Goal: Obtain resource: Download file/media

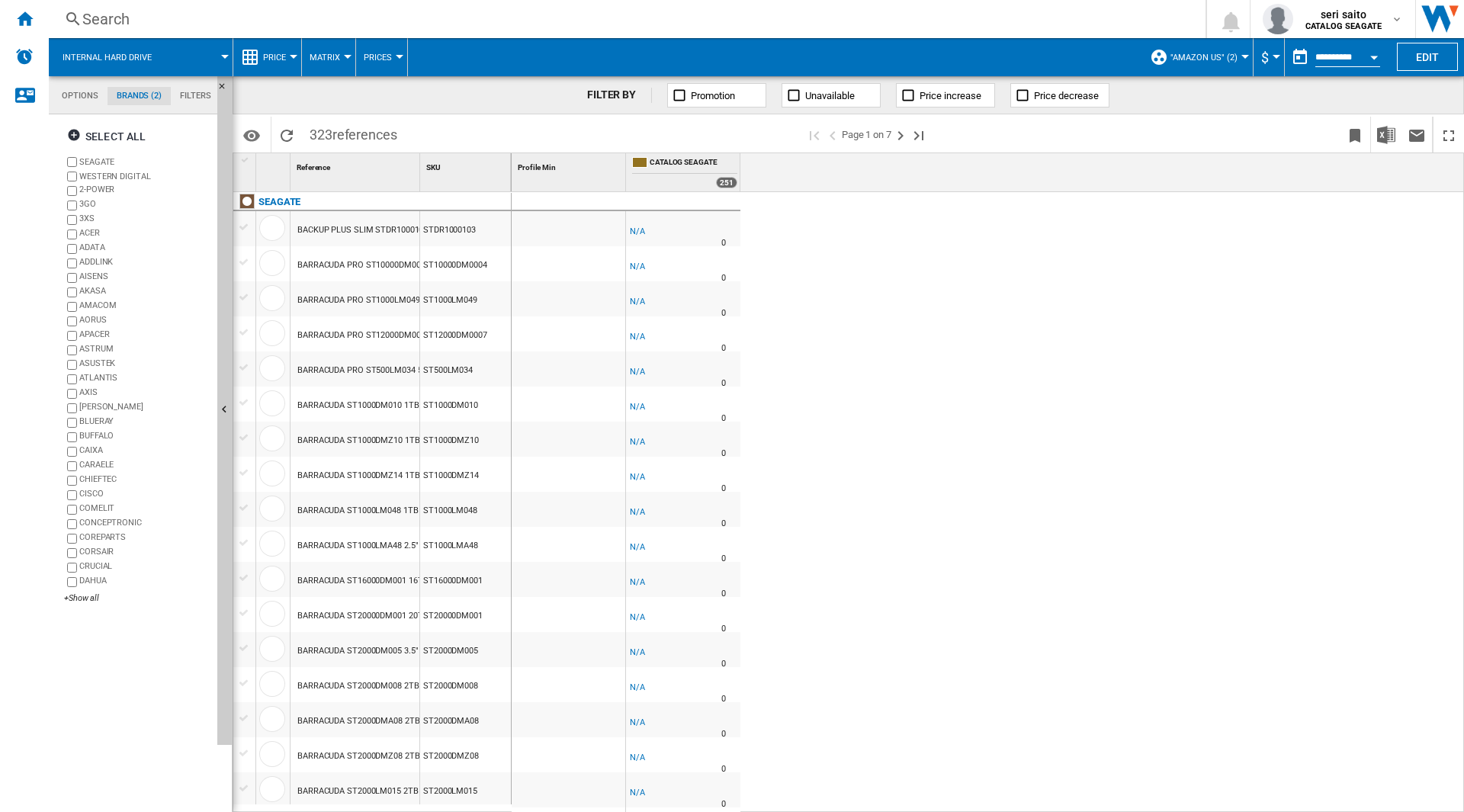
scroll to position [1152, 0]
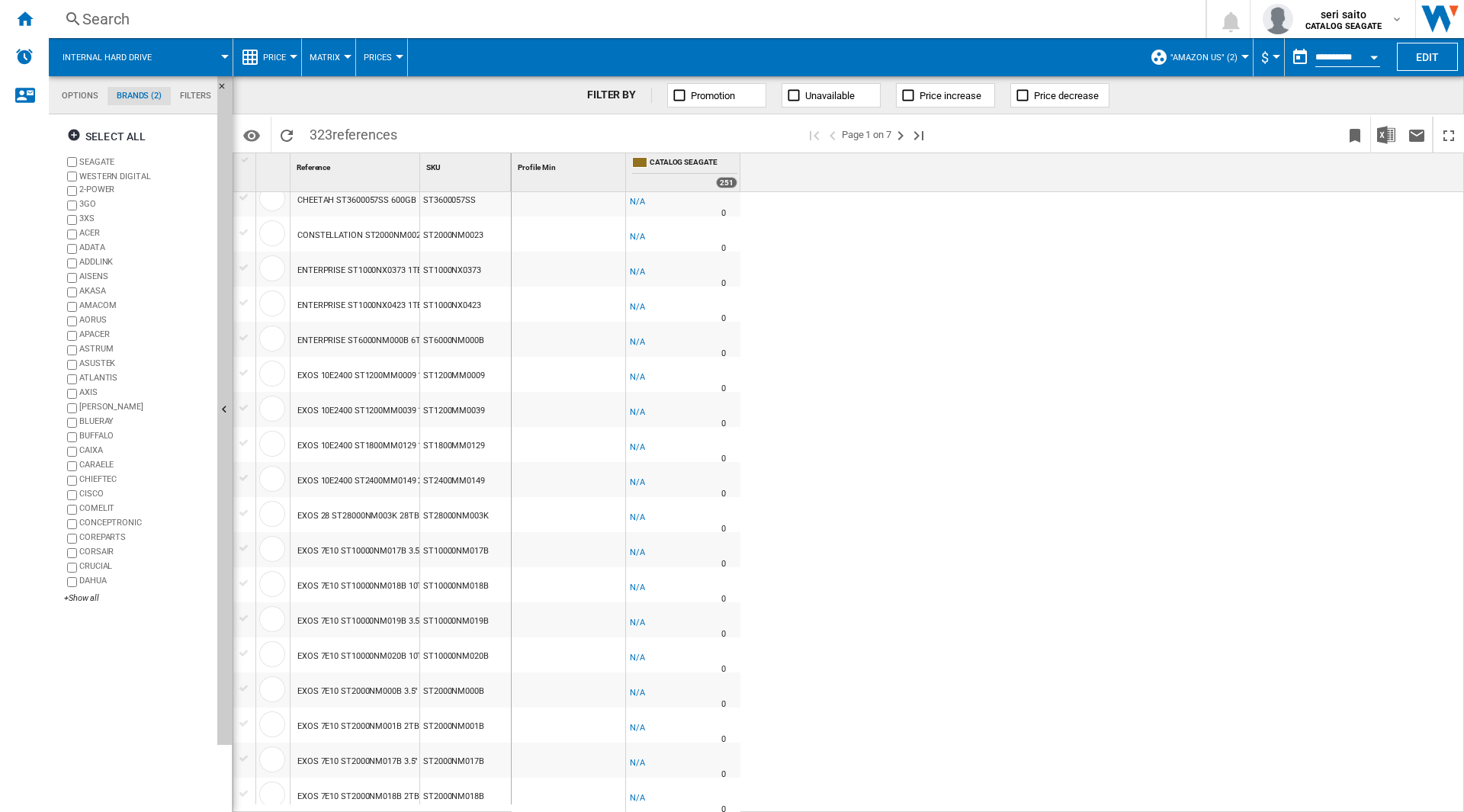
click at [1231, 60] on span ""Amazon US" (2)" at bounding box center [1204, 57] width 67 height 9
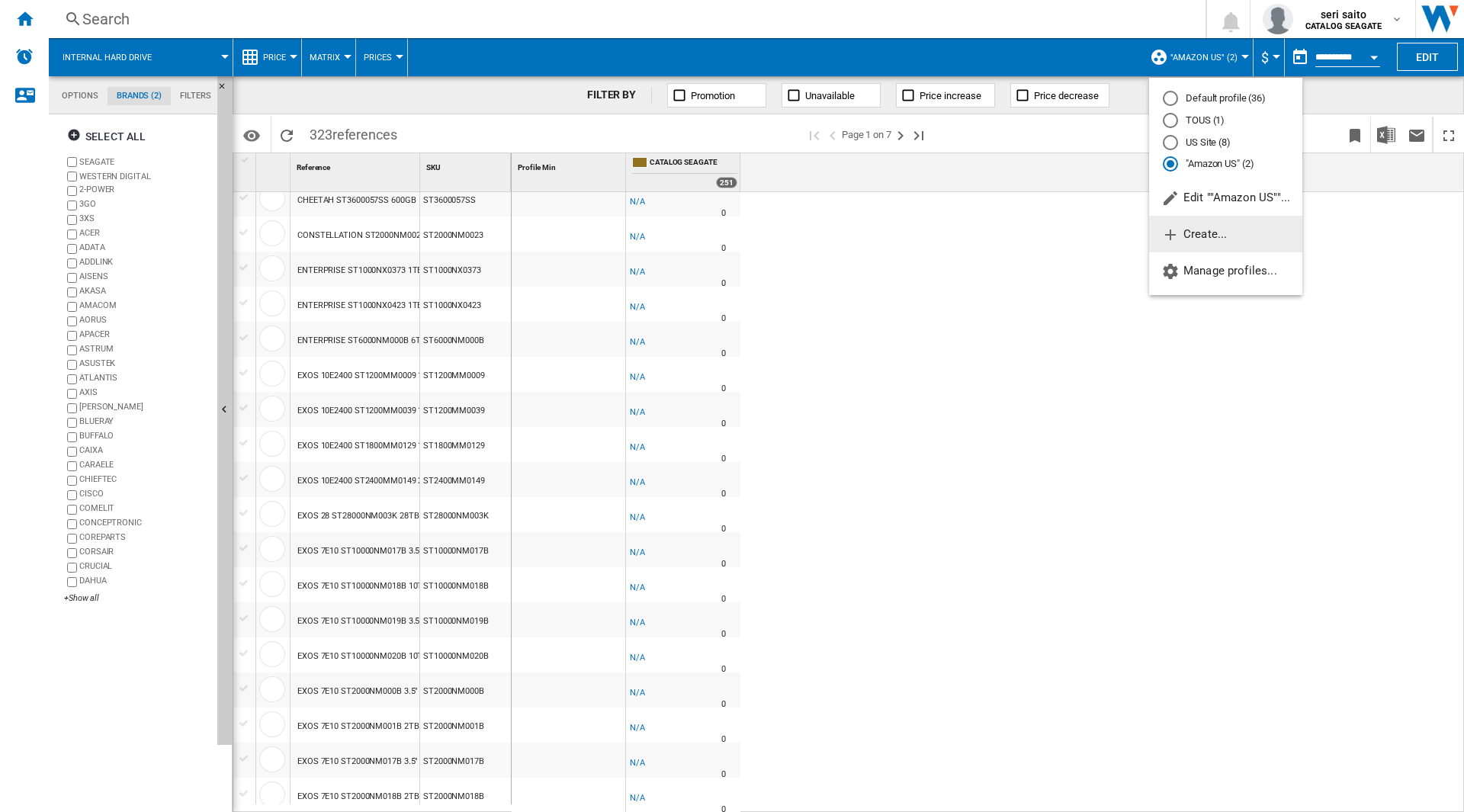
click at [1212, 232] on span "Create..." at bounding box center [1193, 234] width 66 height 13
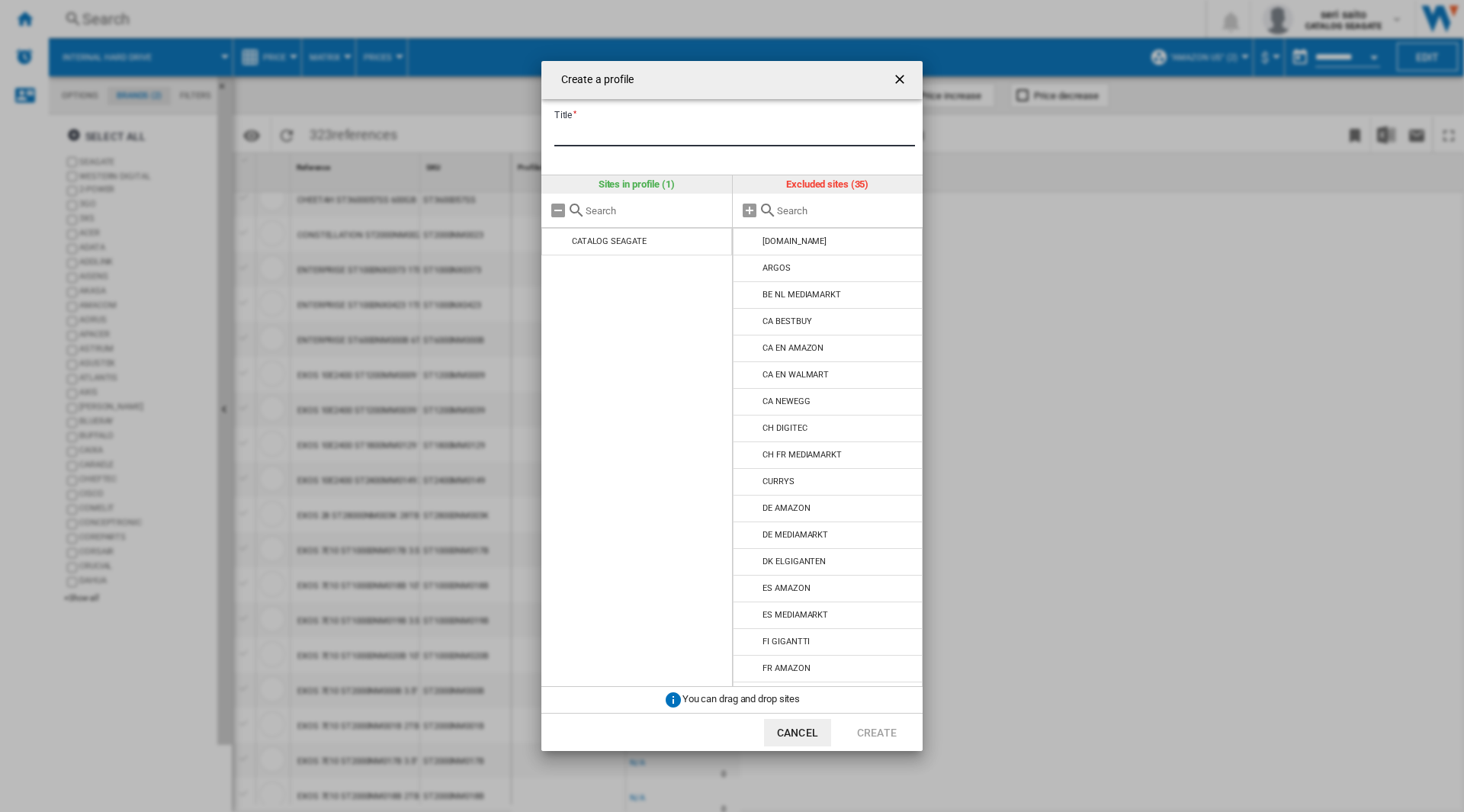
click at [720, 140] on input "Title" at bounding box center [734, 135] width 361 height 23
type input "****"
click at [784, 207] on input "Create a ..." at bounding box center [846, 211] width 139 height 11
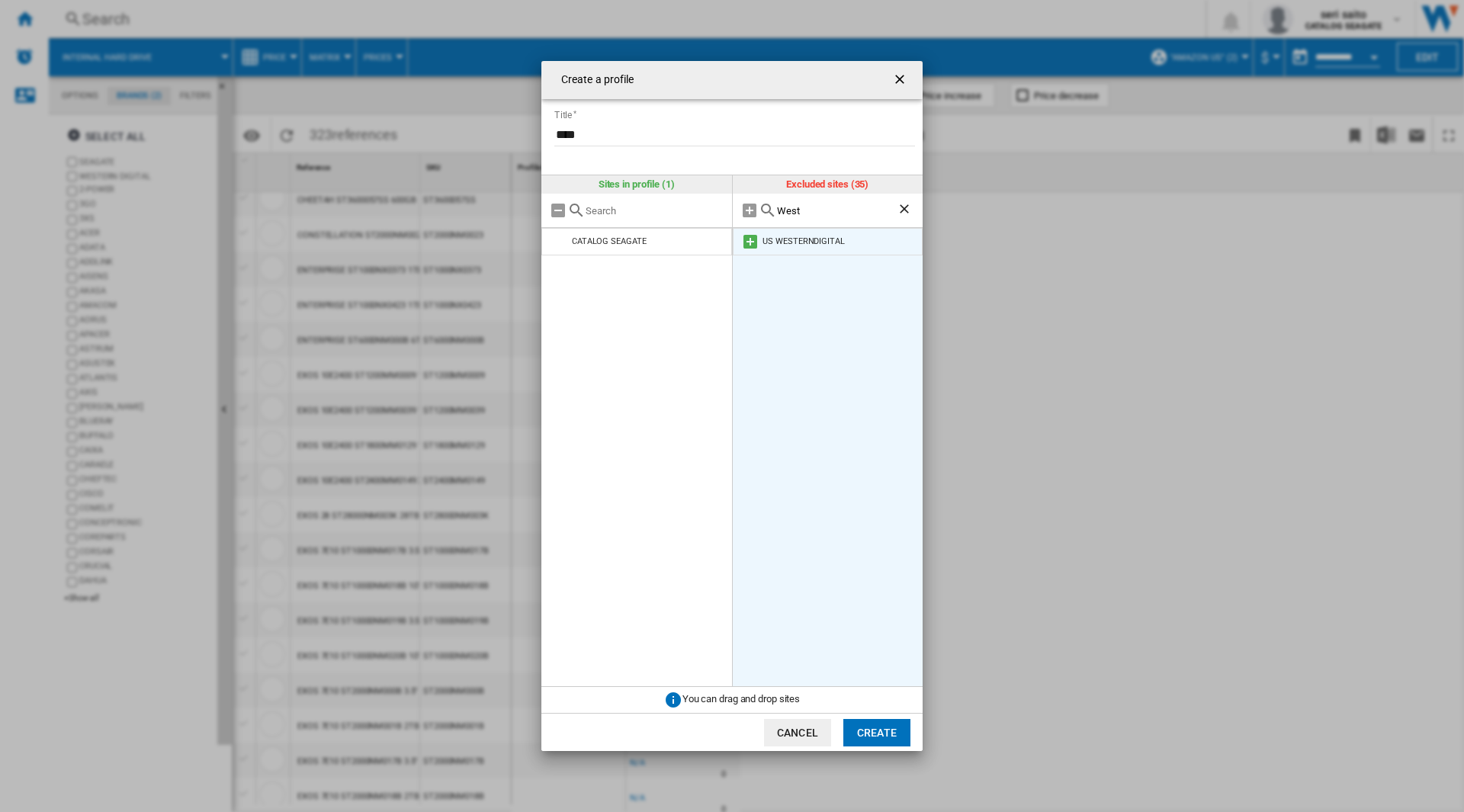
type input "West"
click at [782, 237] on div "US WESTERNDIGITAL" at bounding box center [804, 241] width 82 height 9
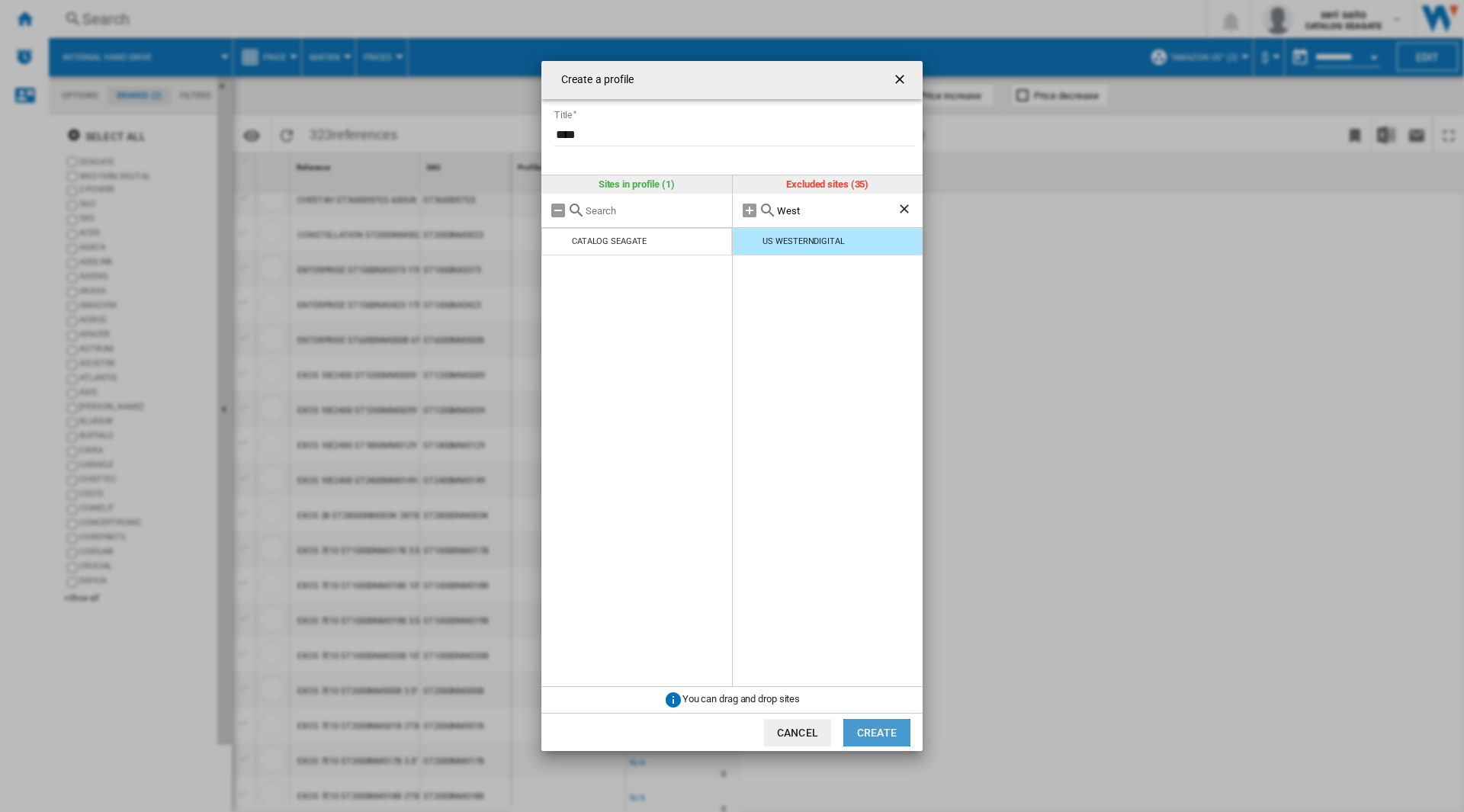
click at [887, 733] on button "Create" at bounding box center [877, 732] width 67 height 28
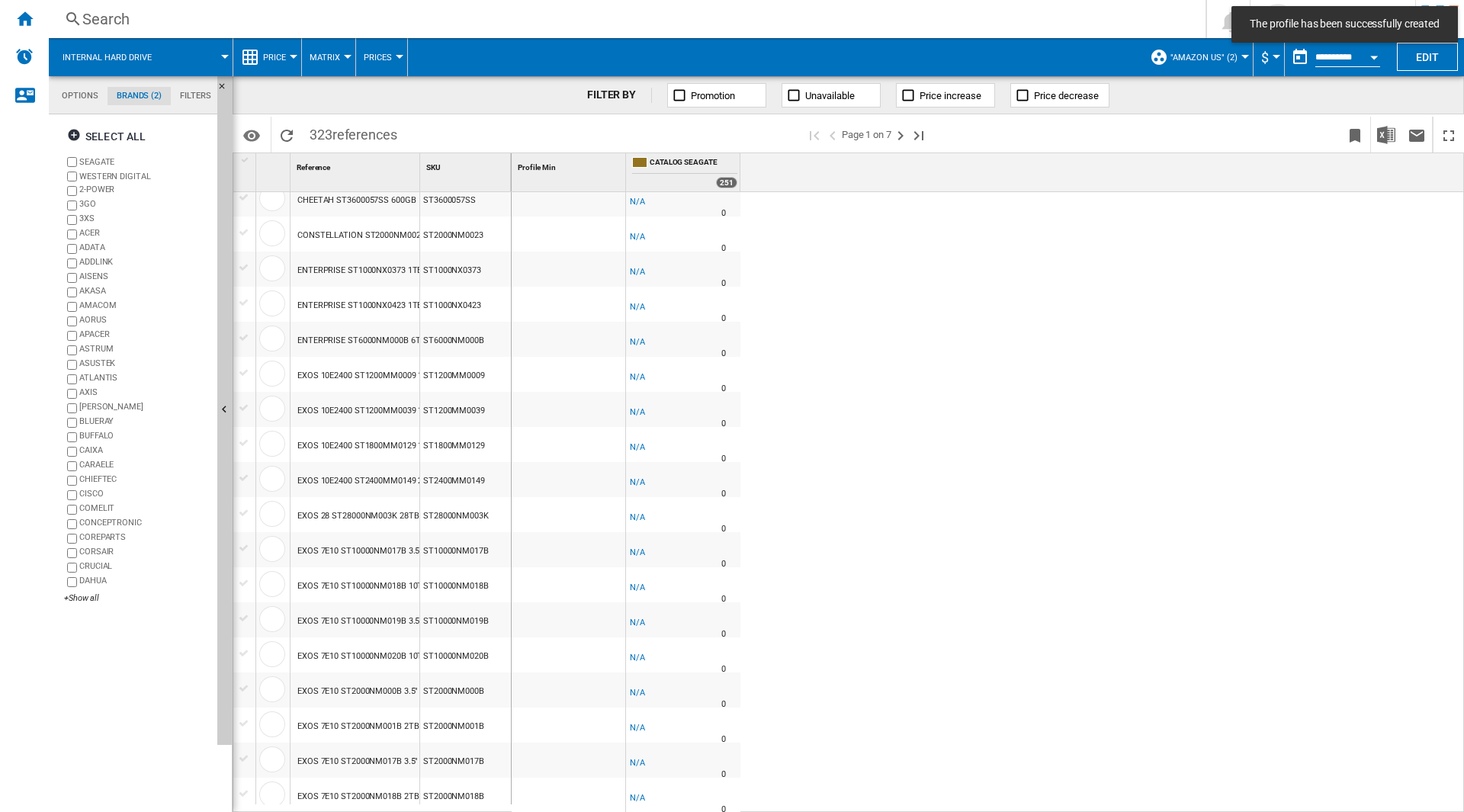
click at [153, 53] on button "Internal hard drive" at bounding box center [115, 57] width 105 height 38
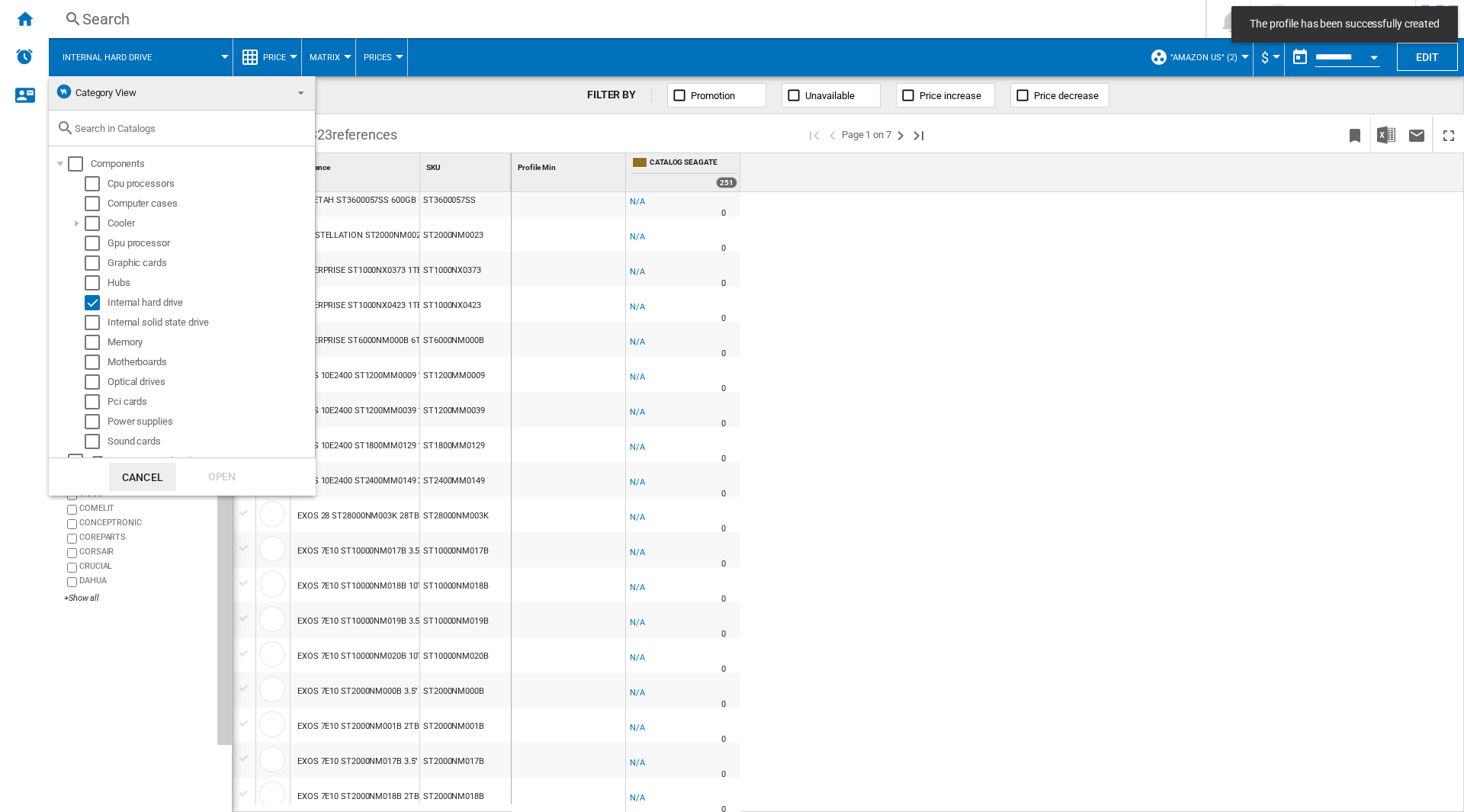
click at [153, 53] on md-backdrop at bounding box center [732, 406] width 1464 height 812
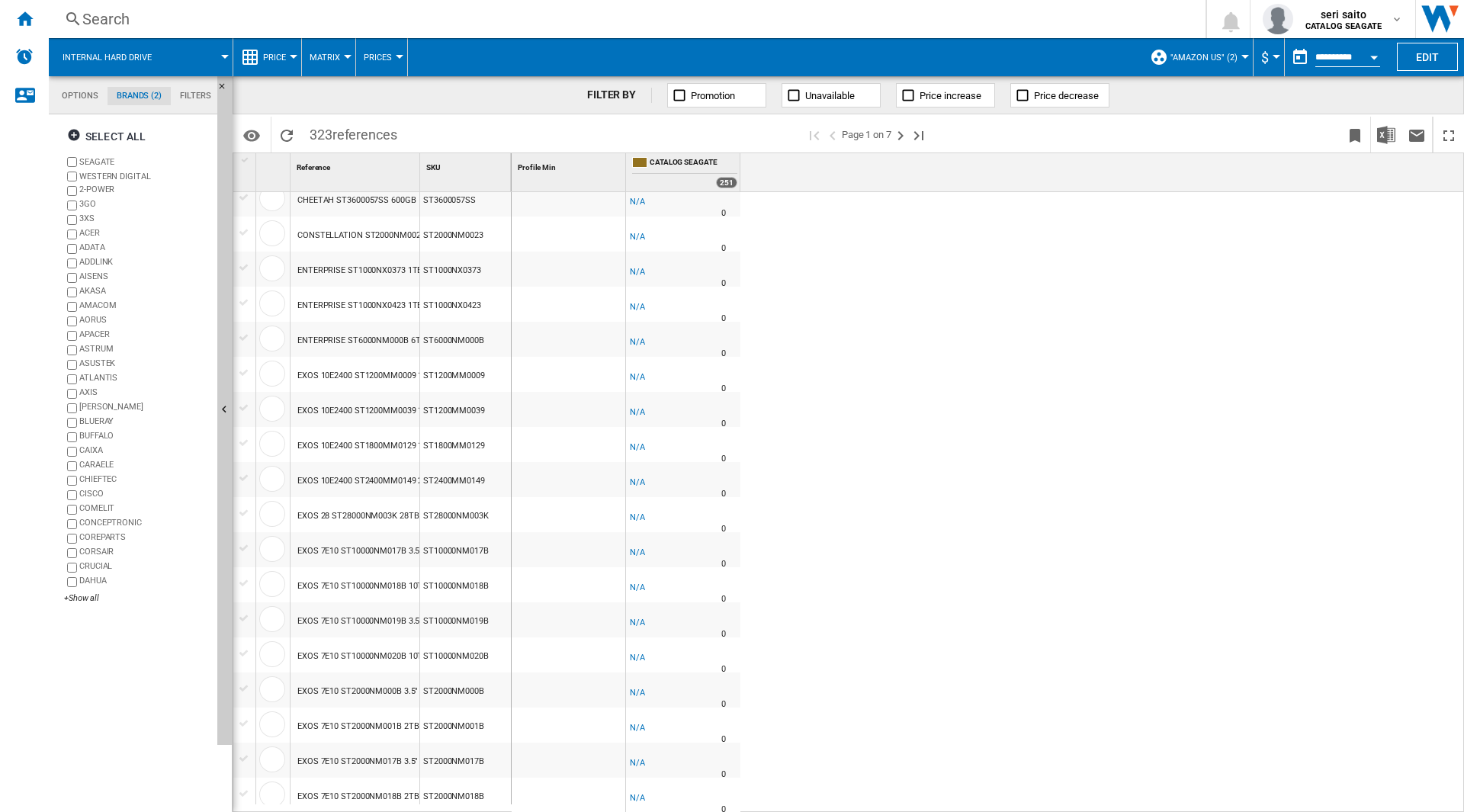
click at [1211, 60] on span ""Amazon US" (2)" at bounding box center [1204, 57] width 67 height 9
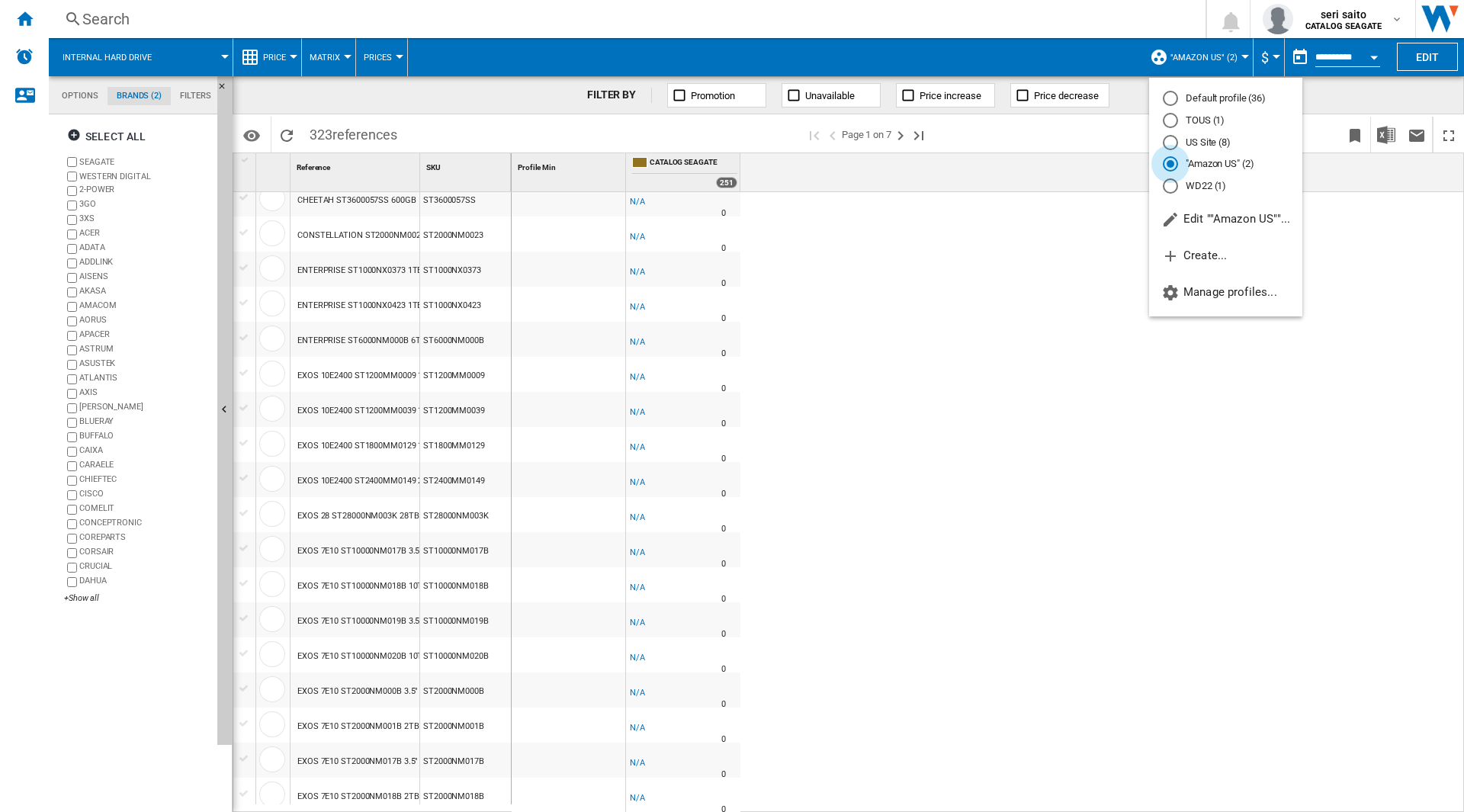
click at [1170, 164] on div at bounding box center [1170, 164] width 8 height 8
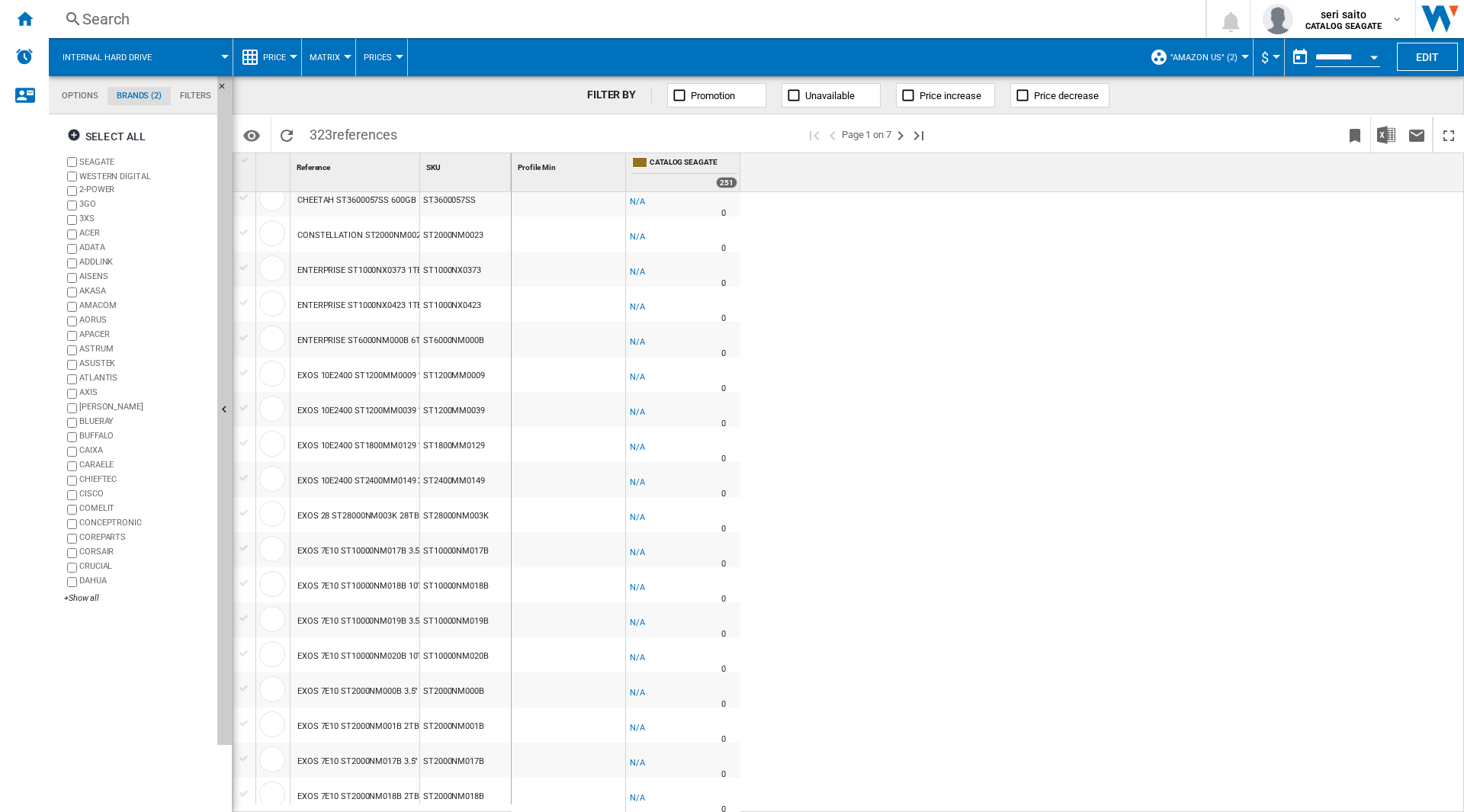
click at [1207, 50] on button ""Amazon US" (2)" at bounding box center [1207, 57] width 75 height 38
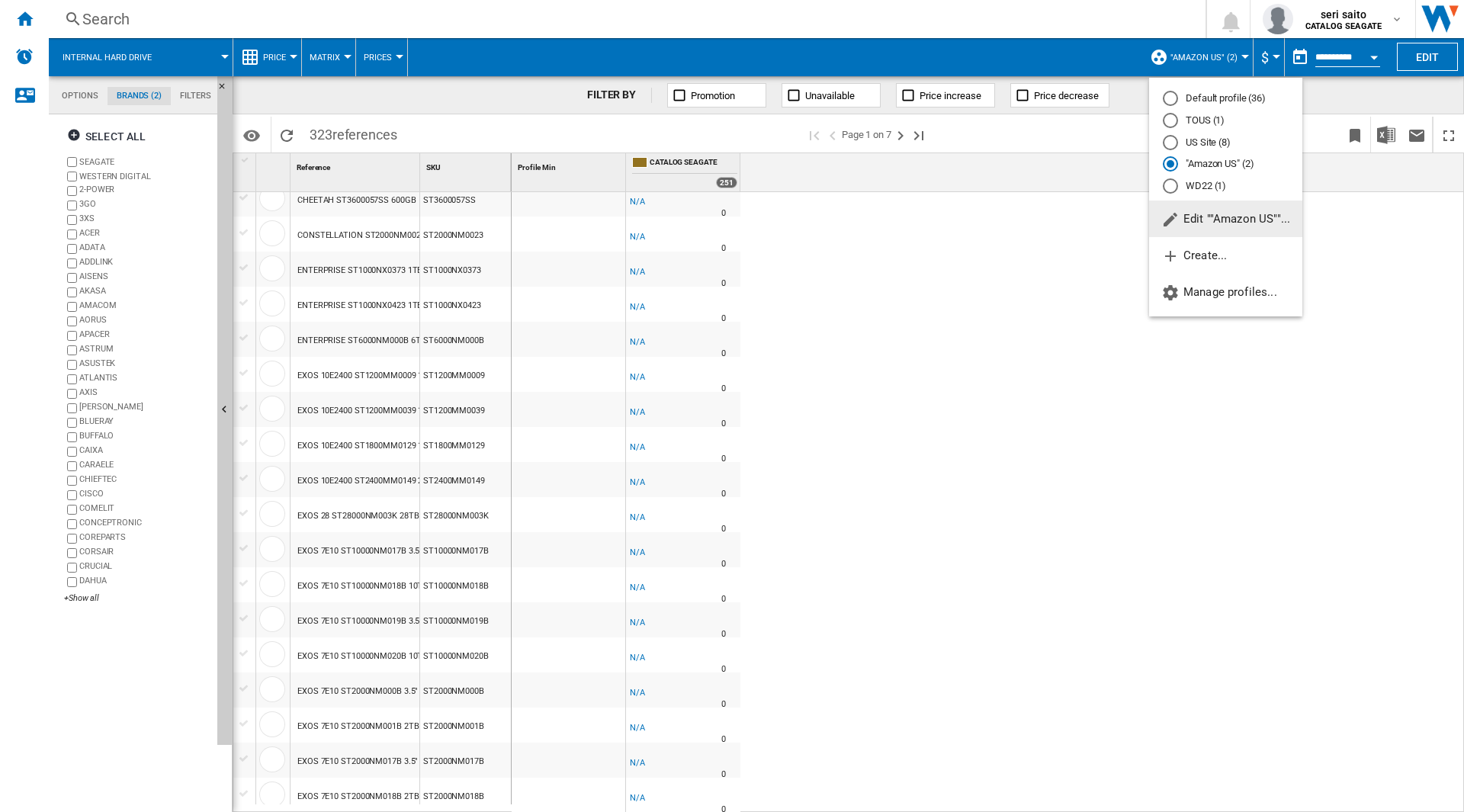
click at [1185, 186] on md-radio-button "WD22 (1)" at bounding box center [1226, 186] width 125 height 14
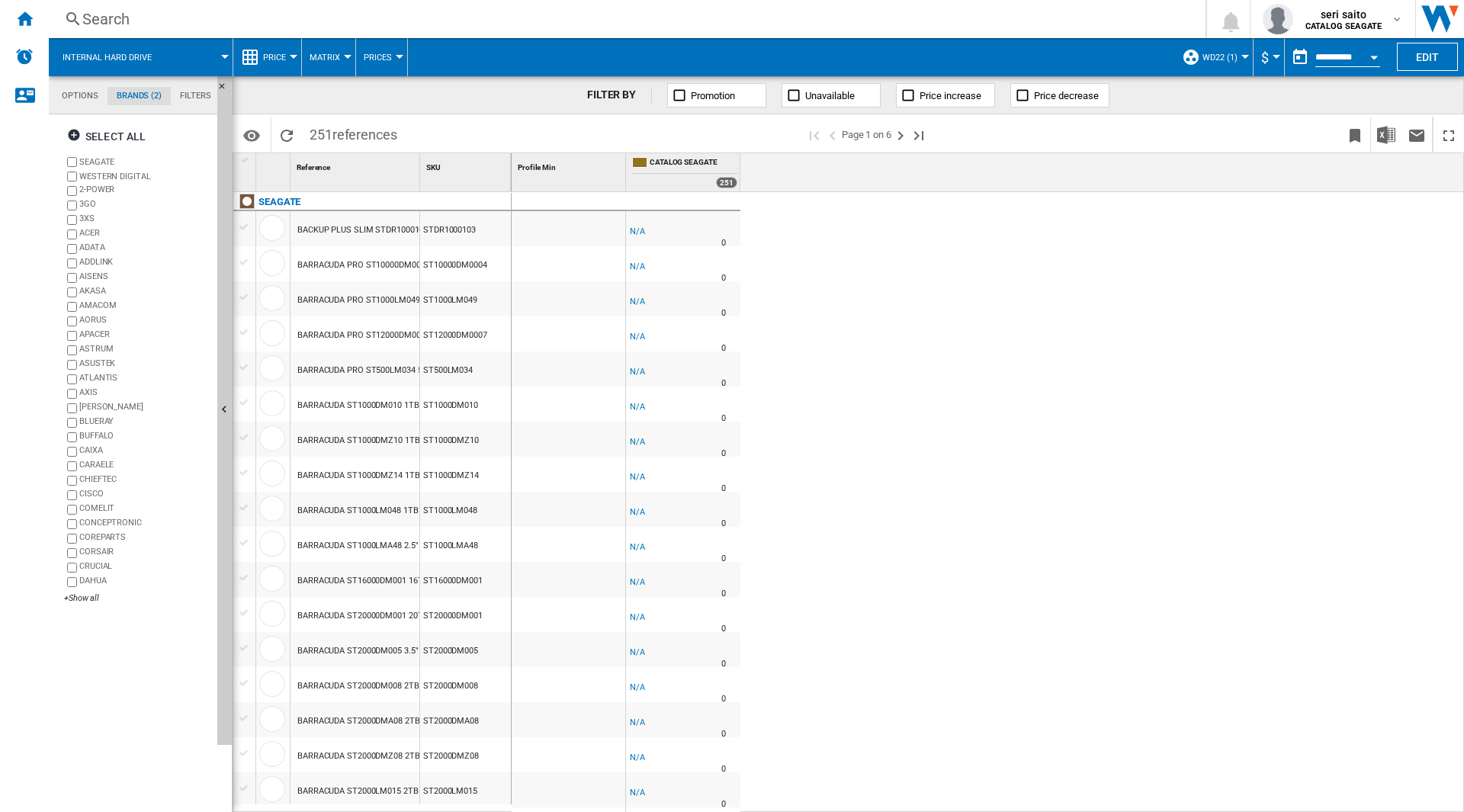
click at [140, 62] on span "Internal hard drive" at bounding box center [107, 57] width 89 height 9
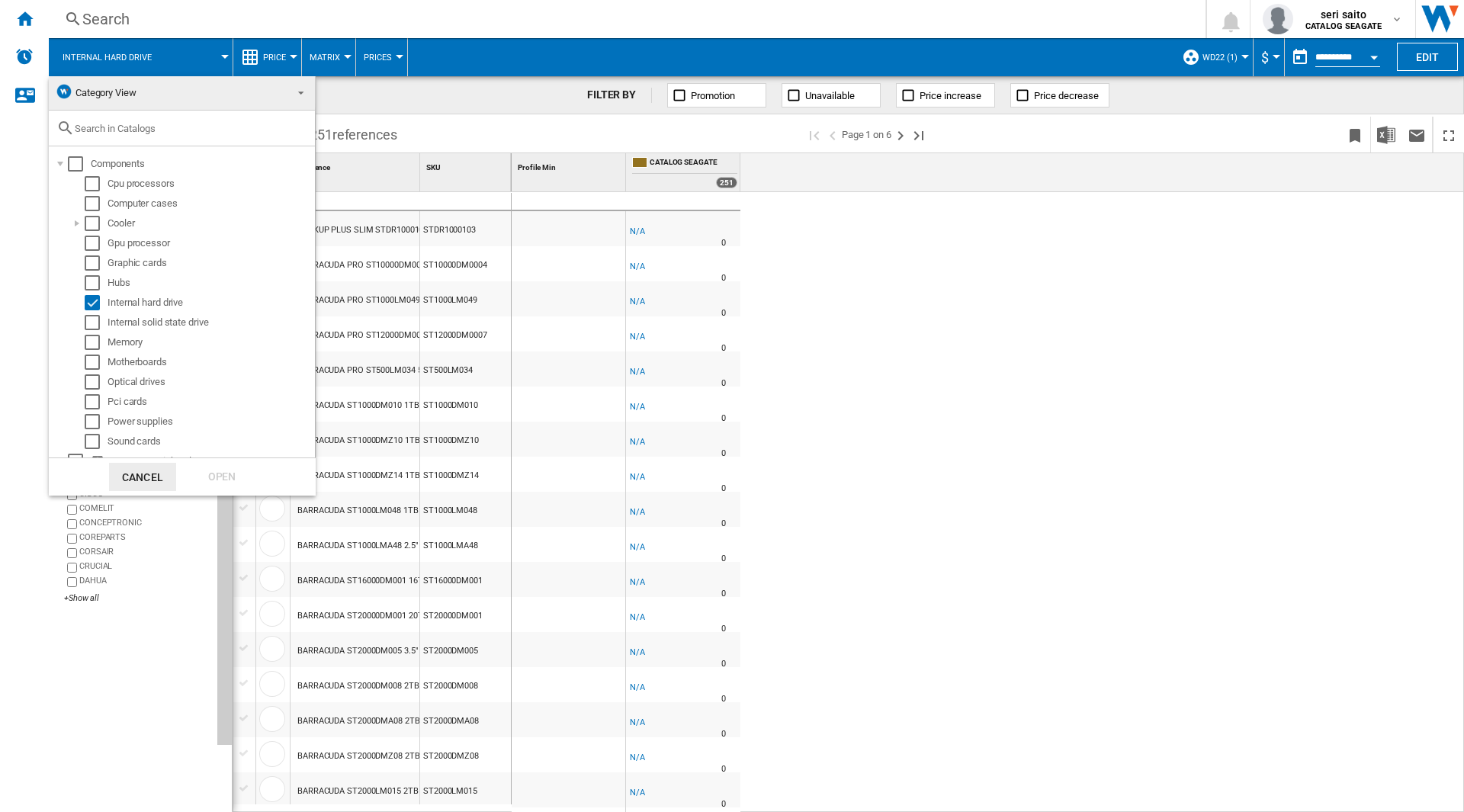
click at [85, 99] on span "Category View" at bounding box center [170, 93] width 230 height 21
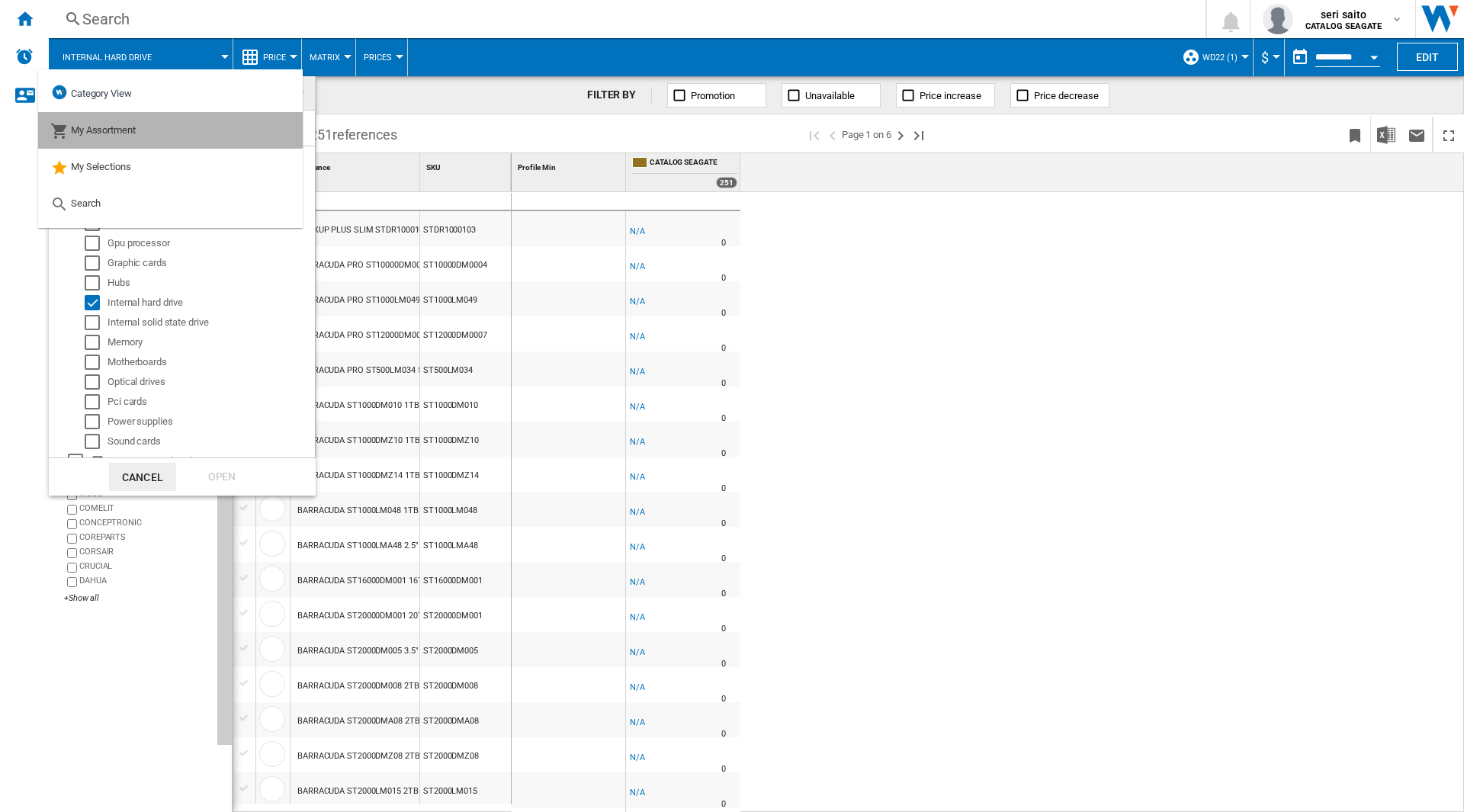
click at [87, 125] on span "My Assortment" at bounding box center [104, 130] width 65 height 11
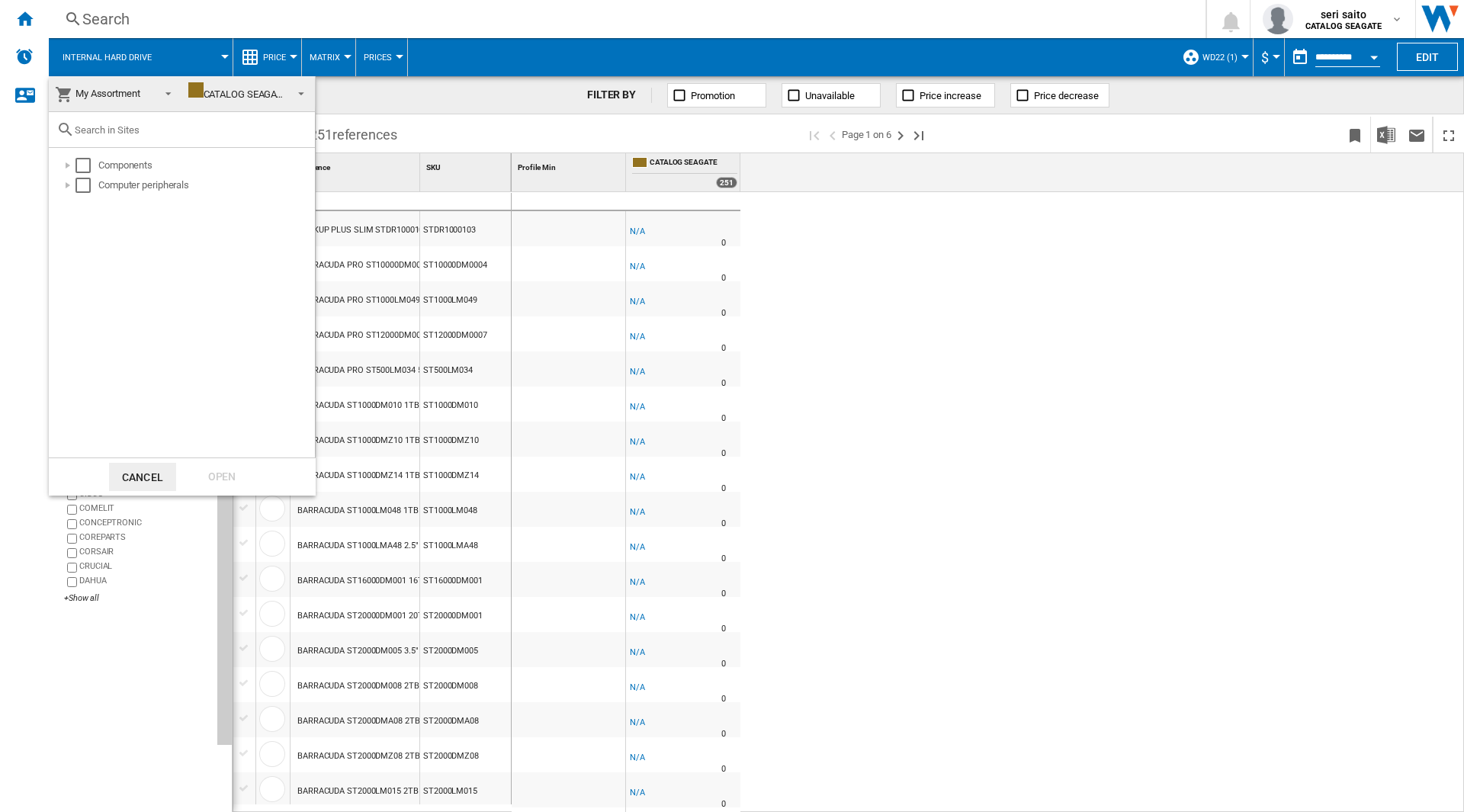
click at [157, 87] on span at bounding box center [163, 92] width 18 height 21
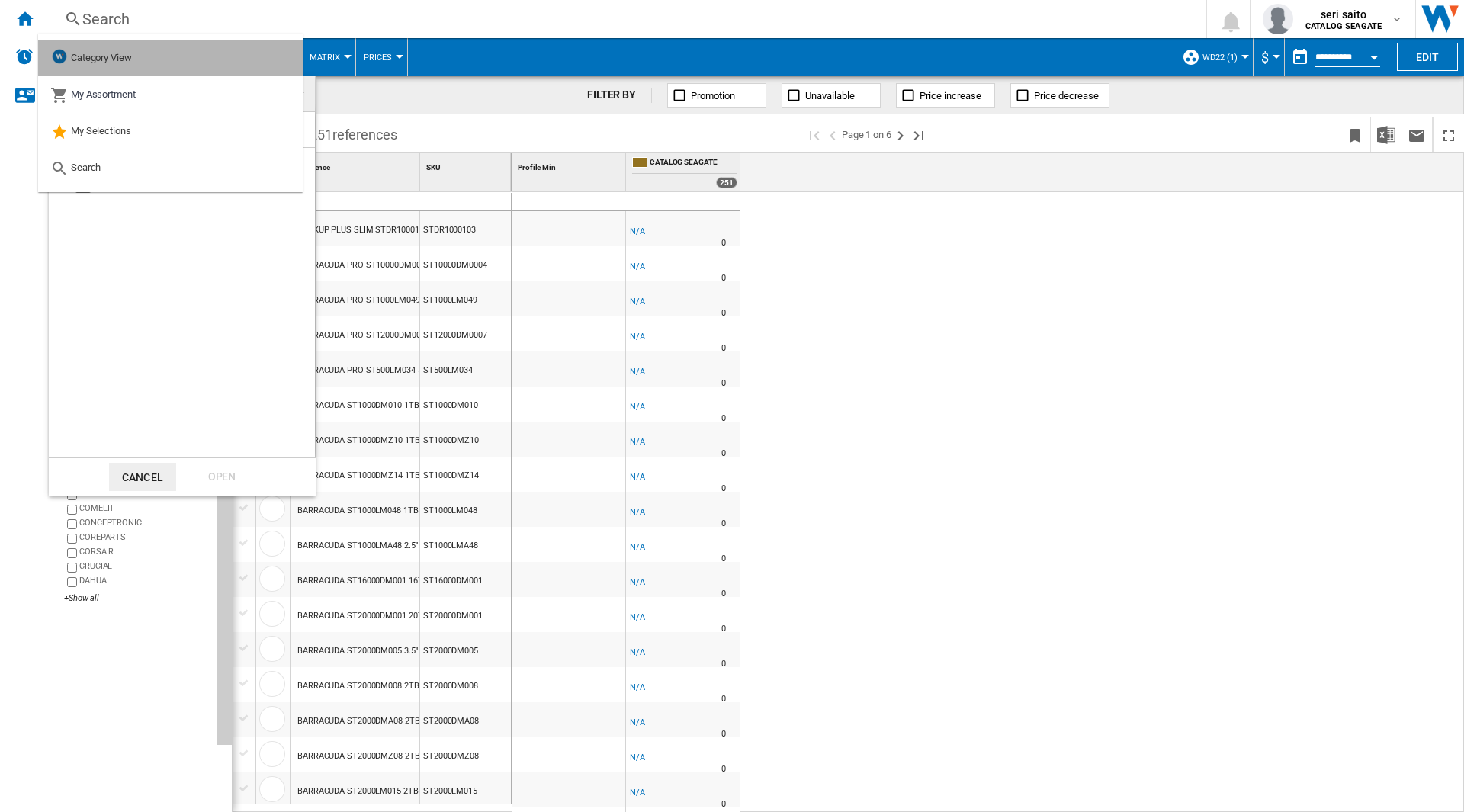
click at [164, 58] on md-option "Category View" at bounding box center [170, 58] width 264 height 37
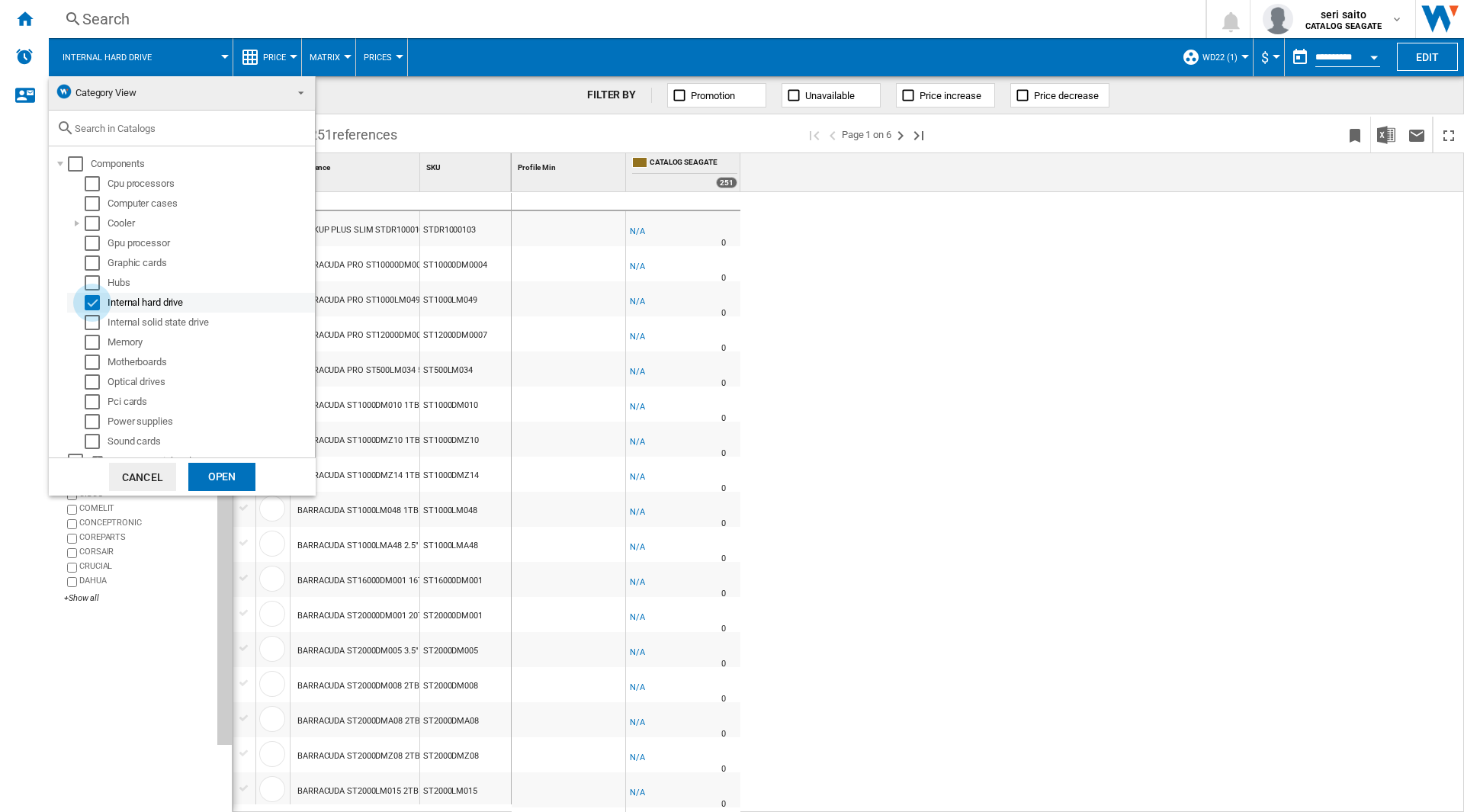
click at [93, 300] on div "Select" at bounding box center [92, 303] width 15 height 15
click at [141, 329] on div "Internal solid state drive" at bounding box center [210, 322] width 205 height 15
click at [84, 320] on div at bounding box center [77, 322] width 15 height 15
click at [101, 326] on md-checkbox "Select" at bounding box center [96, 322] width 23 height 15
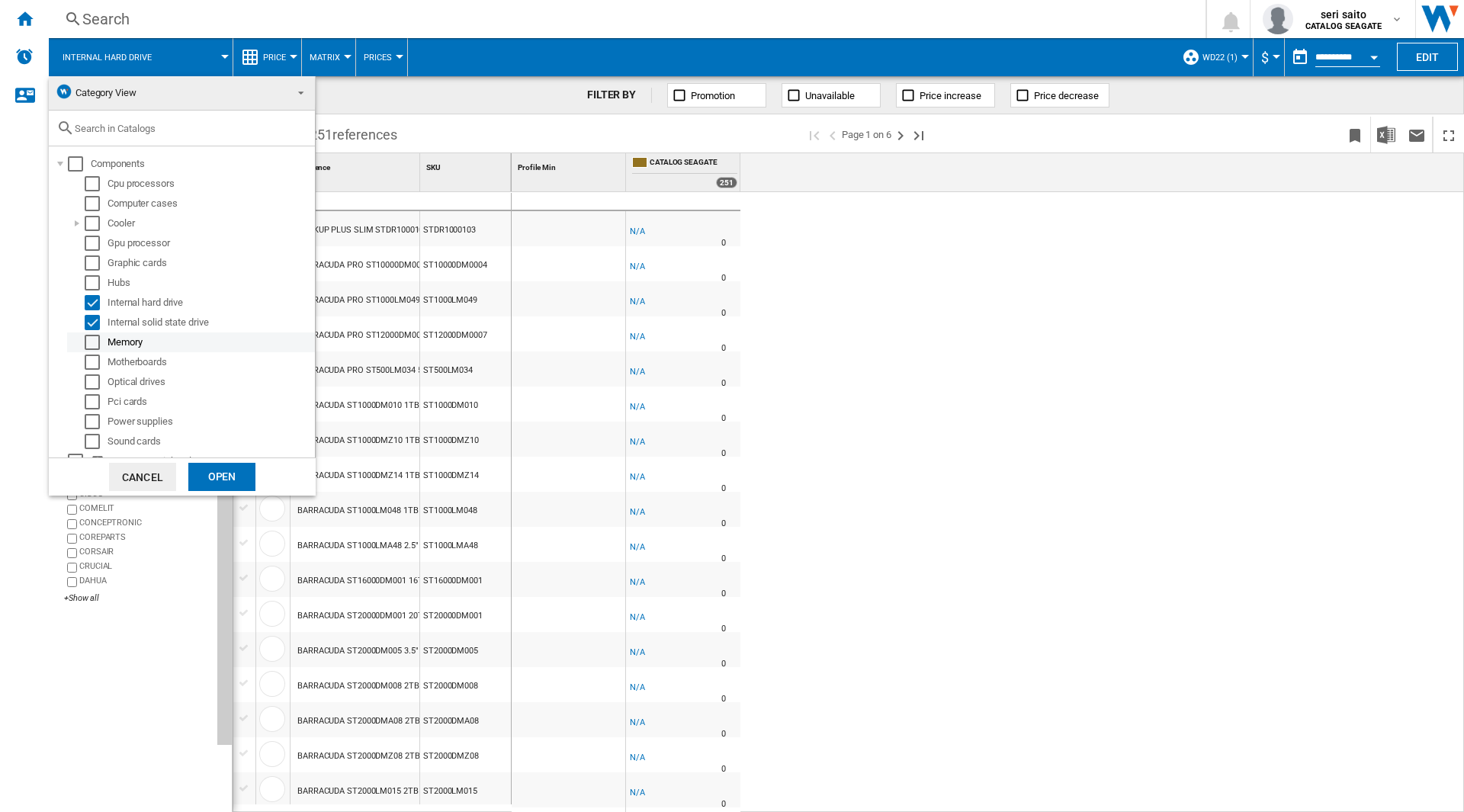
scroll to position [13, 0]
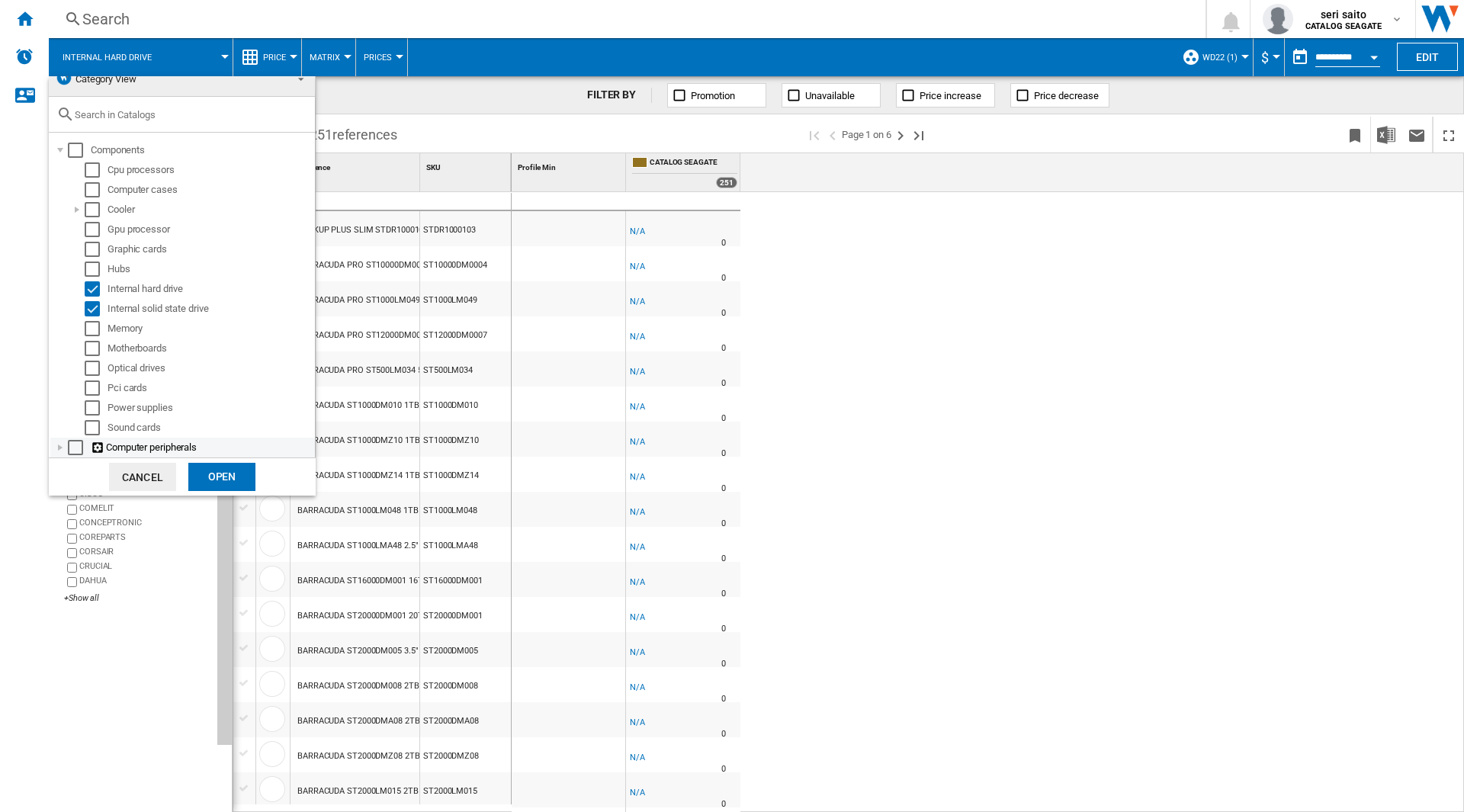
click at [56, 443] on div at bounding box center [60, 447] width 15 height 15
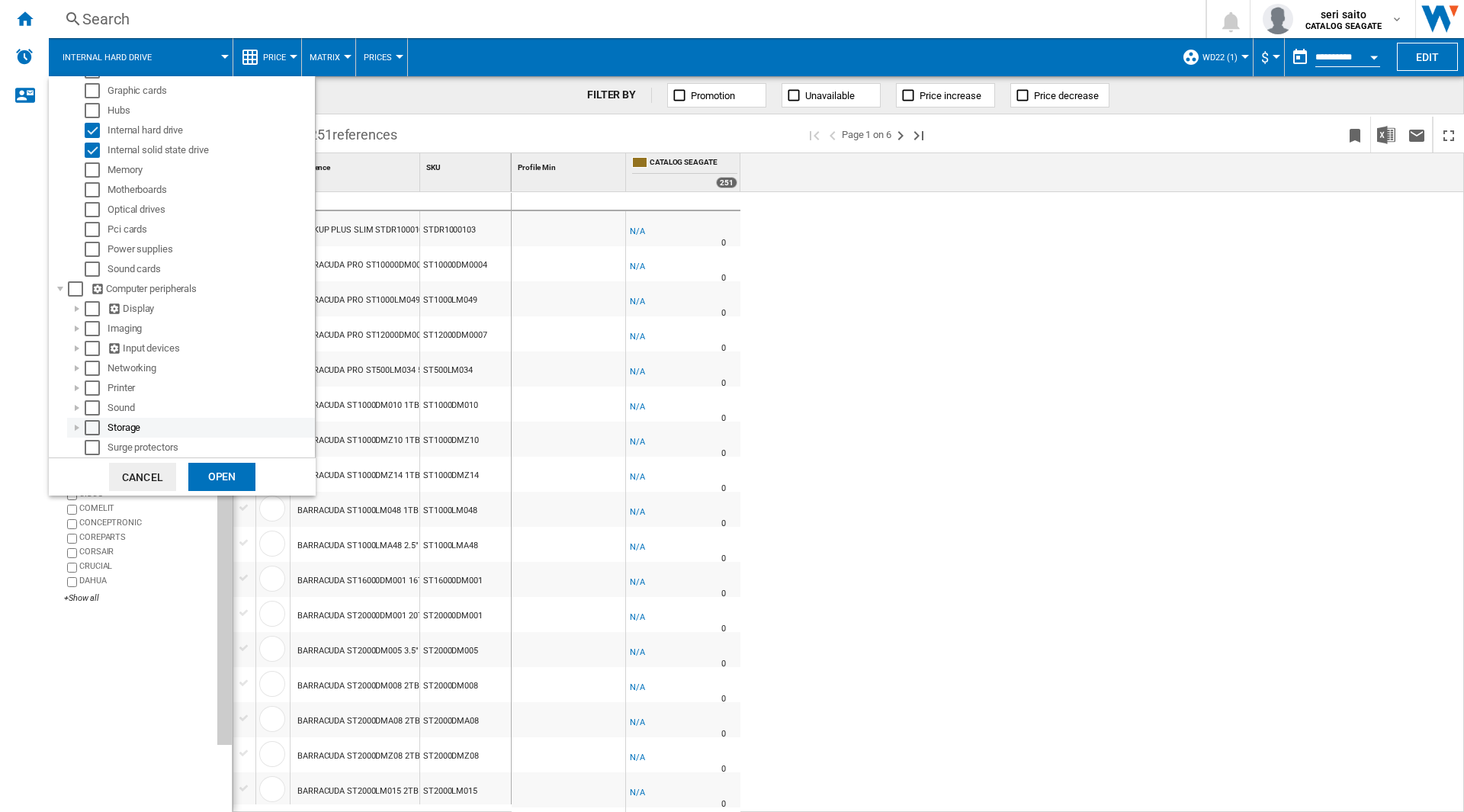
click at [73, 425] on div at bounding box center [77, 427] width 15 height 15
click at [110, 308] on div "Select" at bounding box center [109, 309] width 15 height 15
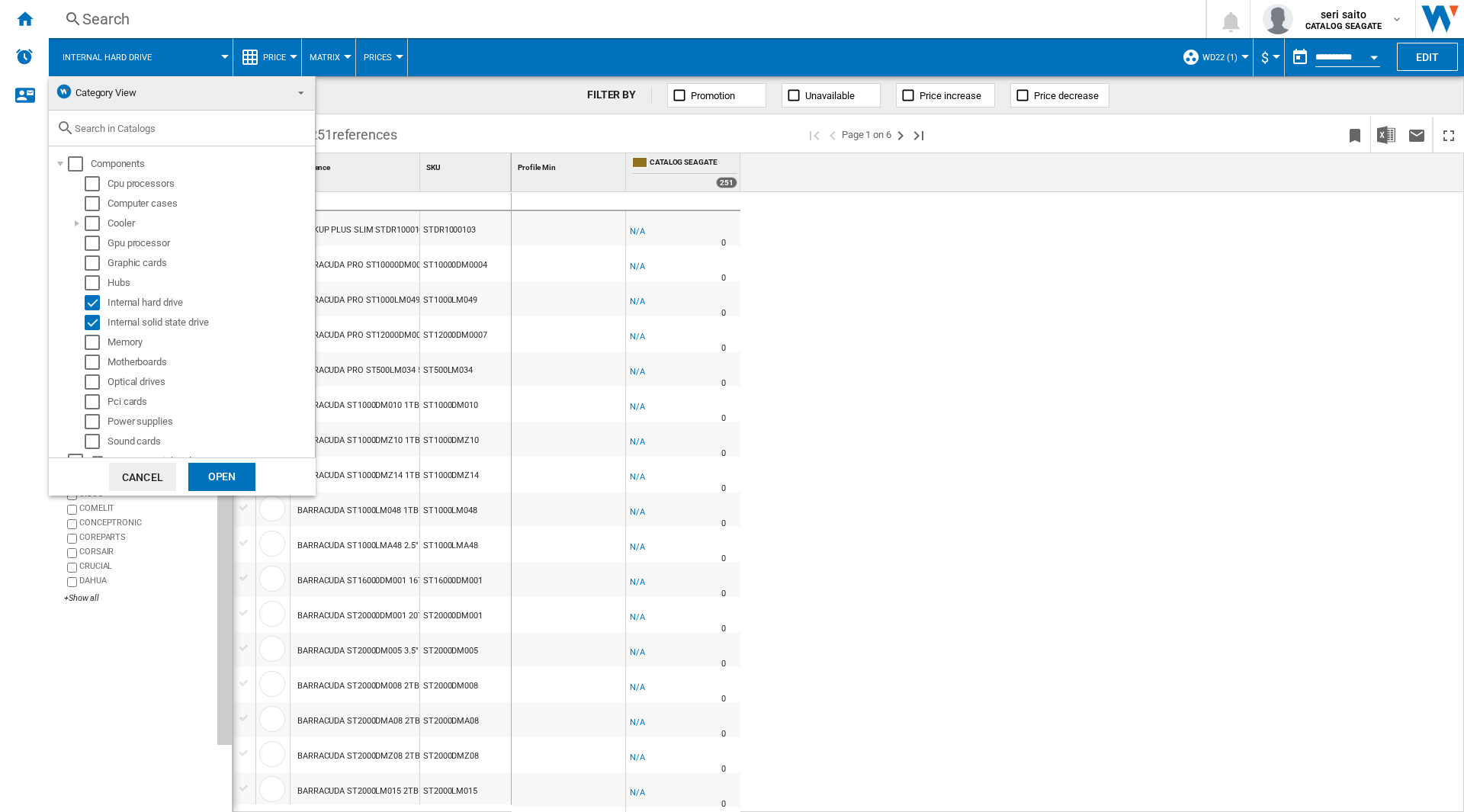
scroll to position [76, 0]
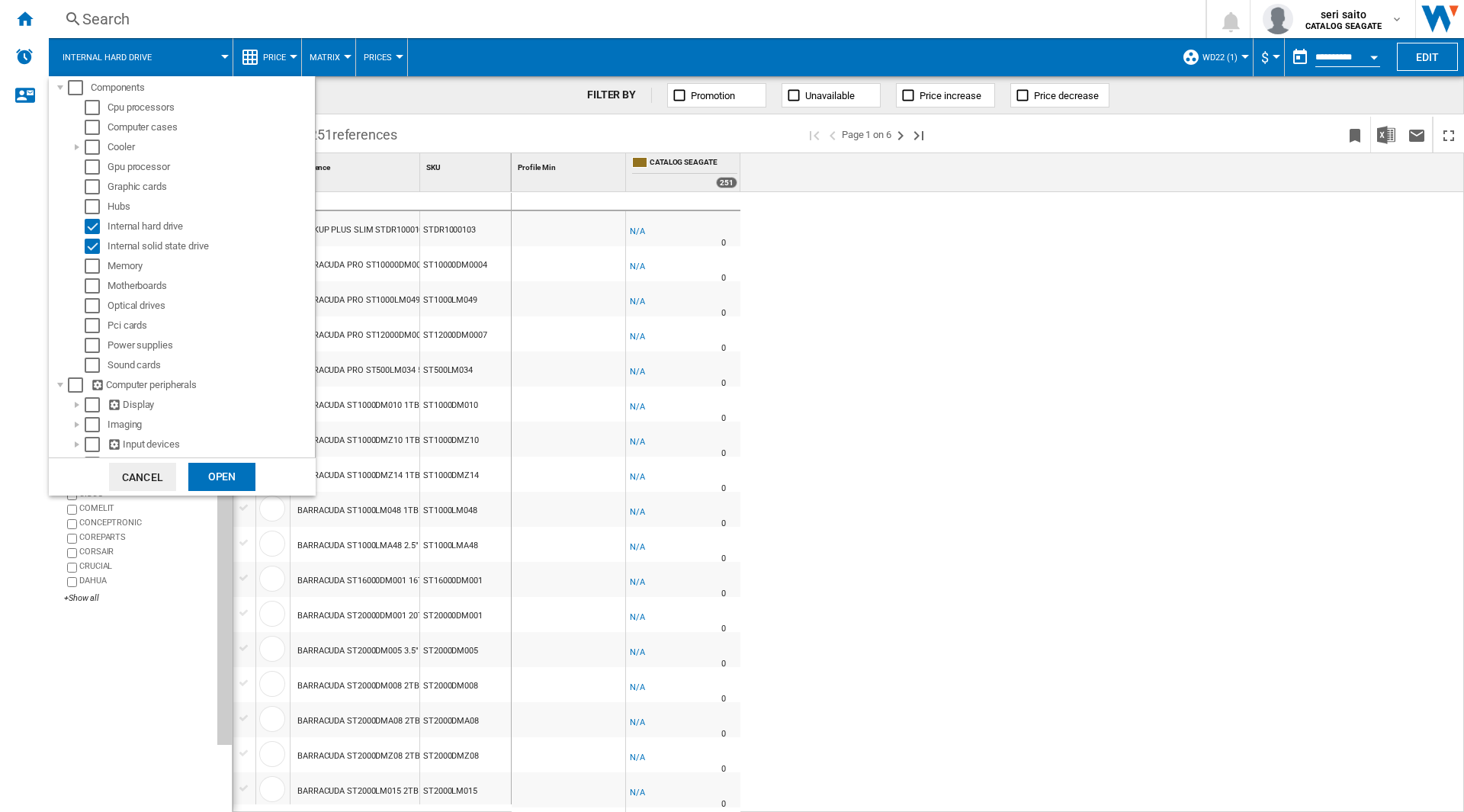
click at [212, 473] on div "Open" at bounding box center [221, 477] width 67 height 28
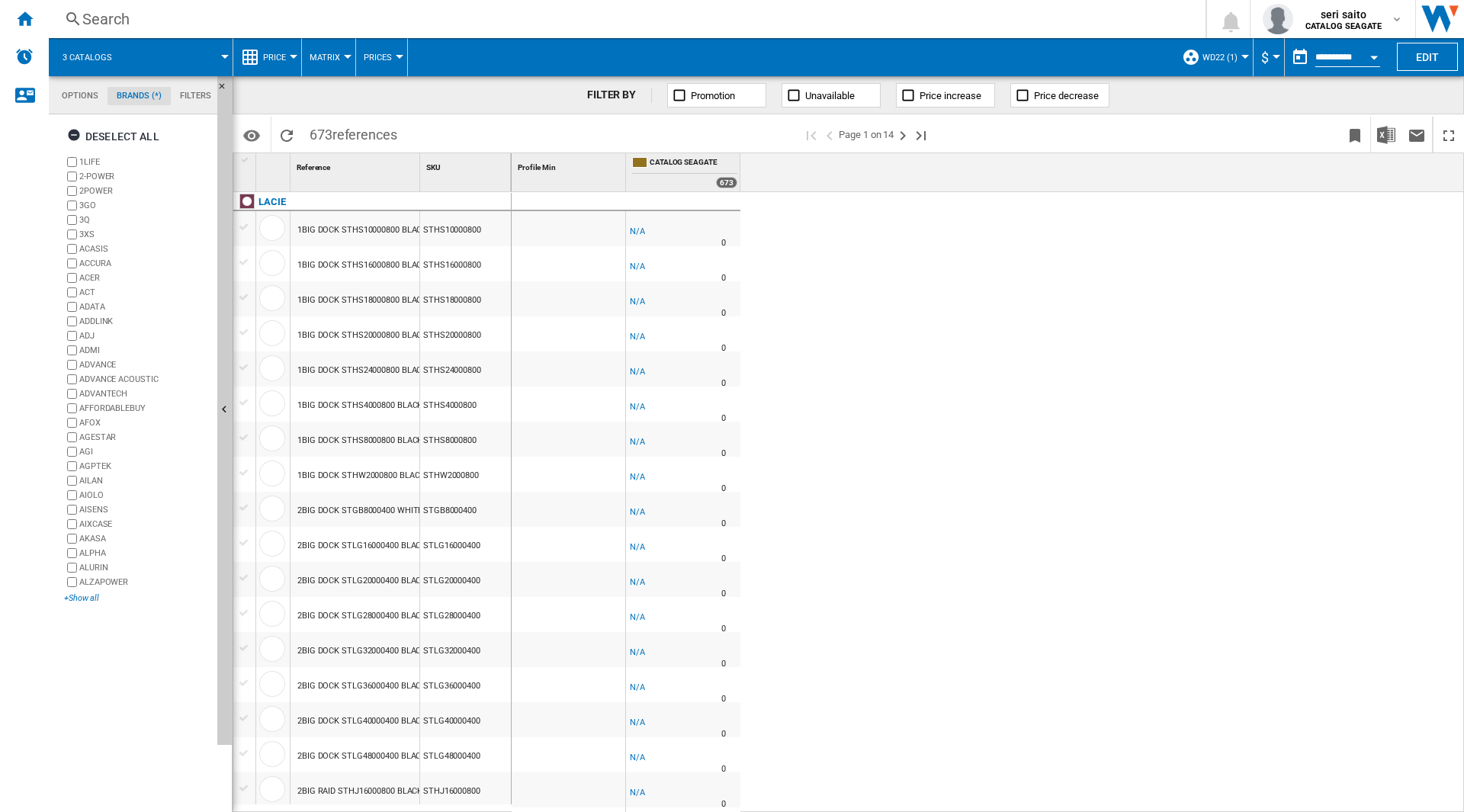
click at [86, 597] on div "+Show all" at bounding box center [137, 598] width 147 height 11
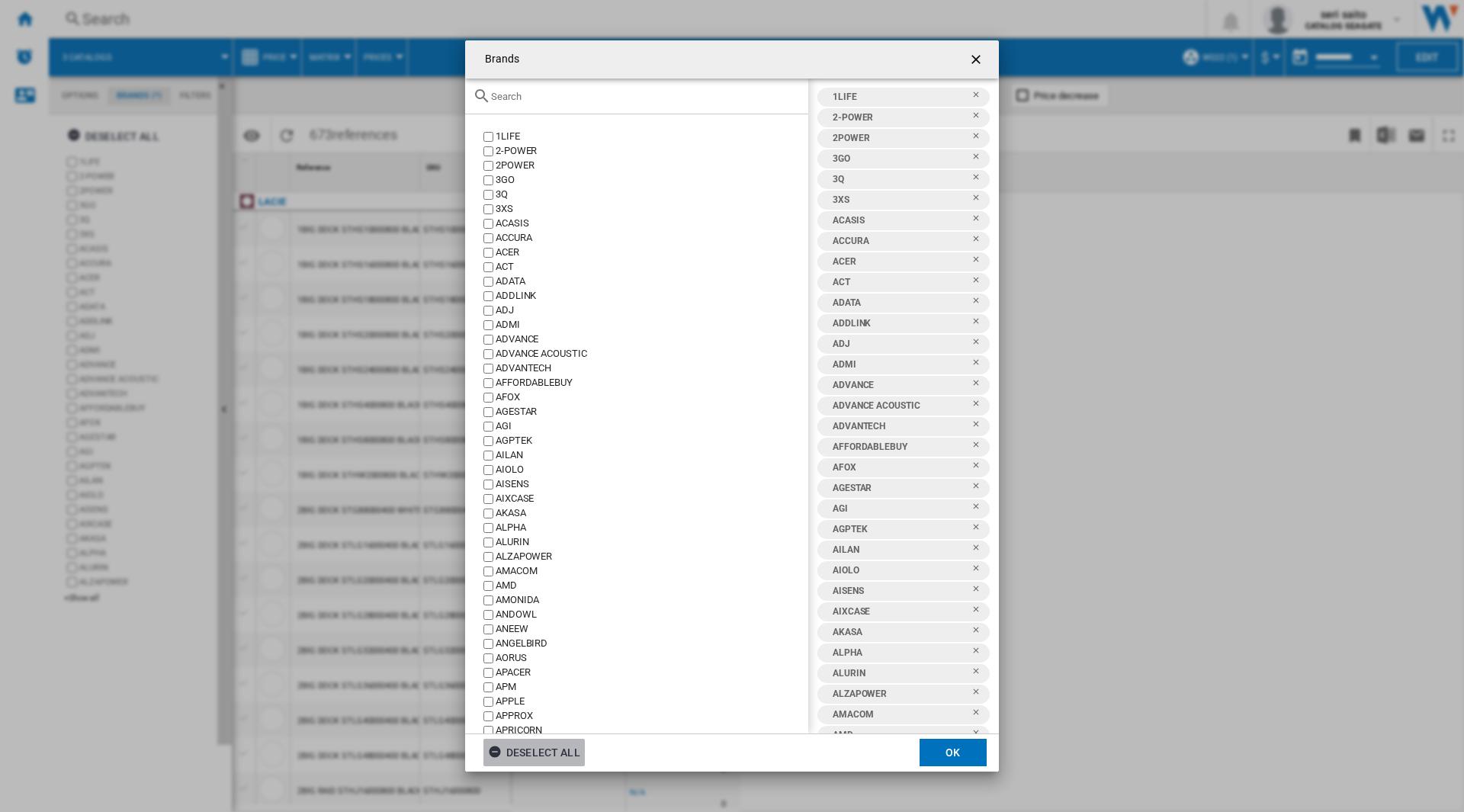
click at [564, 751] on div "Deselect all" at bounding box center [534, 752] width 92 height 28
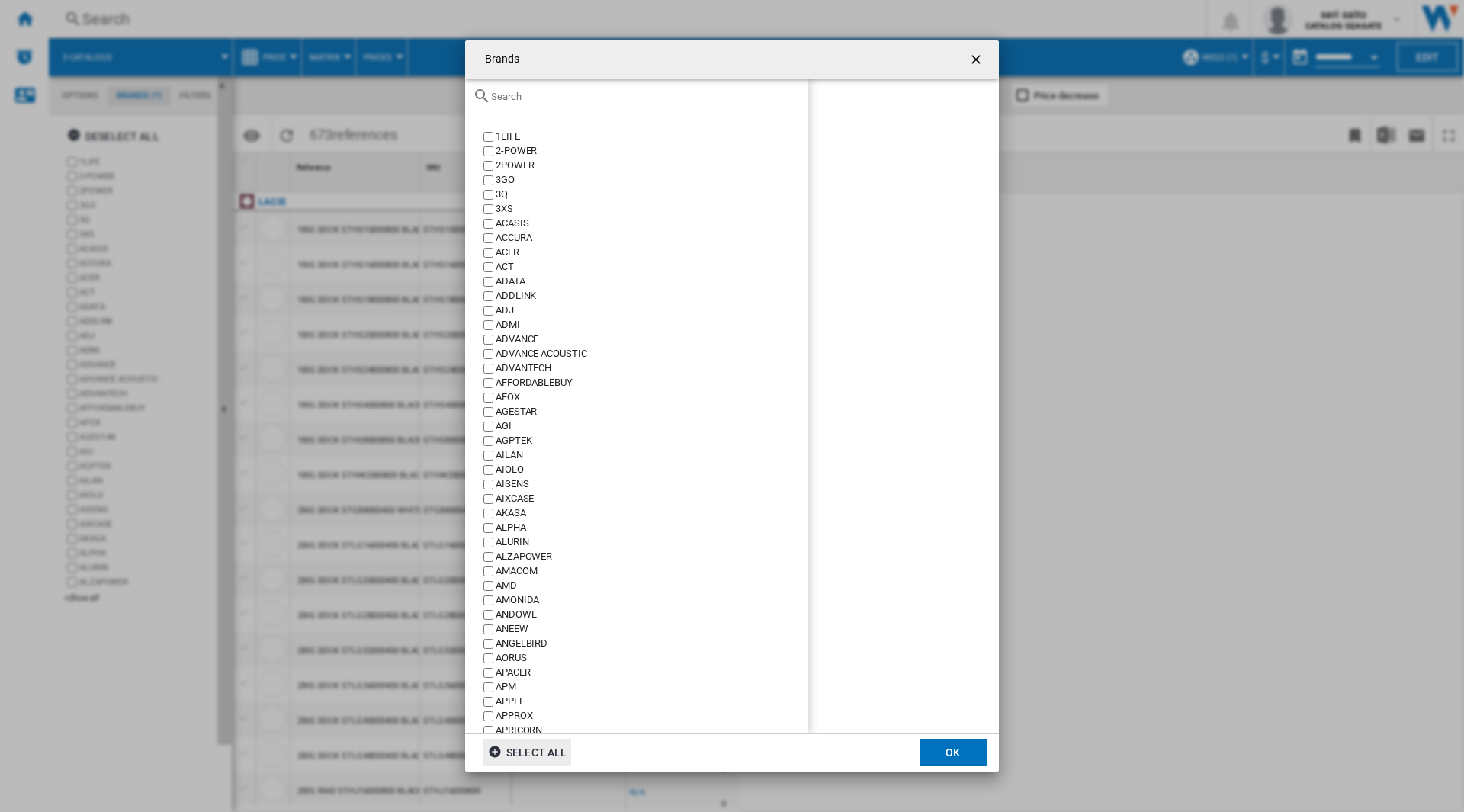
click at [628, 104] on div "Brands 1LIFE ..." at bounding box center [637, 97] width 343 height 36
click at [559, 96] on input "Brands 1LIFE ..." at bounding box center [646, 97] width 310 height 11
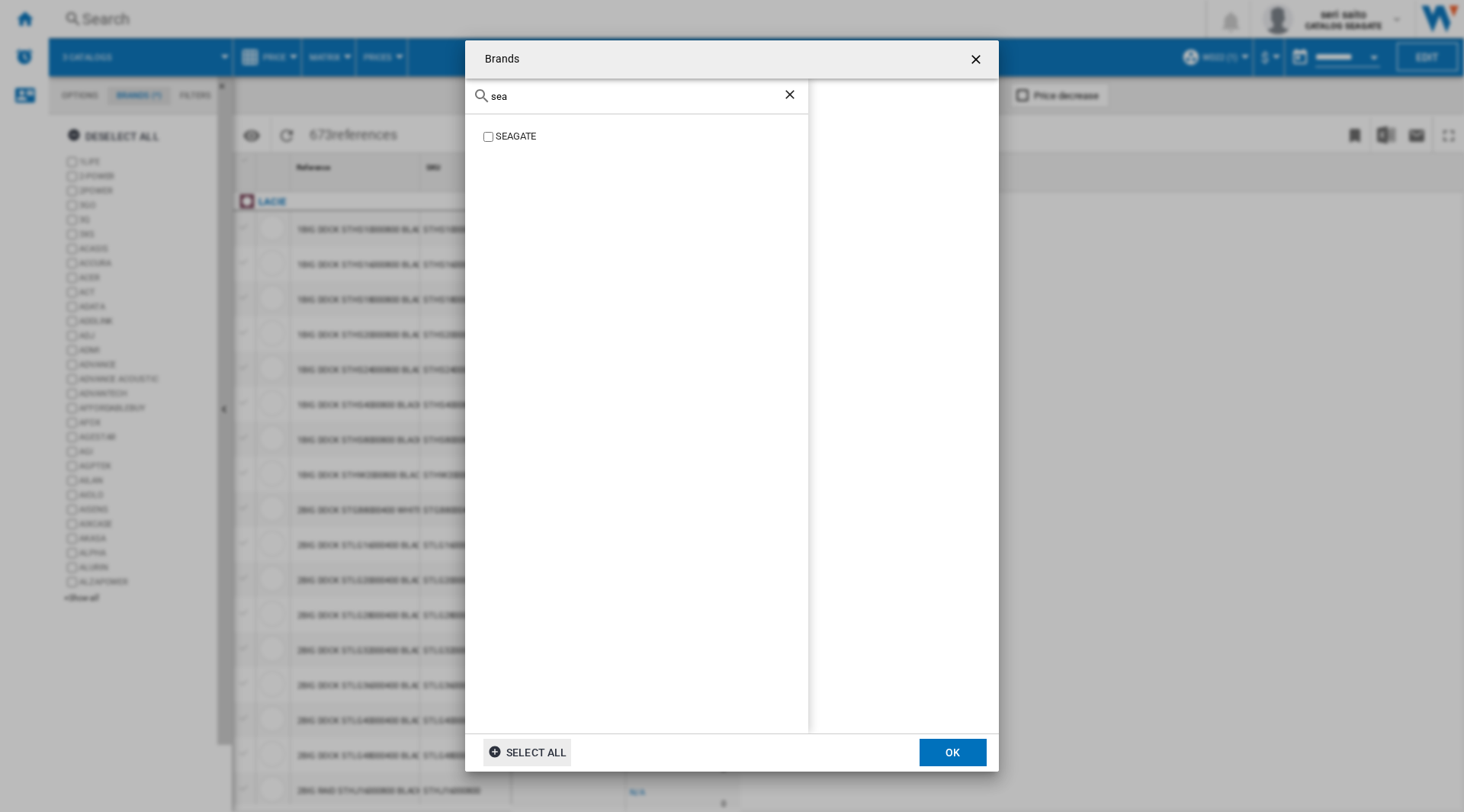
click at [516, 142] on div "SEAGATE" at bounding box center [652, 136] width 313 height 14
drag, startPoint x: 527, startPoint y: 91, endPoint x: 458, endPoint y: 84, distance: 69.4
click at [458, 84] on div "Brands sea [GEOGRAPHIC_DATA] [GEOGRAPHIC_DATA] Select all OK" at bounding box center [732, 406] width 1464 height 812
type input "weste"
click at [944, 747] on button "OK" at bounding box center [953, 752] width 67 height 28
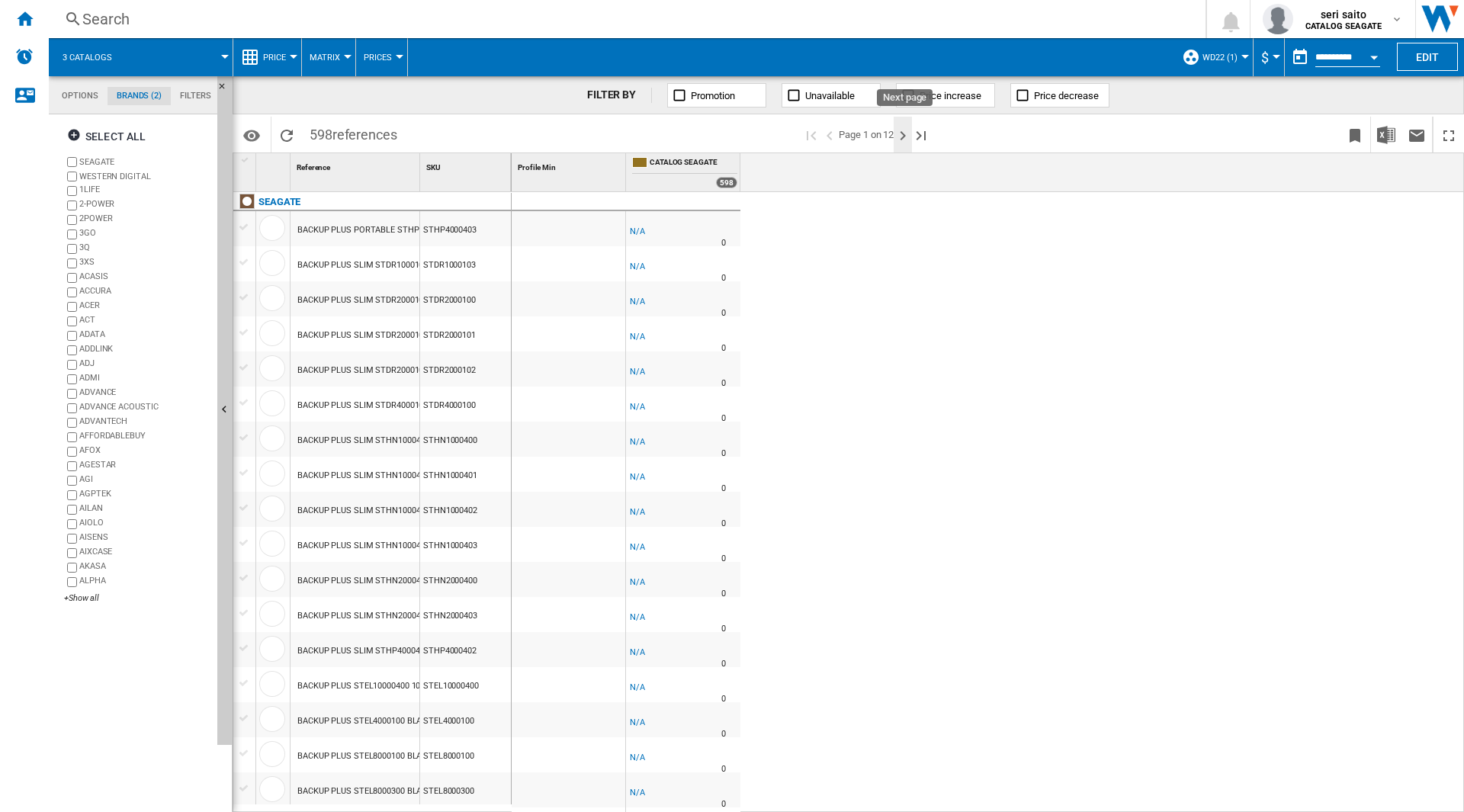
click at [904, 137] on ng-md-icon "Next page" at bounding box center [903, 135] width 18 height 18
click at [905, 142] on ng-md-icon "Next page" at bounding box center [903, 135] width 18 height 18
click at [827, 137] on ng-md-icon ">Previous page" at bounding box center [829, 135] width 18 height 18
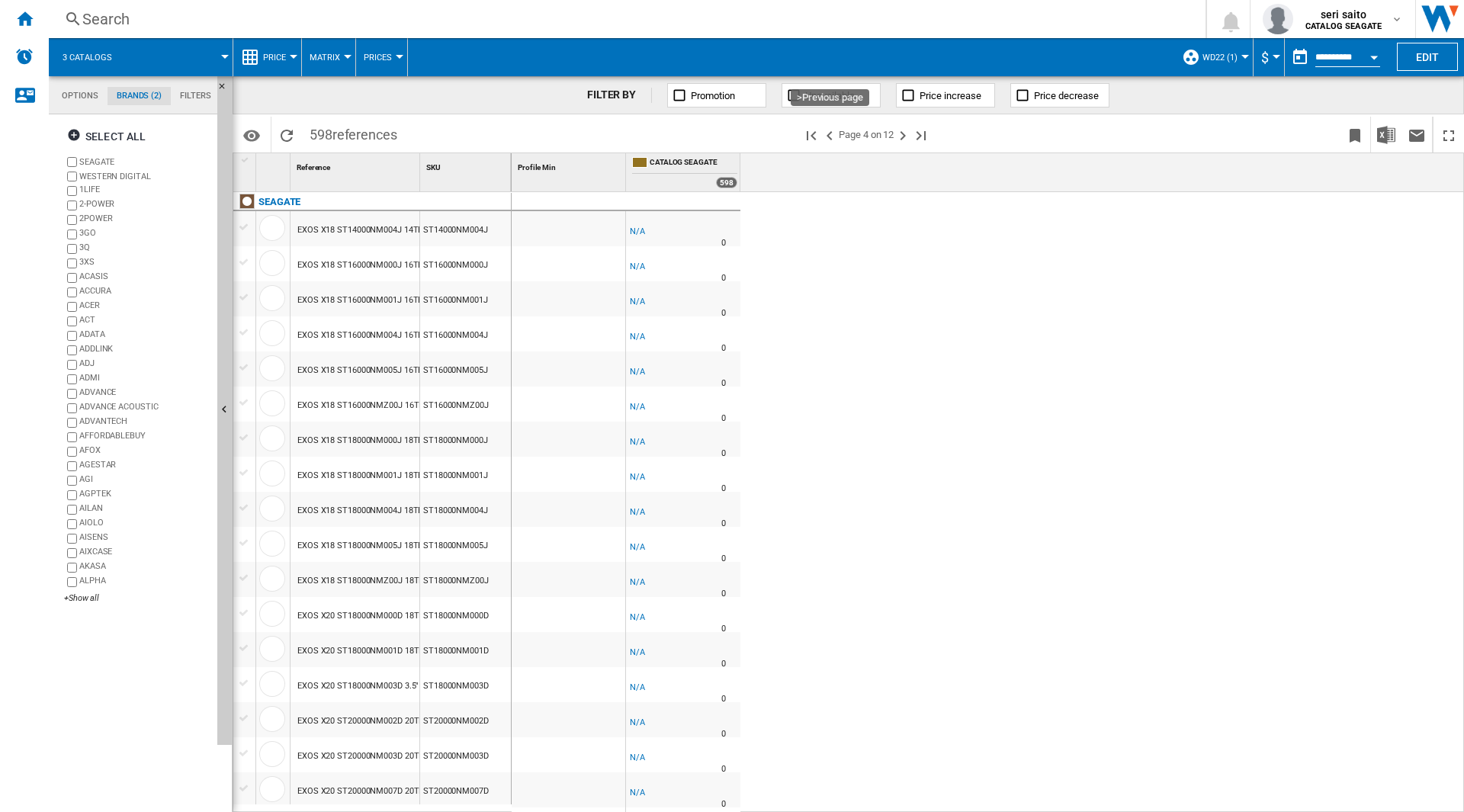
click at [827, 137] on ng-md-icon ">Previous page" at bounding box center [829, 135] width 18 height 18
click at [912, 144] on button "Next page" at bounding box center [903, 135] width 18 height 36
click at [1195, 53] on ng-md-icon at bounding box center [1190, 57] width 18 height 18
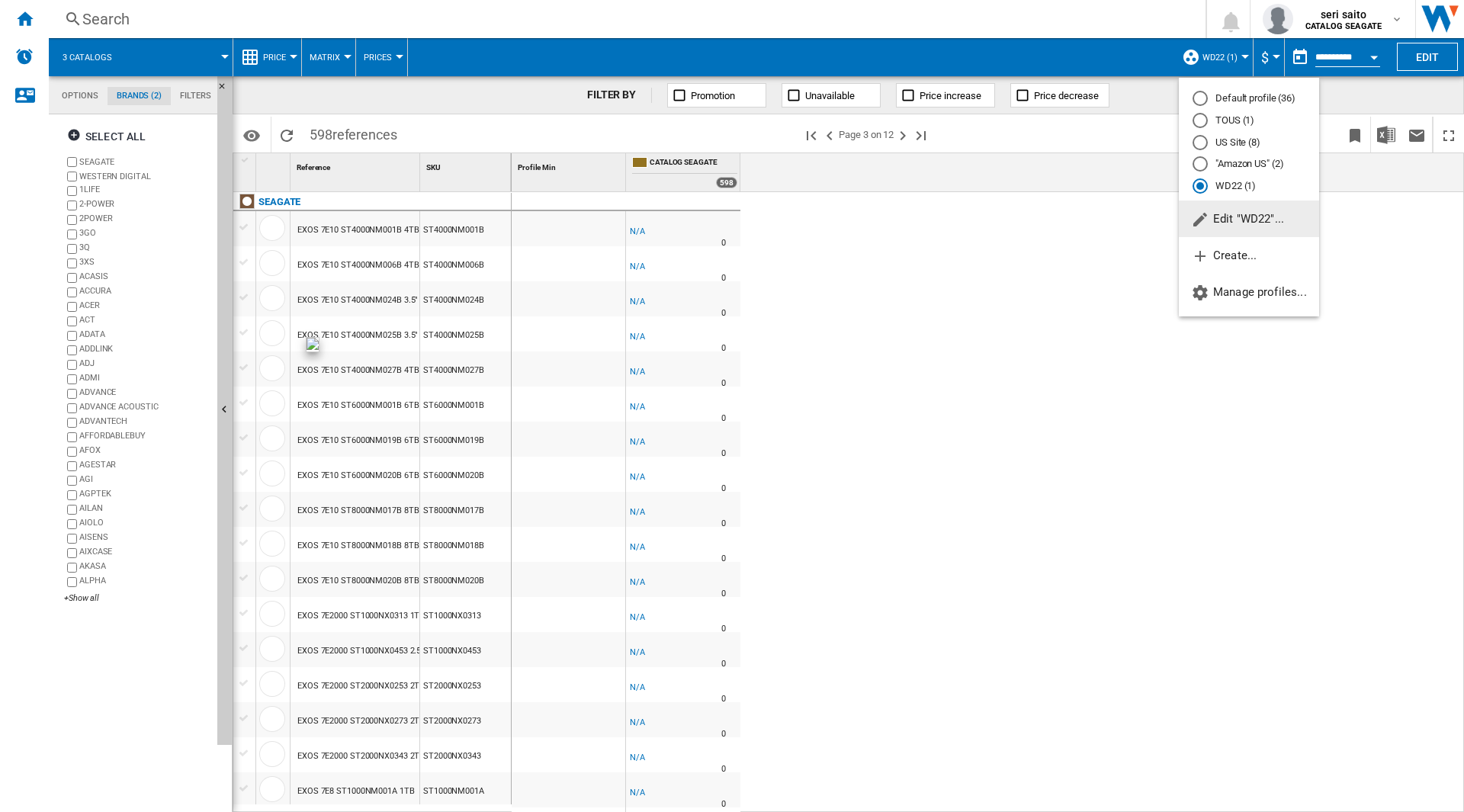
click at [806, 527] on md-backdrop at bounding box center [732, 406] width 1464 height 812
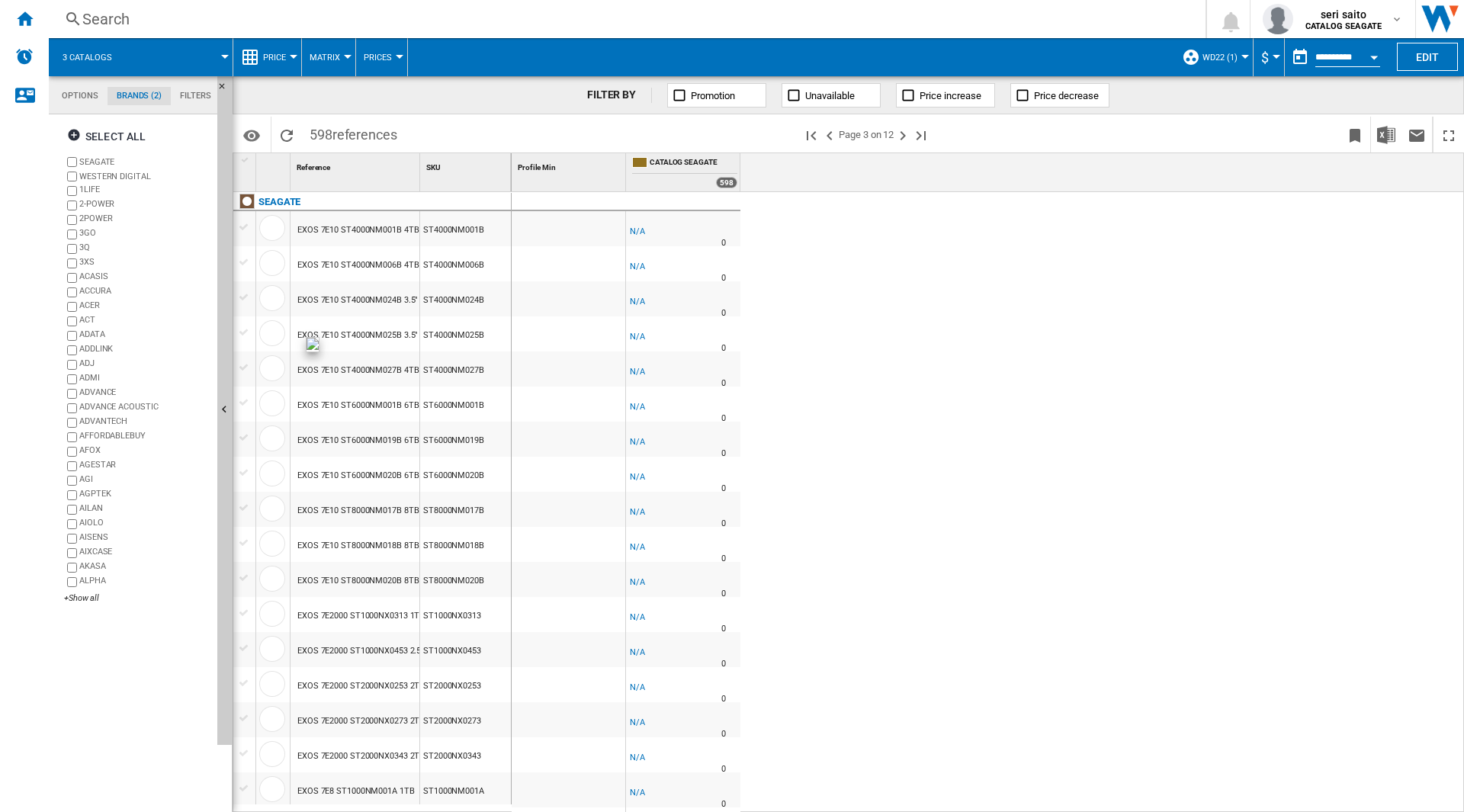
click at [1043, 354] on div "-1.0 % -$1 % N/A 0 -1.0 % -$1" at bounding box center [988, 501] width 953 height 620
click at [691, 99] on span "Promotion" at bounding box center [713, 96] width 45 height 11
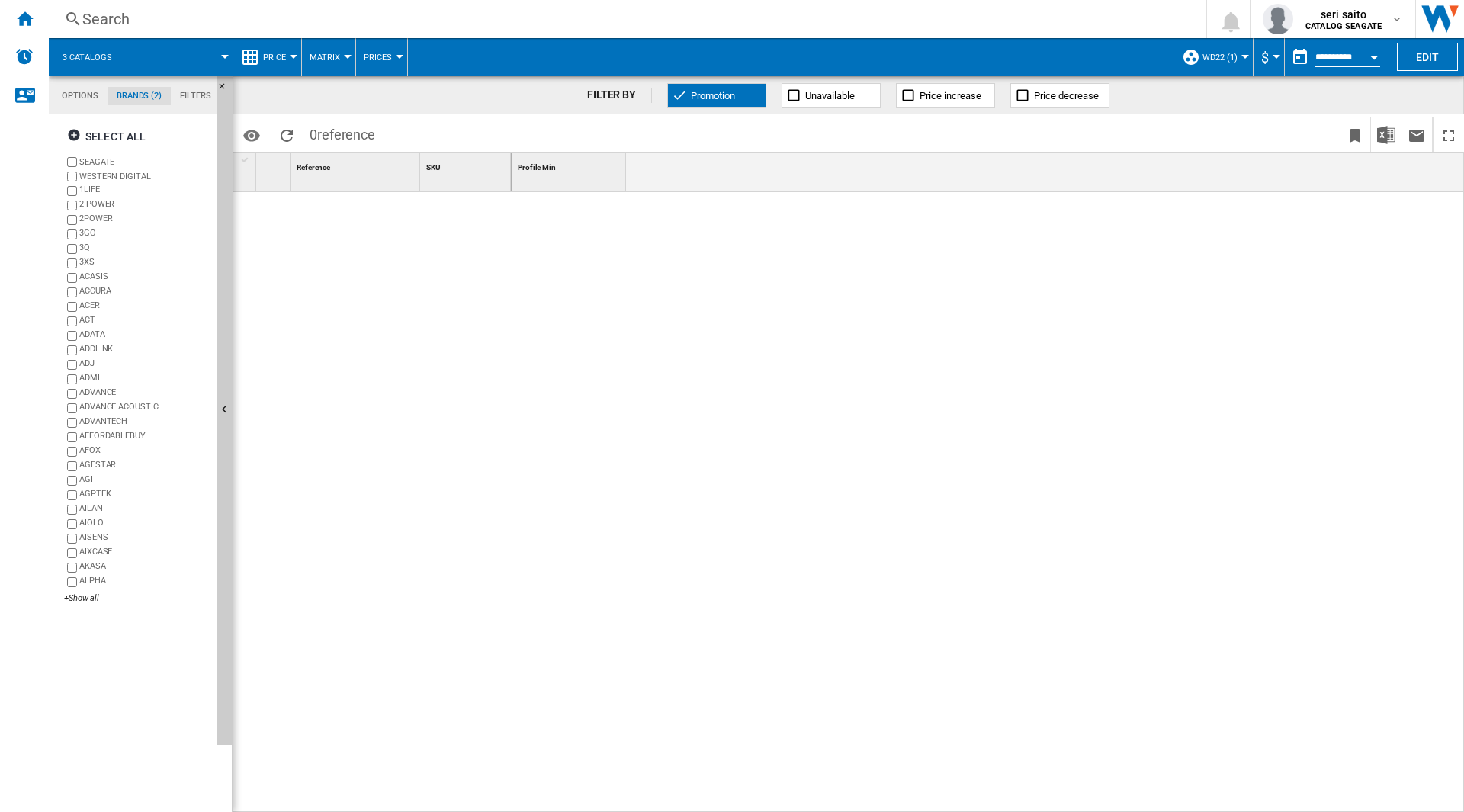
click at [691, 99] on span "Promotion" at bounding box center [713, 96] width 45 height 11
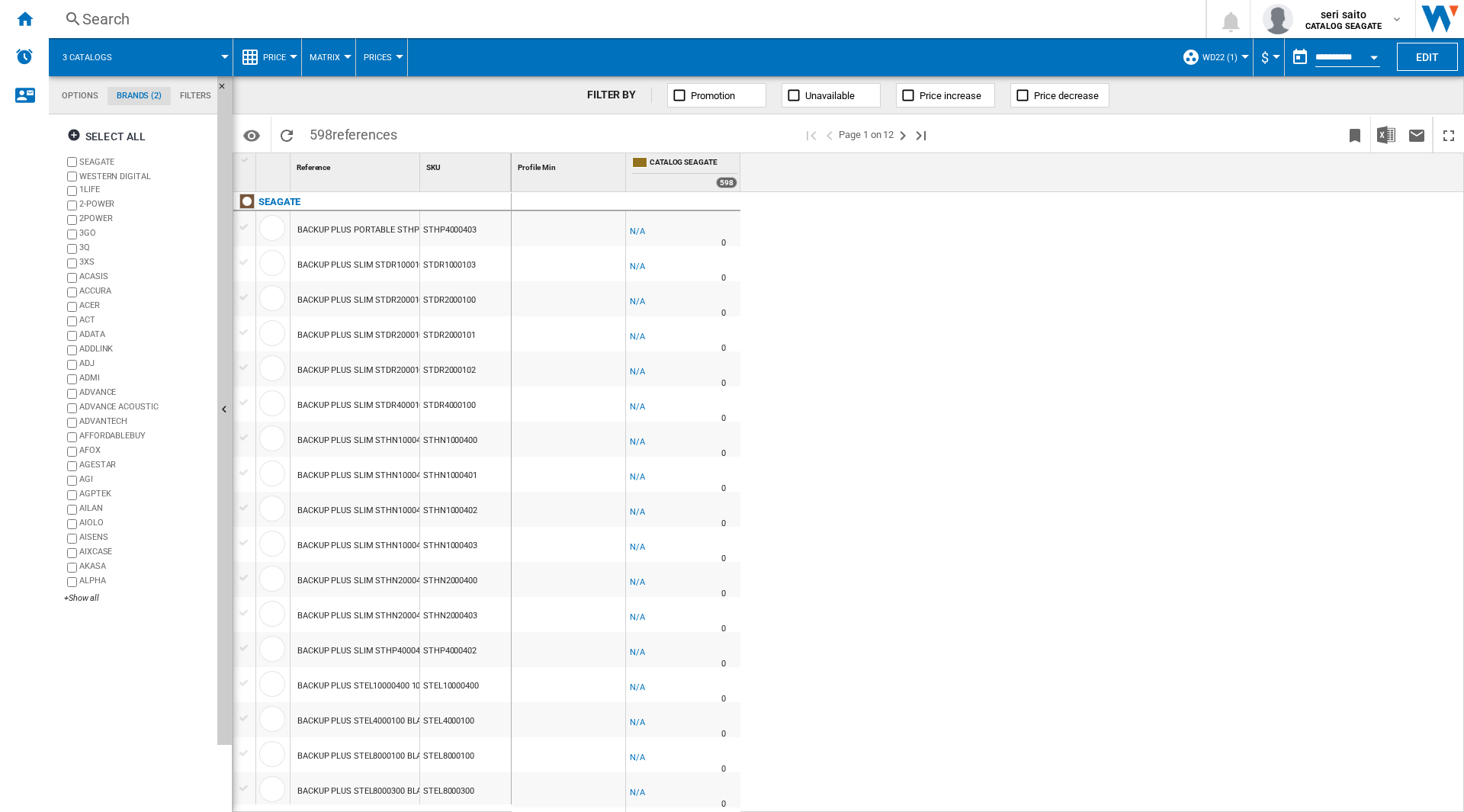
click at [86, 55] on span "3 catalogs" at bounding box center [87, 57] width 49 height 9
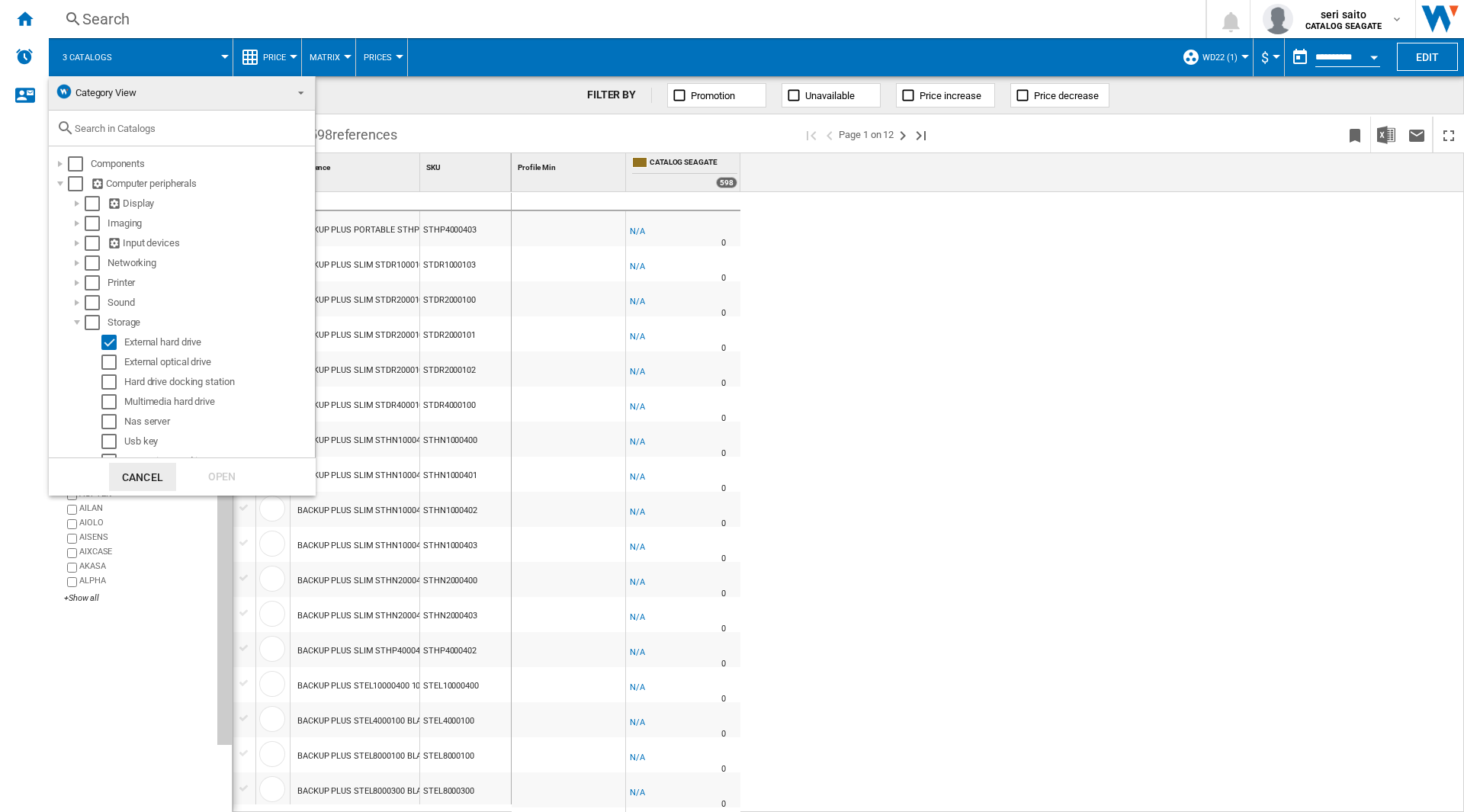
click at [433, 98] on md-backdrop at bounding box center [732, 406] width 1464 height 812
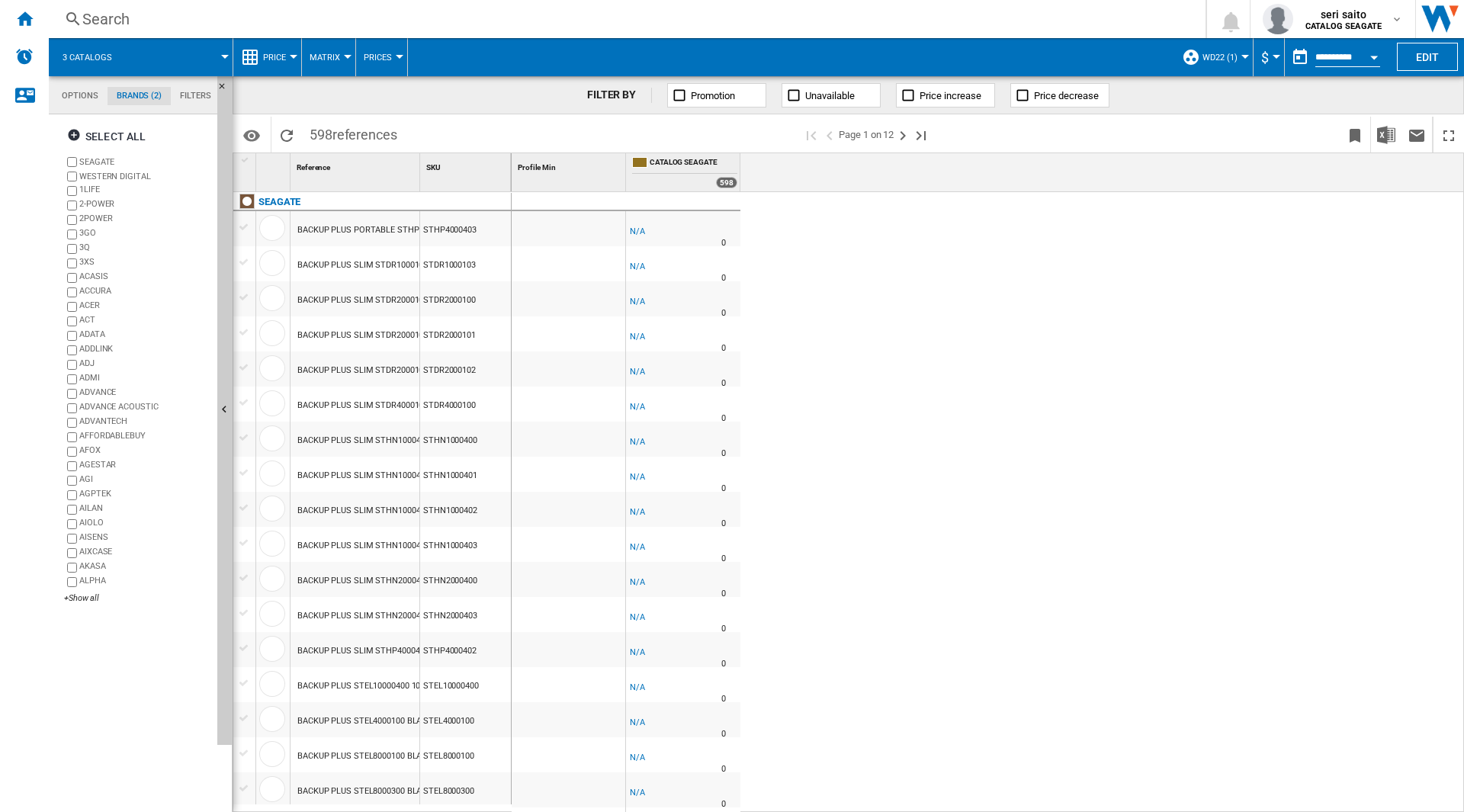
click at [1223, 56] on span "WD22 (1)" at bounding box center [1220, 57] width 35 height 9
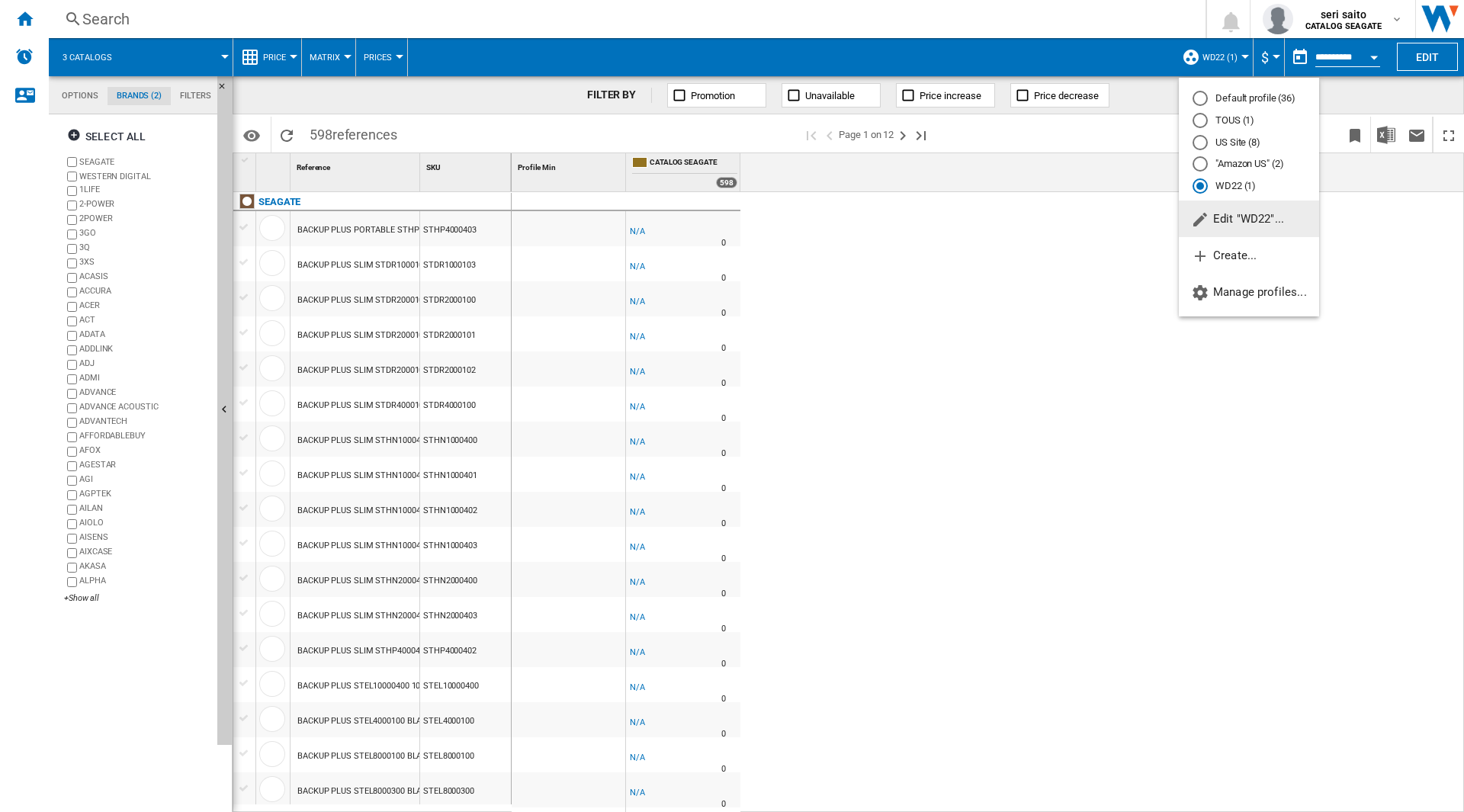
click at [1234, 218] on span "Edit "WD22"..." at bounding box center [1238, 218] width 93 height 13
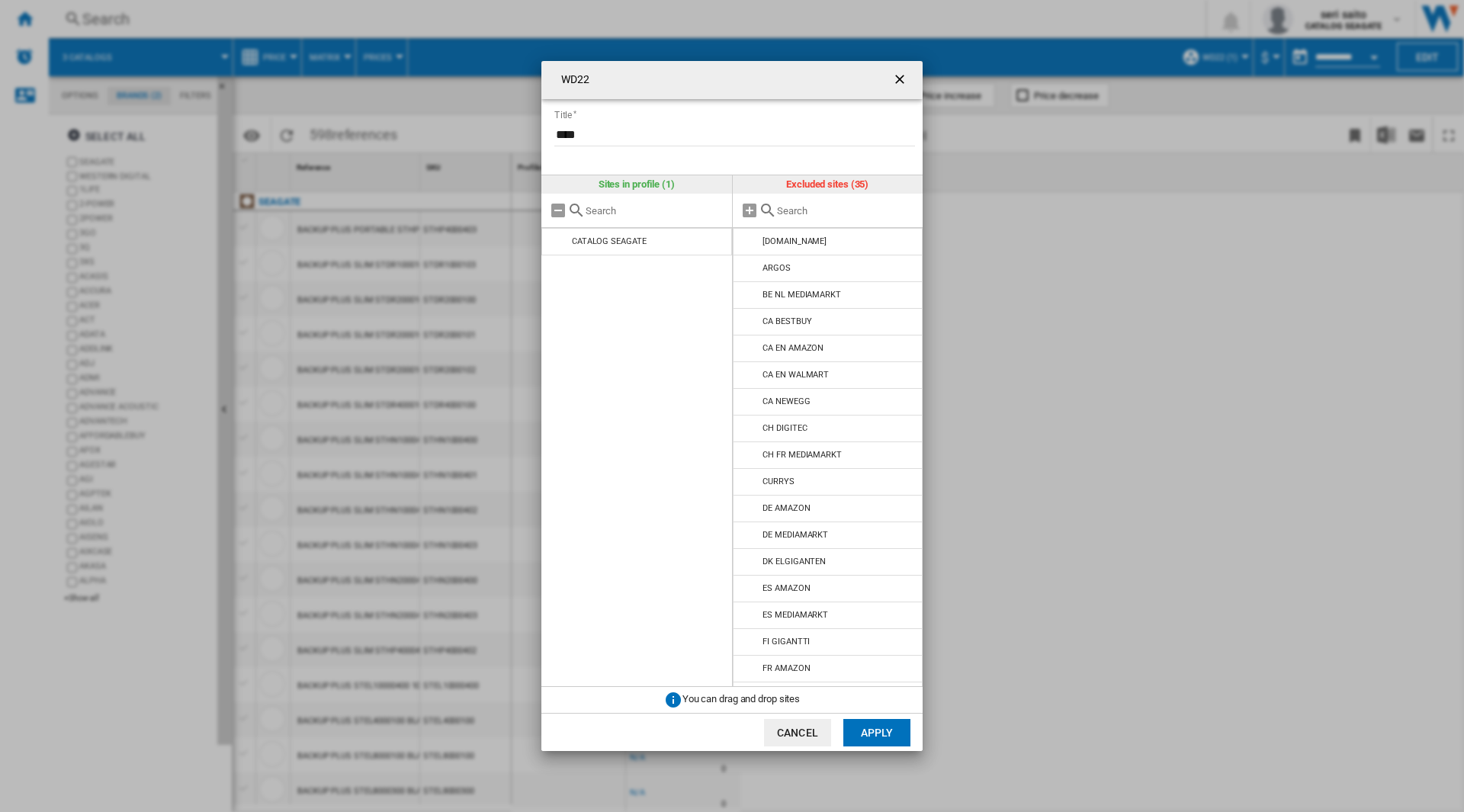
click at [829, 217] on div "WD22 Title ..." at bounding box center [827, 211] width 191 height 34
click at [828, 212] on input "WD22 Title ..." at bounding box center [846, 211] width 139 height 11
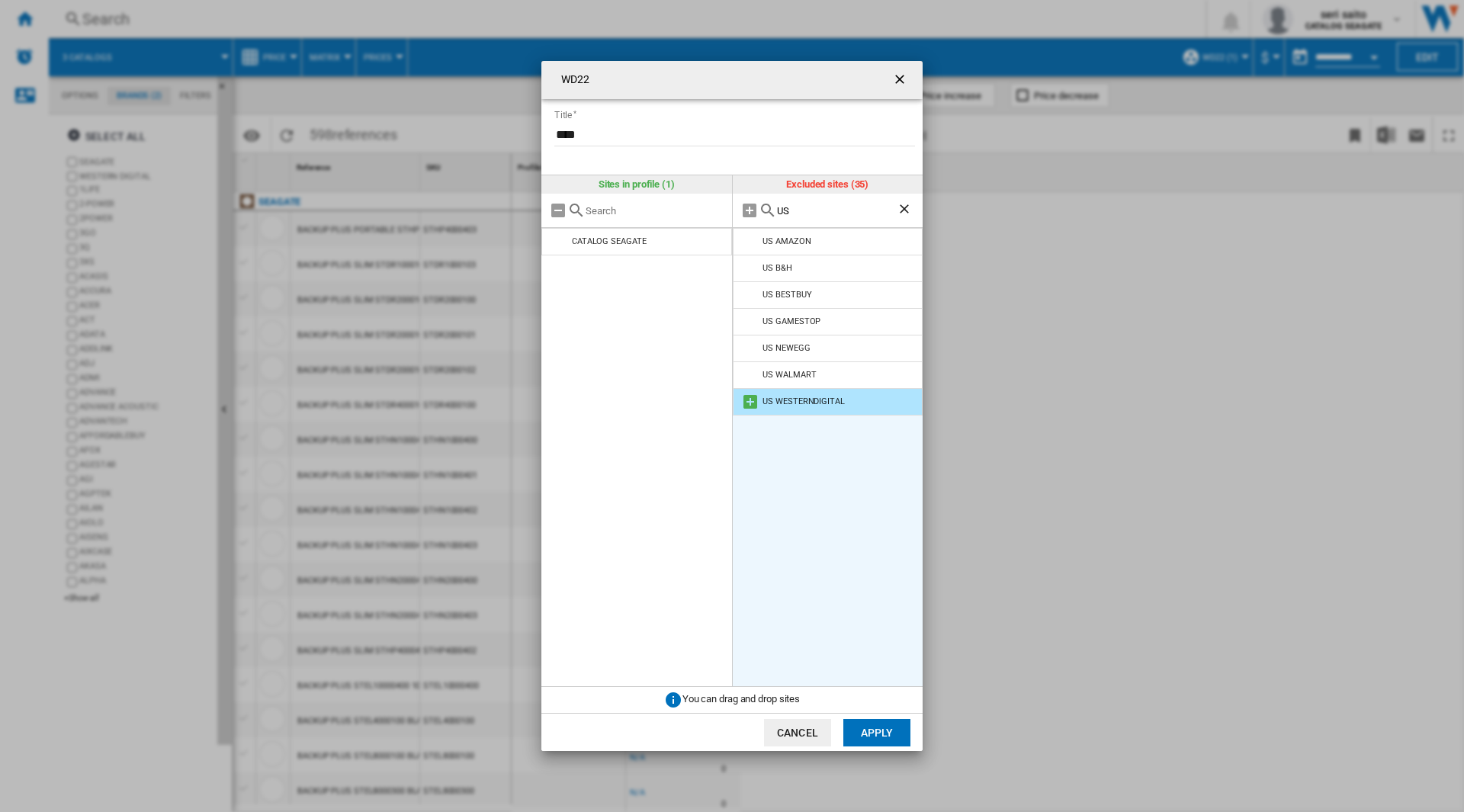
type input "US"
click at [809, 404] on div "US WESTERNDIGITAL" at bounding box center [804, 401] width 82 height 9
click at [784, 401] on div "US WESTERNDIGITAL" at bounding box center [804, 401] width 82 height 9
click at [744, 400] on md-icon "WD22 Title ..." at bounding box center [750, 401] width 18 height 18
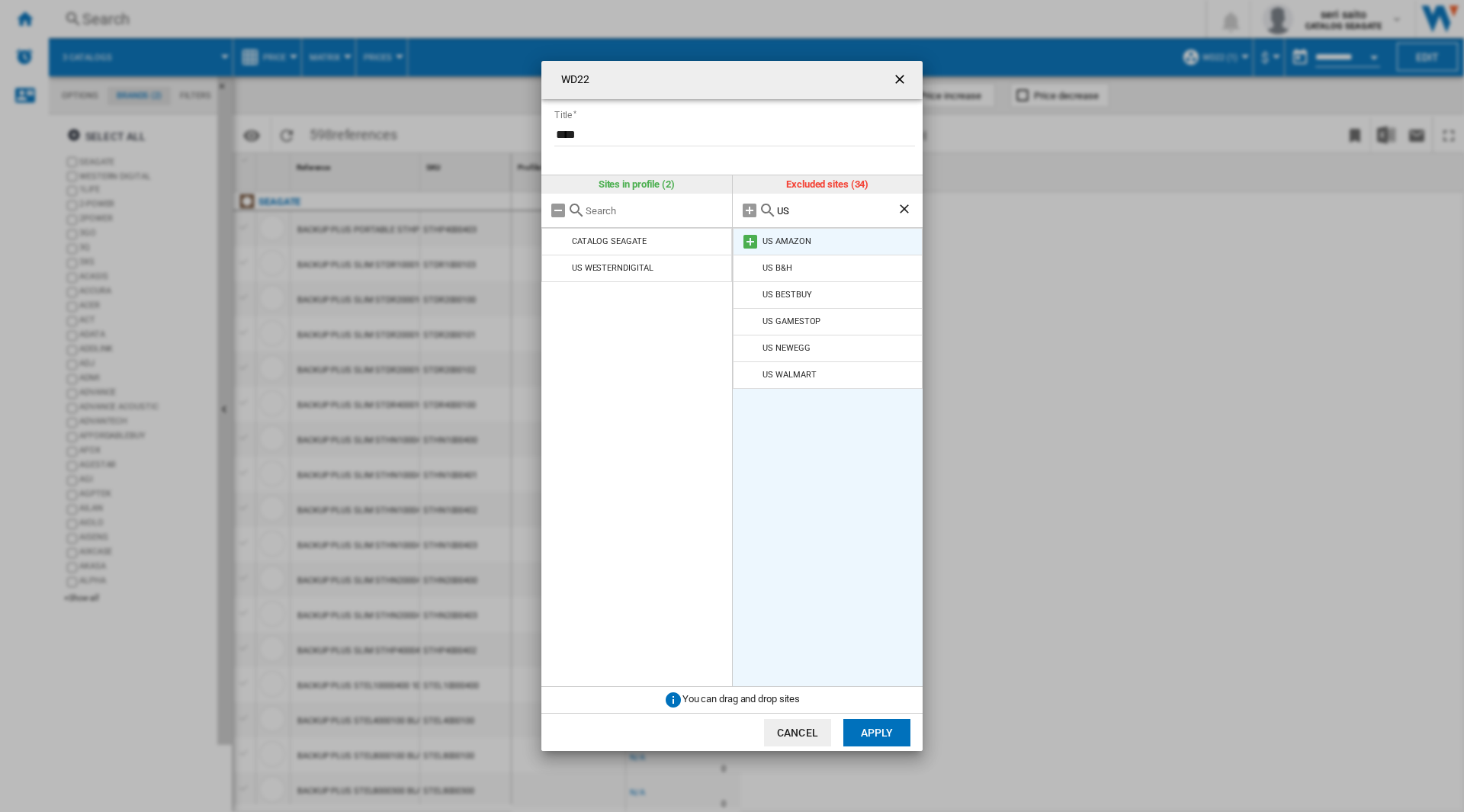
click at [747, 241] on md-icon "WD22 Title ..." at bounding box center [750, 241] width 18 height 18
click at [869, 740] on button "Apply" at bounding box center [877, 732] width 67 height 28
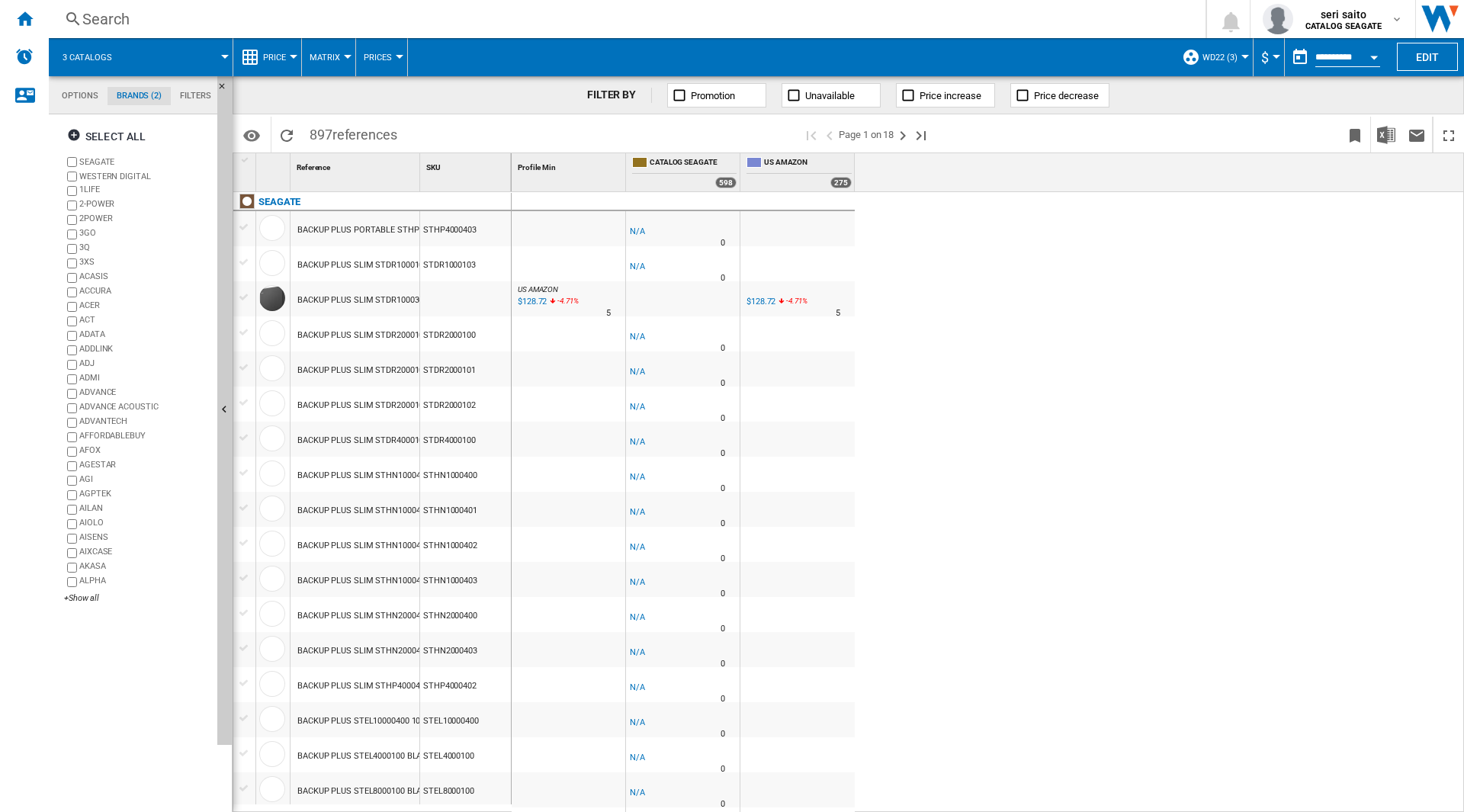
click at [160, 62] on span at bounding box center [179, 57] width 91 height 38
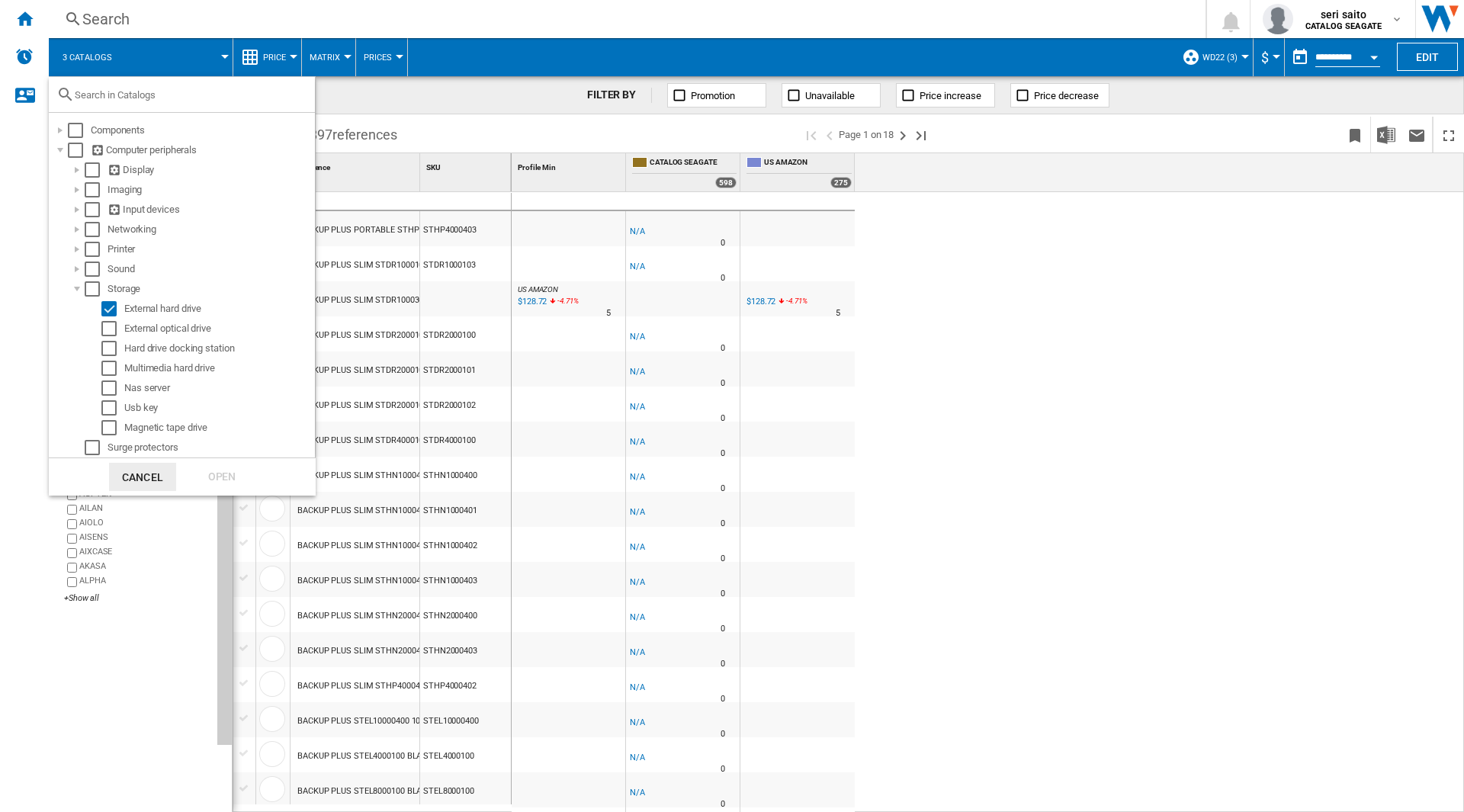
click at [986, 434] on md-backdrop at bounding box center [732, 406] width 1464 height 812
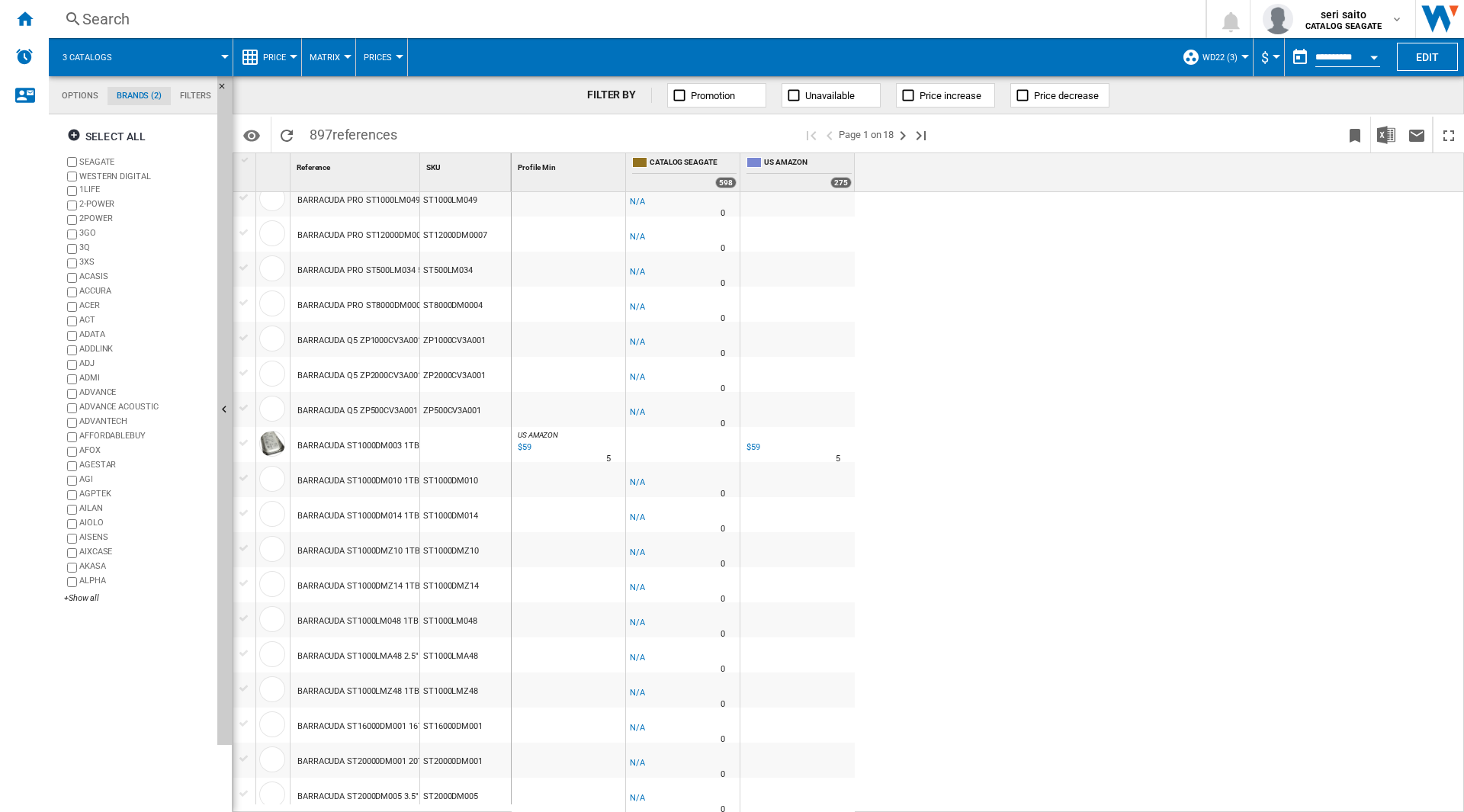
click at [1205, 56] on span "WD22 (3)" at bounding box center [1220, 57] width 35 height 9
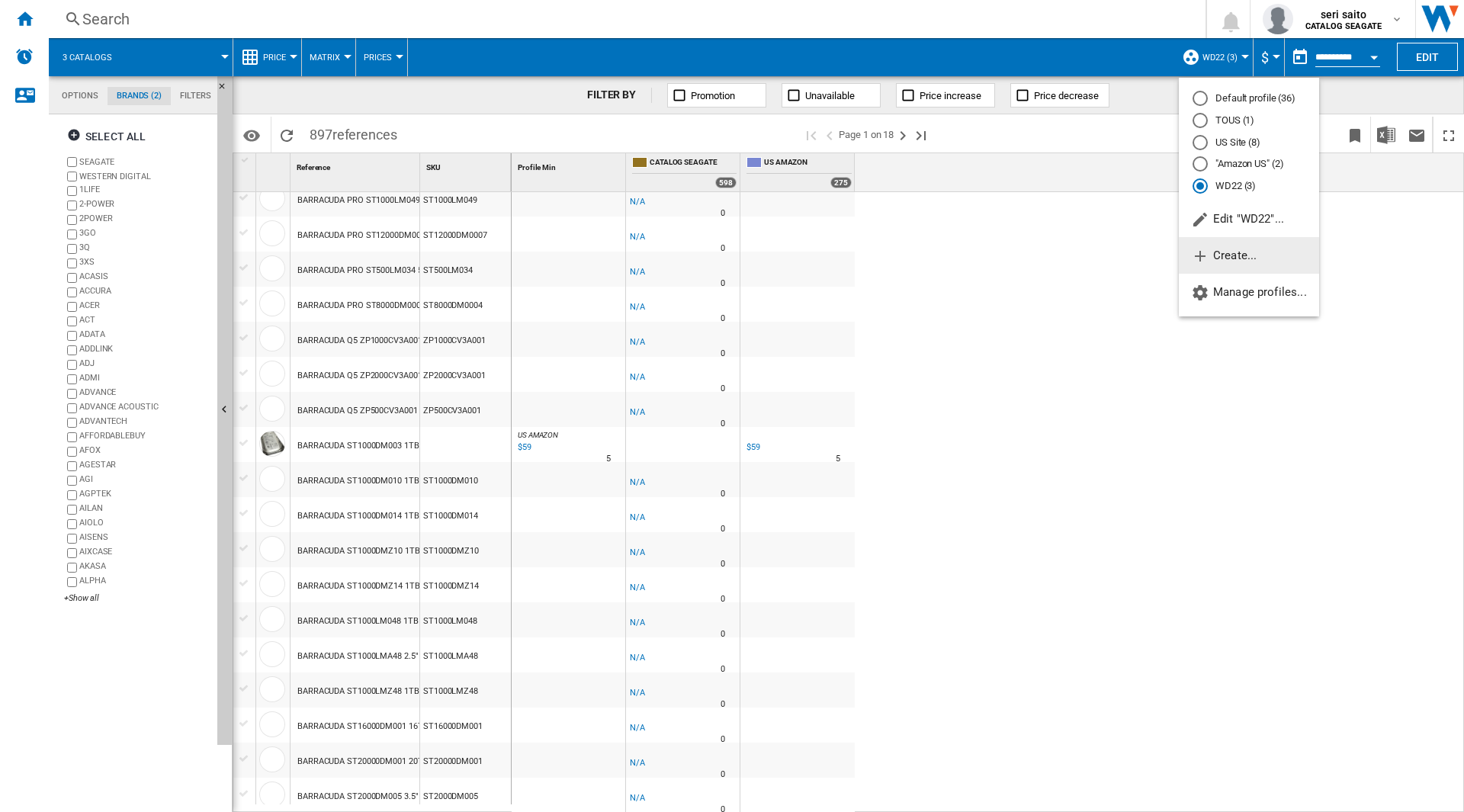
click at [1238, 256] on span "Create..." at bounding box center [1224, 255] width 66 height 13
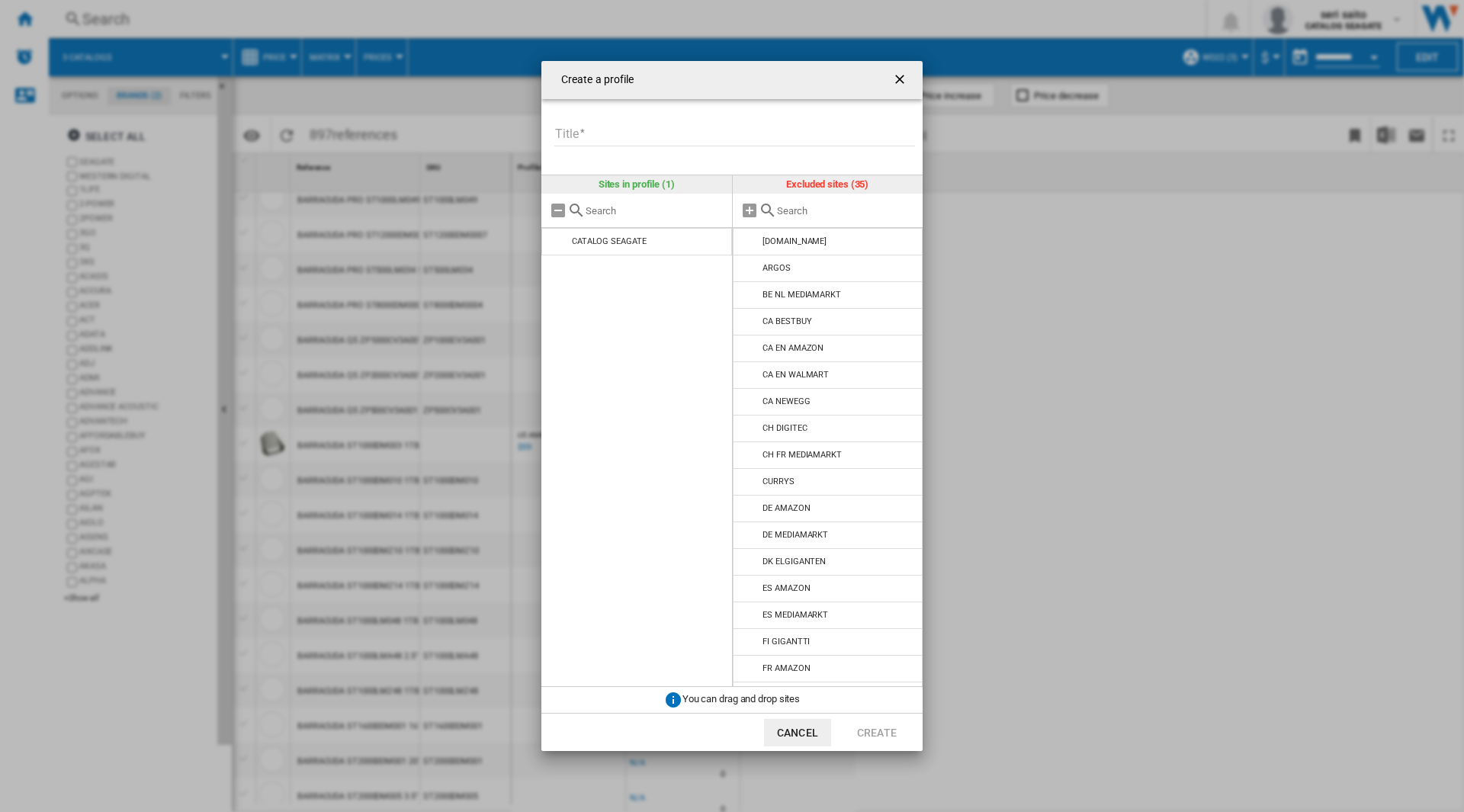
click at [654, 130] on input "Title" at bounding box center [734, 135] width 361 height 23
click at [821, 216] on input "Create a ..." at bounding box center [846, 211] width 139 height 11
click at [591, 135] on input "**********" at bounding box center [734, 135] width 361 height 23
click at [593, 130] on input "**********" at bounding box center [734, 135] width 361 height 23
drag, startPoint x: 593, startPoint y: 130, endPoint x: 524, endPoint y: 125, distance: 69.2
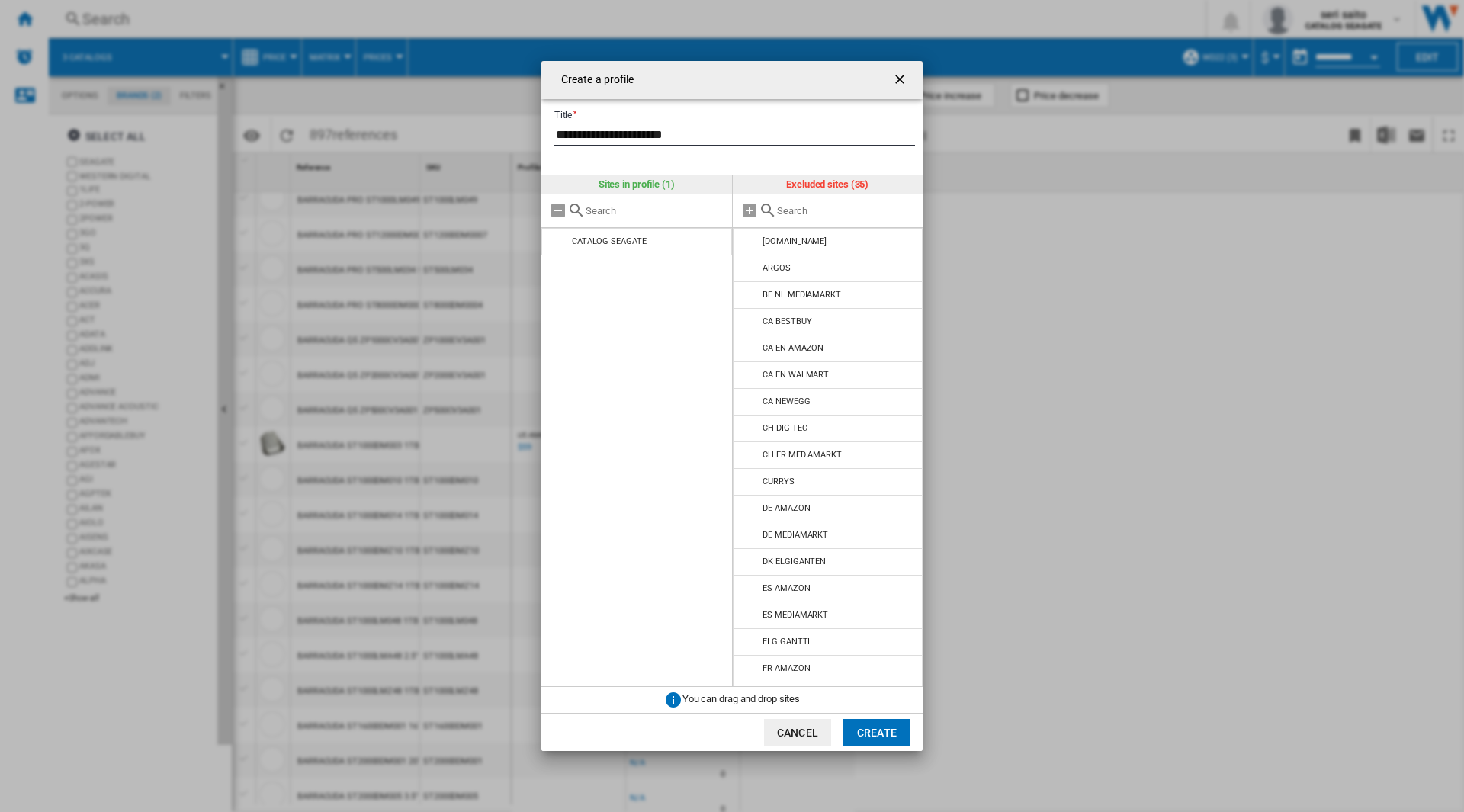
click at [524, 125] on div "**********" at bounding box center [732, 406] width 1464 height 812
type input "**********"
drag, startPoint x: 796, startPoint y: 203, endPoint x: 797, endPoint y: 211, distance: 8.1
click at [796, 208] on div "Create a ..." at bounding box center [827, 211] width 191 height 34
click at [797, 213] on input "Create a ..." at bounding box center [846, 211] width 139 height 11
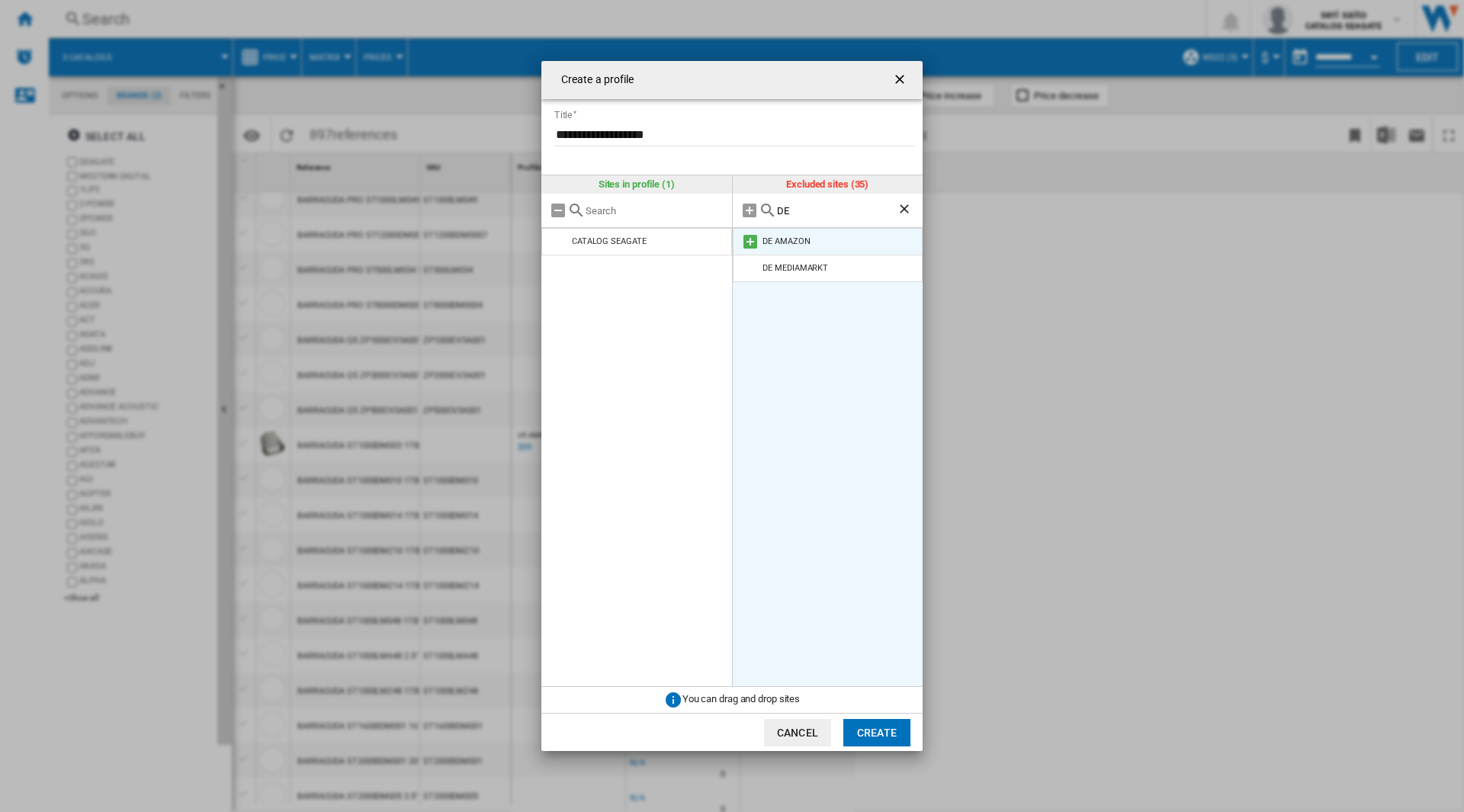
type input "DE"
click at [750, 241] on md-icon "Create a ..." at bounding box center [750, 241] width 18 height 18
click at [902, 215] on ng-md-icon "Clear search" at bounding box center [905, 210] width 18 height 18
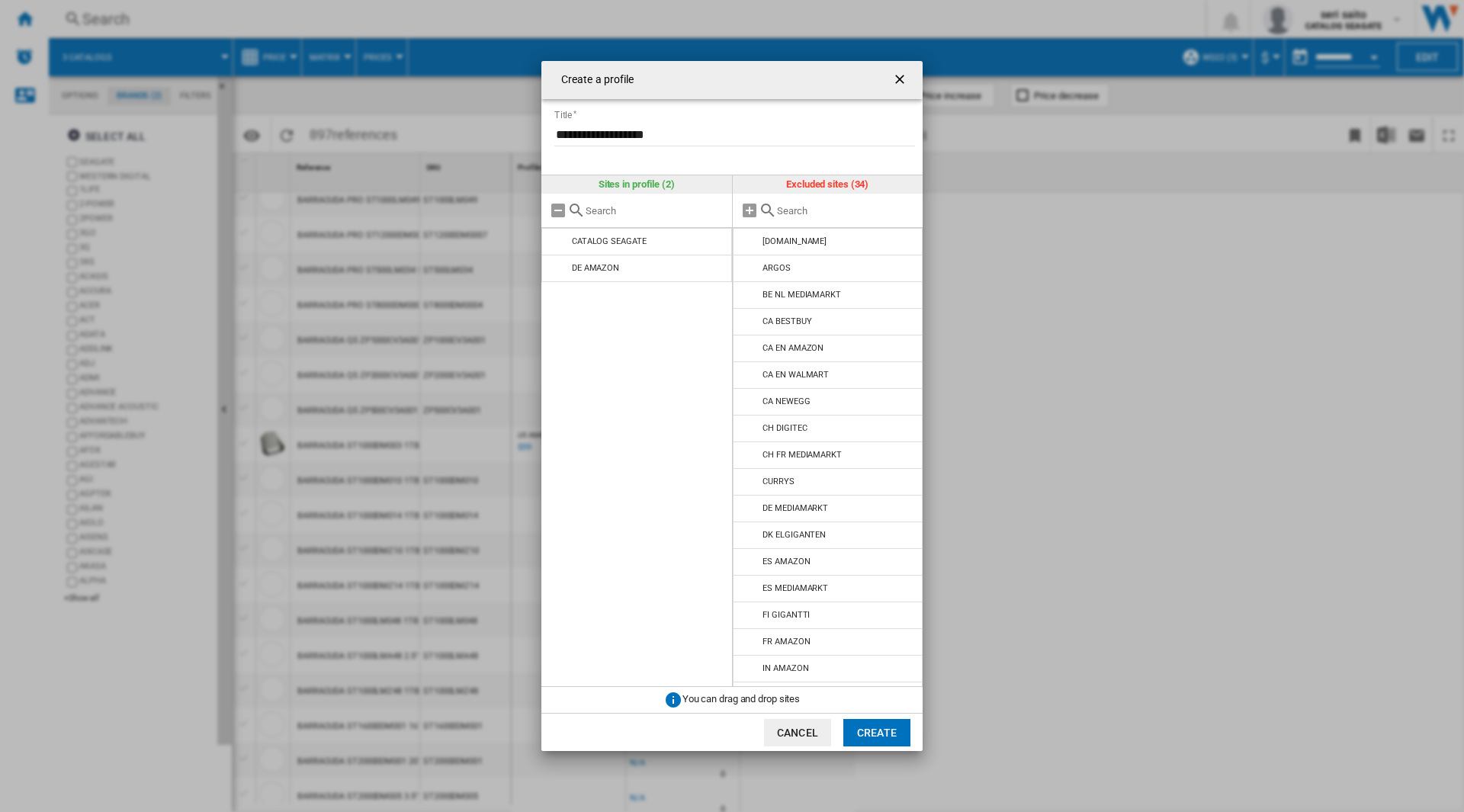
click at [819, 214] on input "Create a ..." at bounding box center [846, 211] width 139 height 11
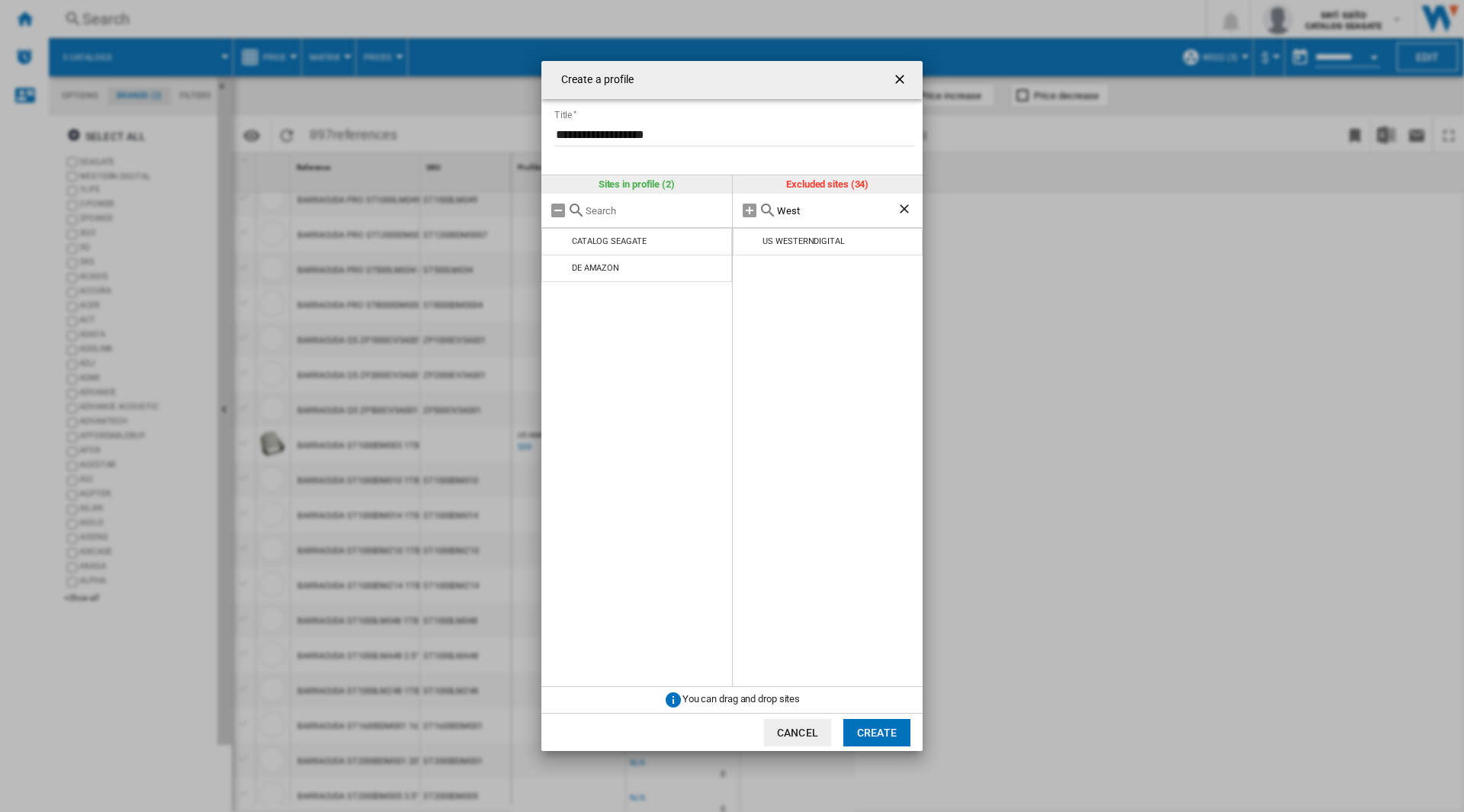
type input "West"
click at [903, 207] on ng-md-icon "Clear search" at bounding box center [905, 210] width 18 height 18
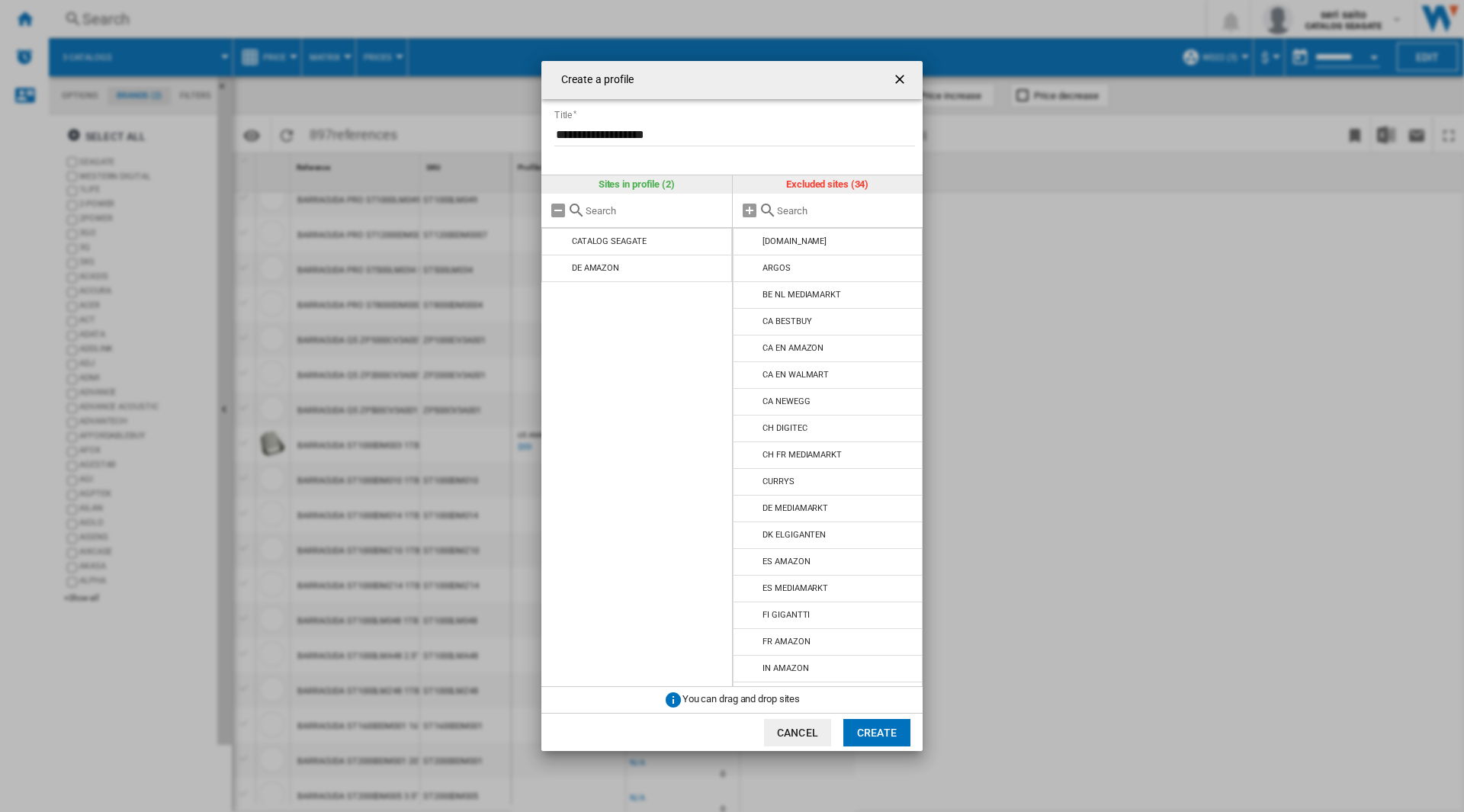
click at [873, 734] on button "Create" at bounding box center [877, 732] width 67 height 28
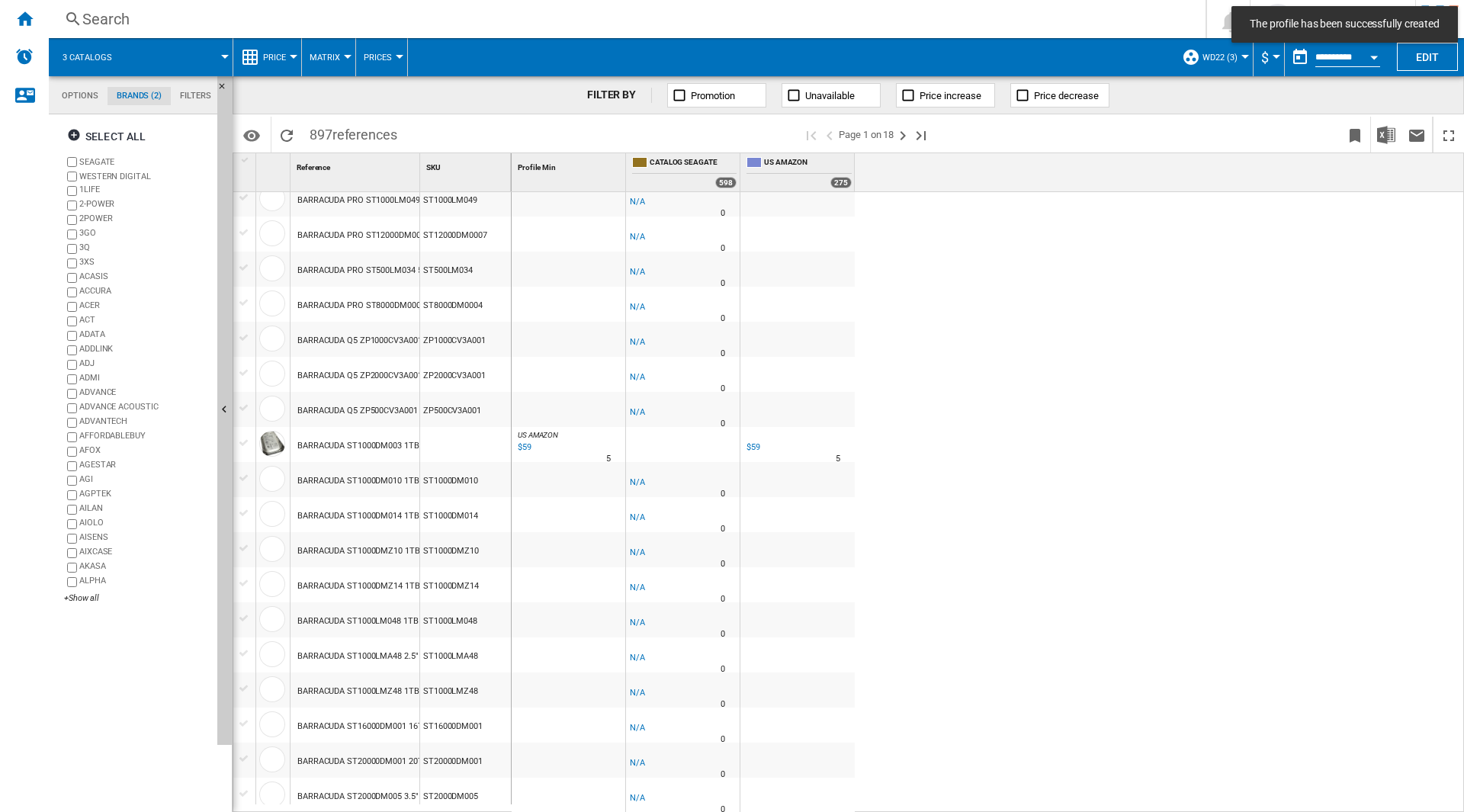
click at [1264, 55] on span "$" at bounding box center [1264, 57] width 8 height 16
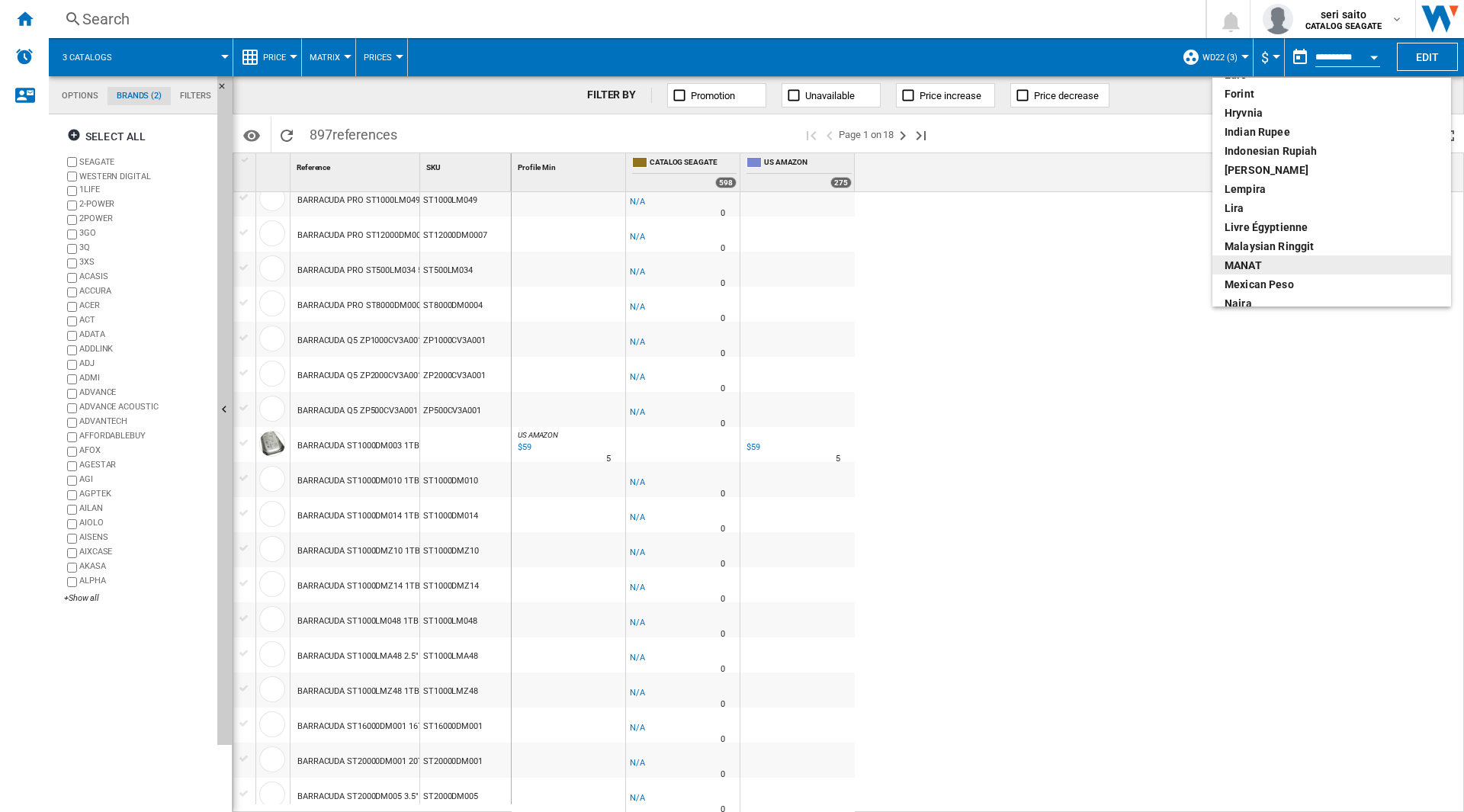
scroll to position [229, 0]
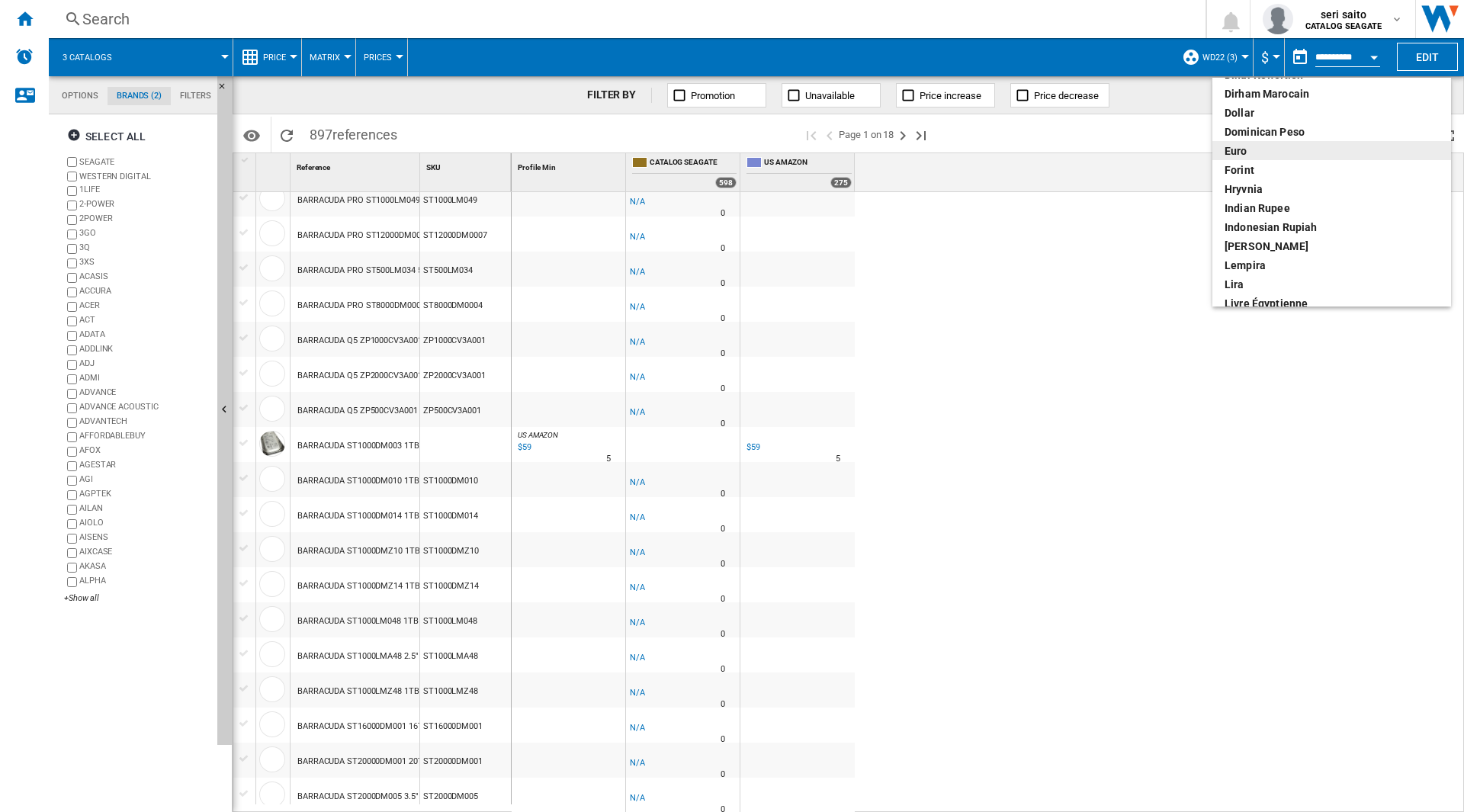
click at [1292, 158] on div "euro" at bounding box center [1332, 151] width 215 height 15
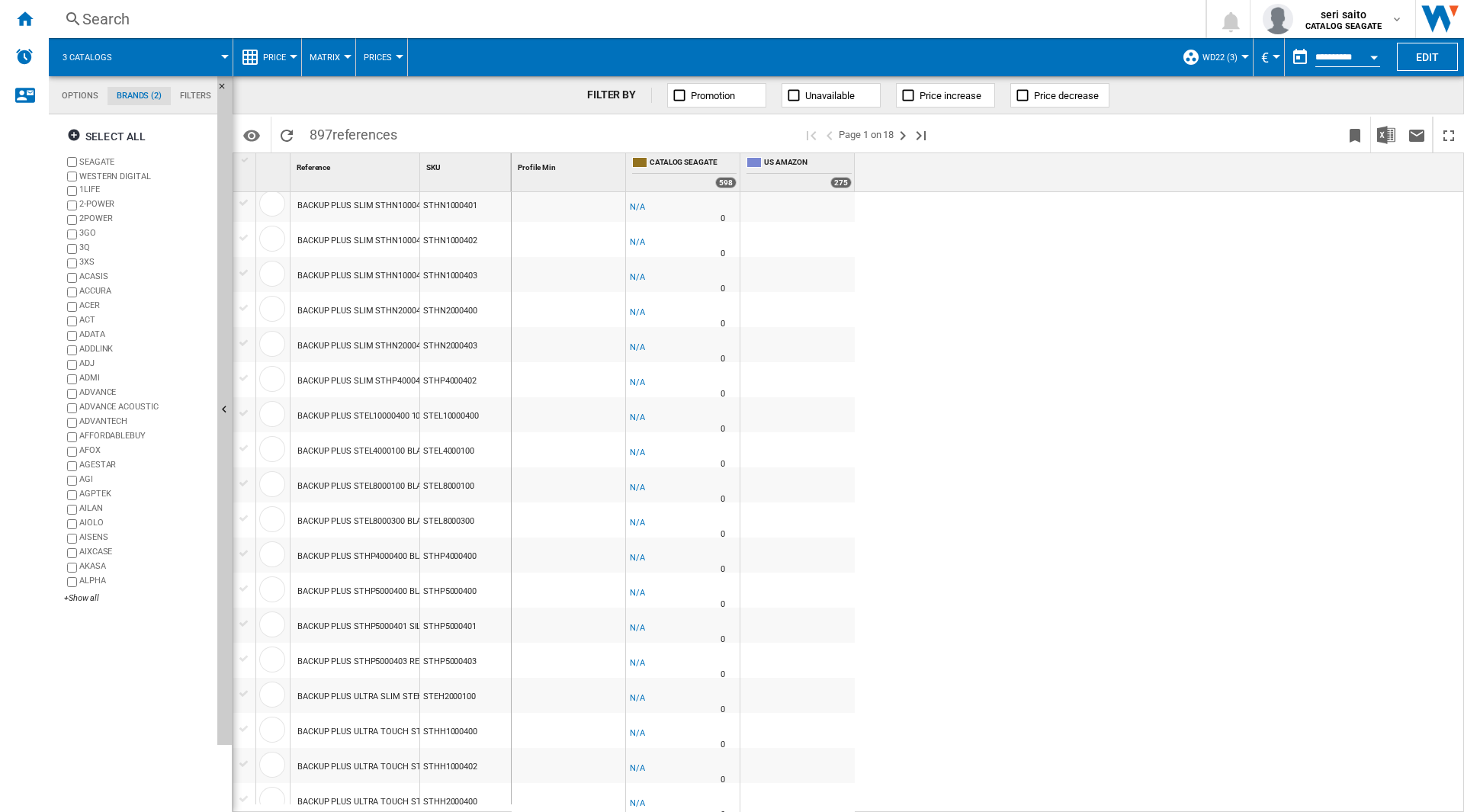
scroll to position [381, 0]
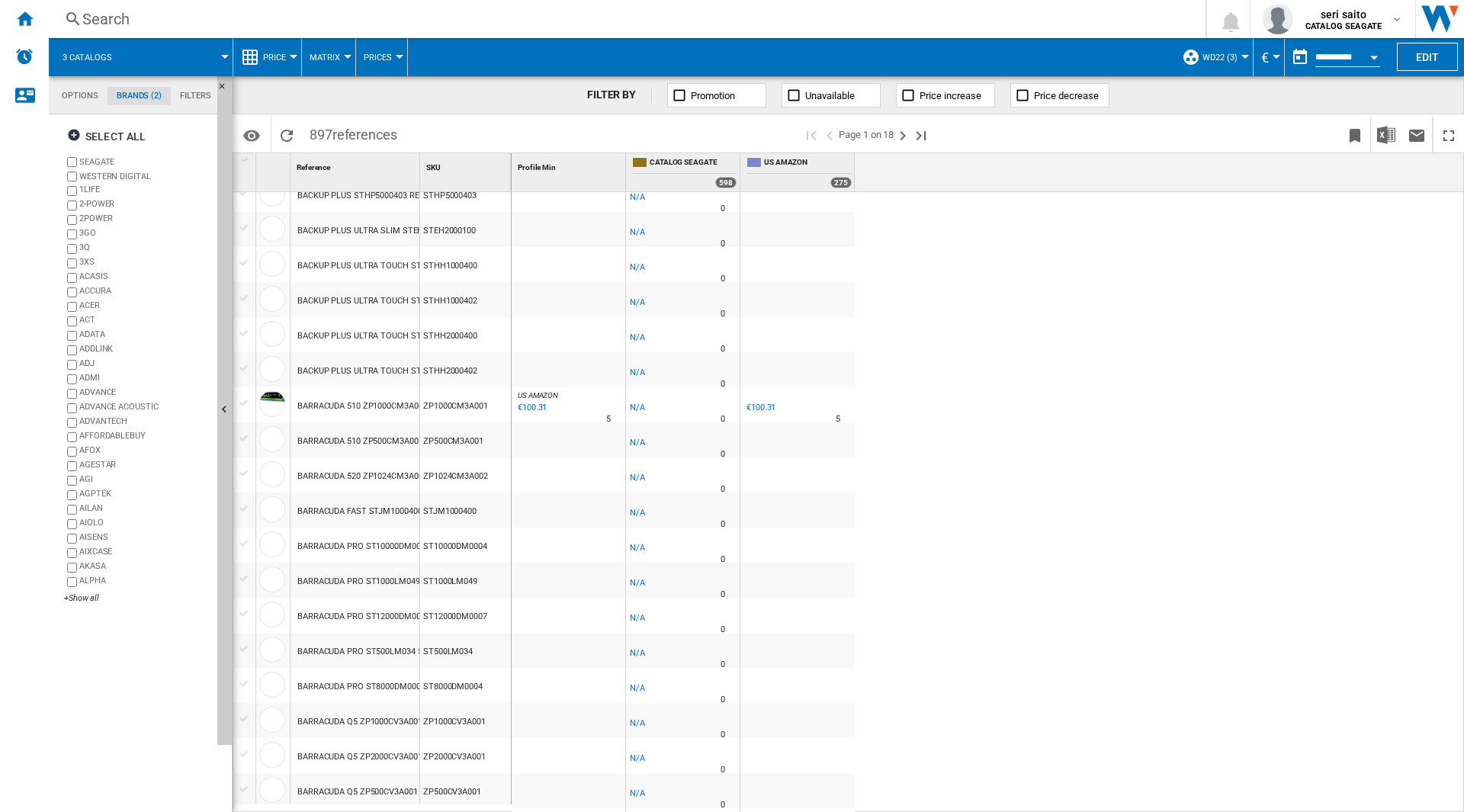
click at [1239, 59] on button "WD22 (3)" at bounding box center [1224, 57] width 43 height 38
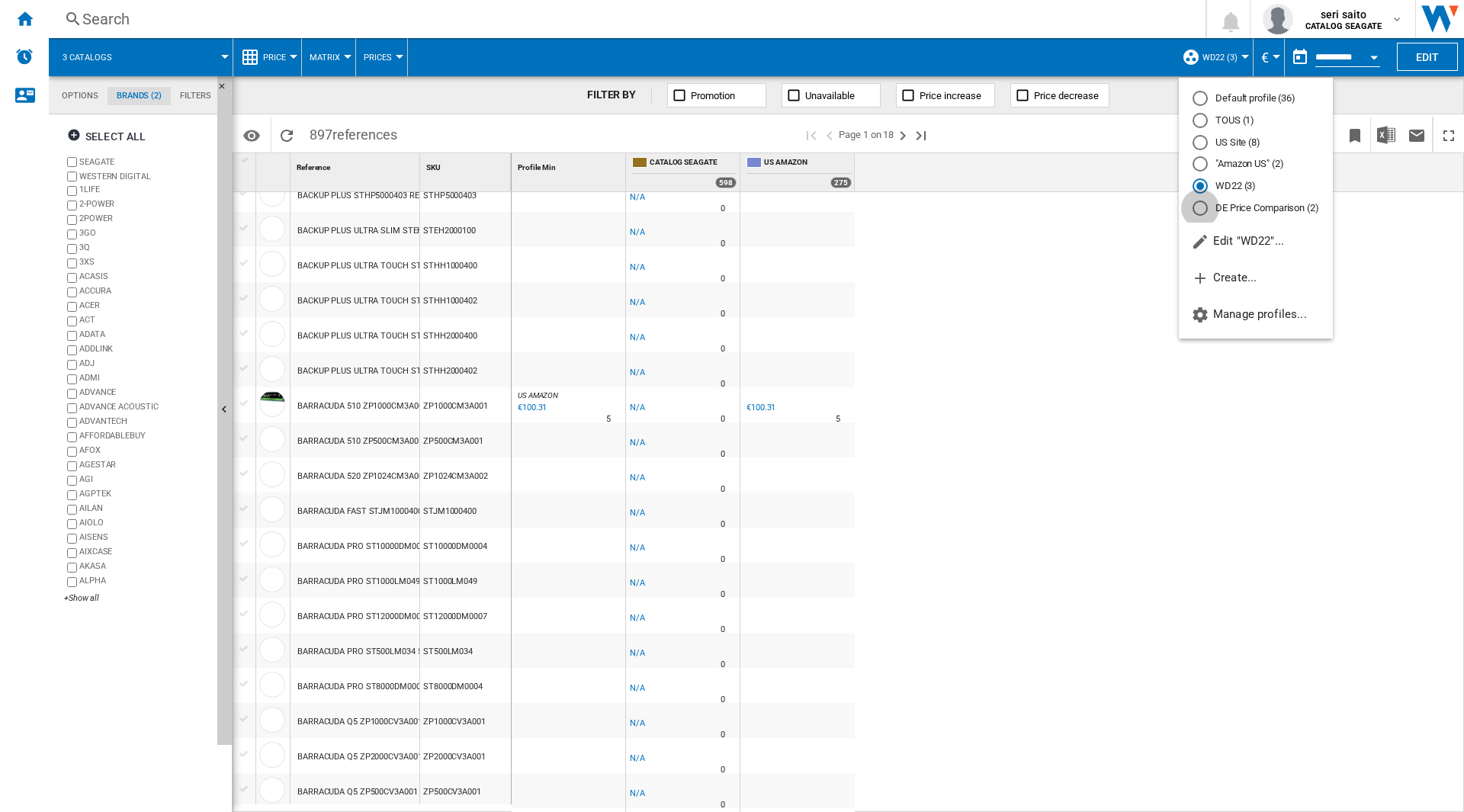
click at [1202, 205] on div "DE Price Comparison (2)" at bounding box center [1200, 208] width 15 height 15
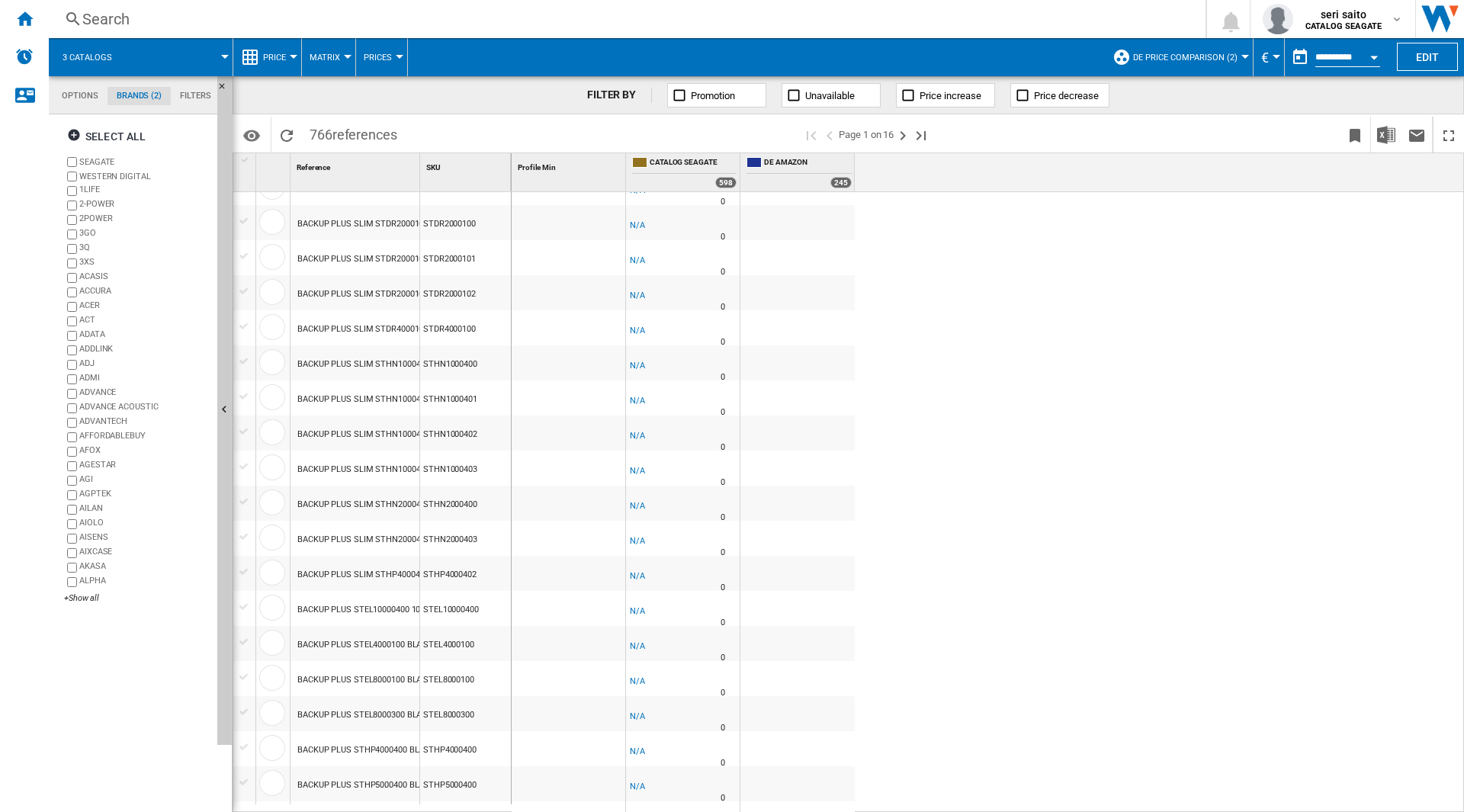
click at [1214, 64] on button "DE Price Comparison (2)" at bounding box center [1189, 57] width 112 height 38
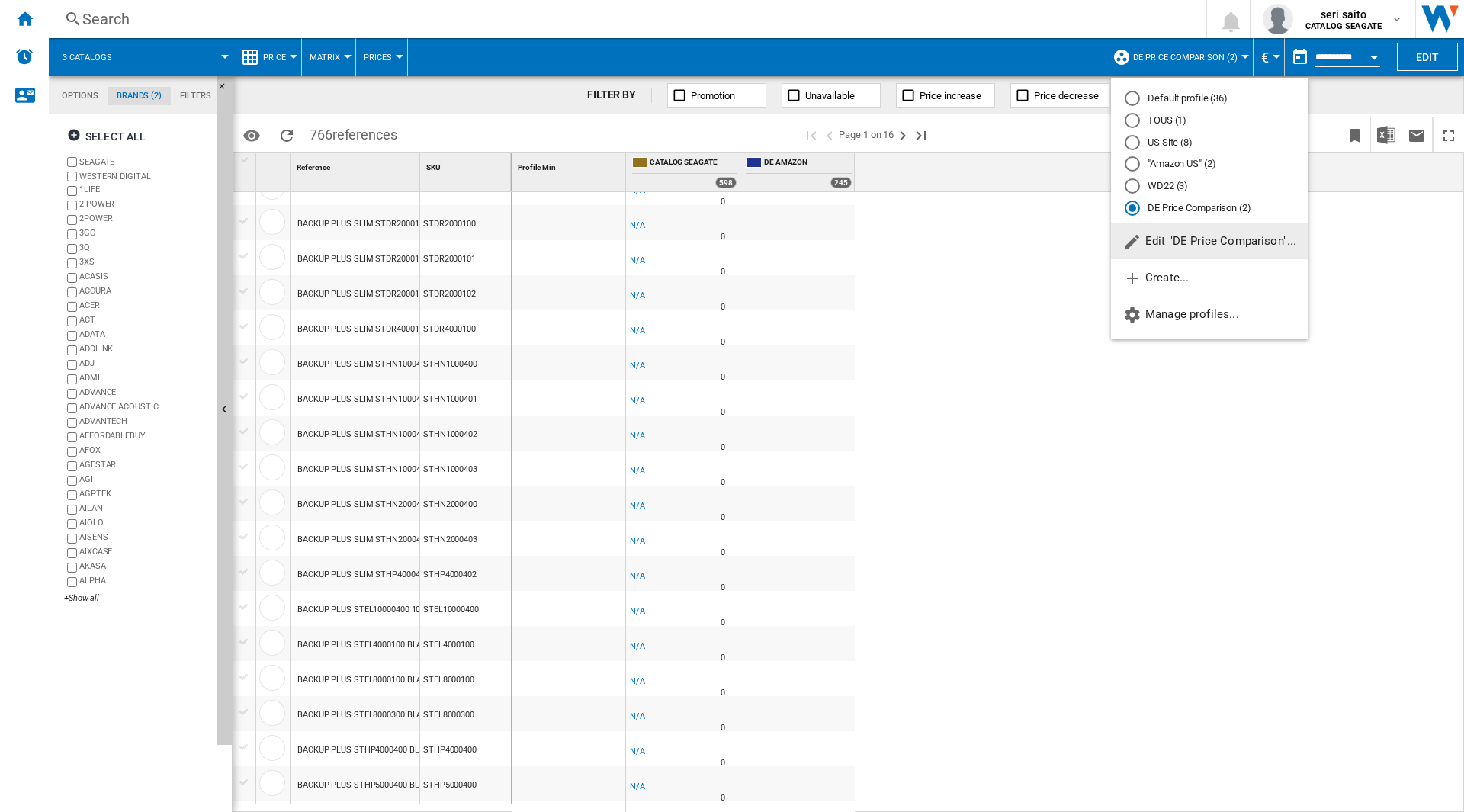
click at [1207, 236] on span "Edit "DE Price Comparison"..." at bounding box center [1209, 240] width 173 height 13
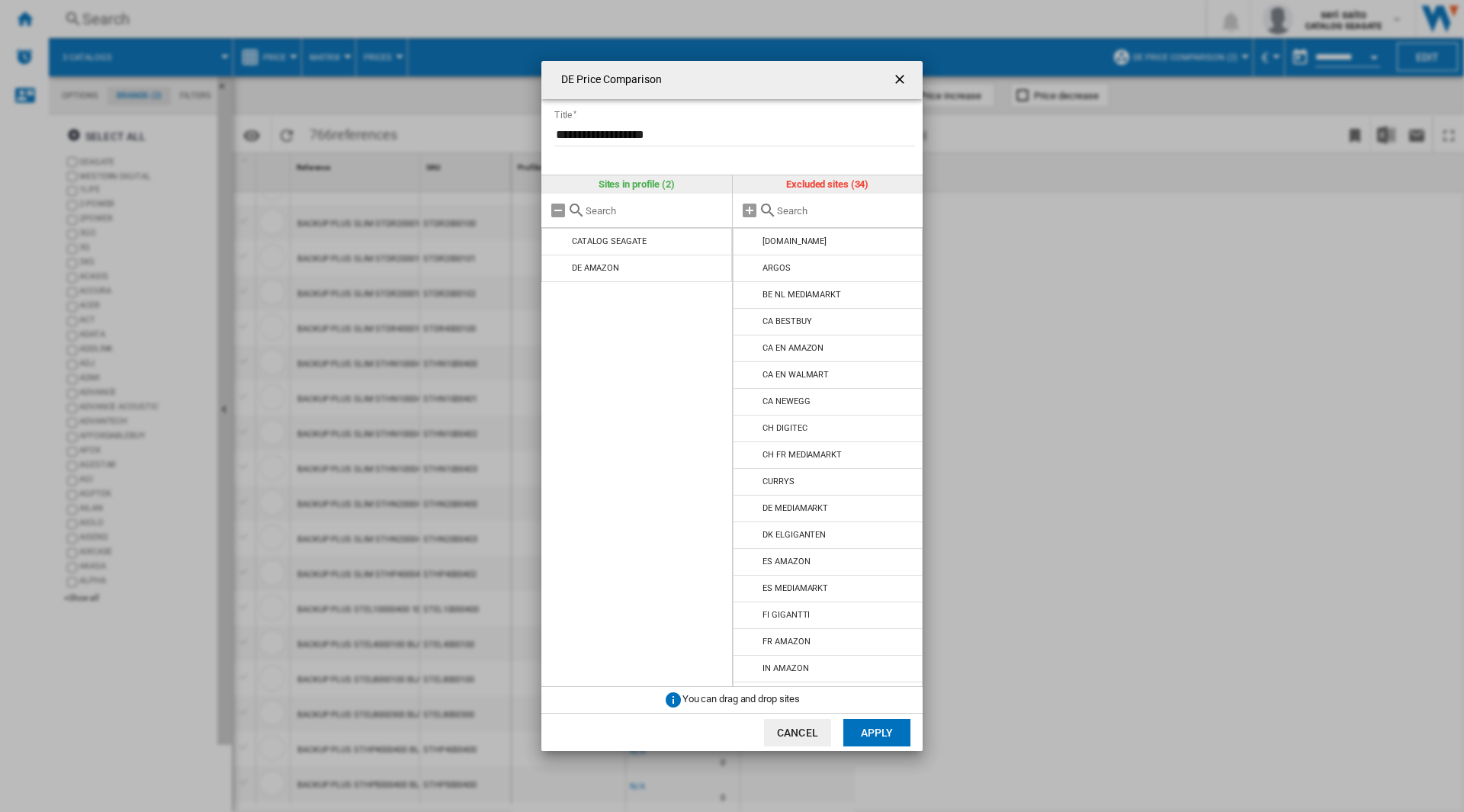
click at [896, 735] on button "Apply" at bounding box center [877, 732] width 67 height 28
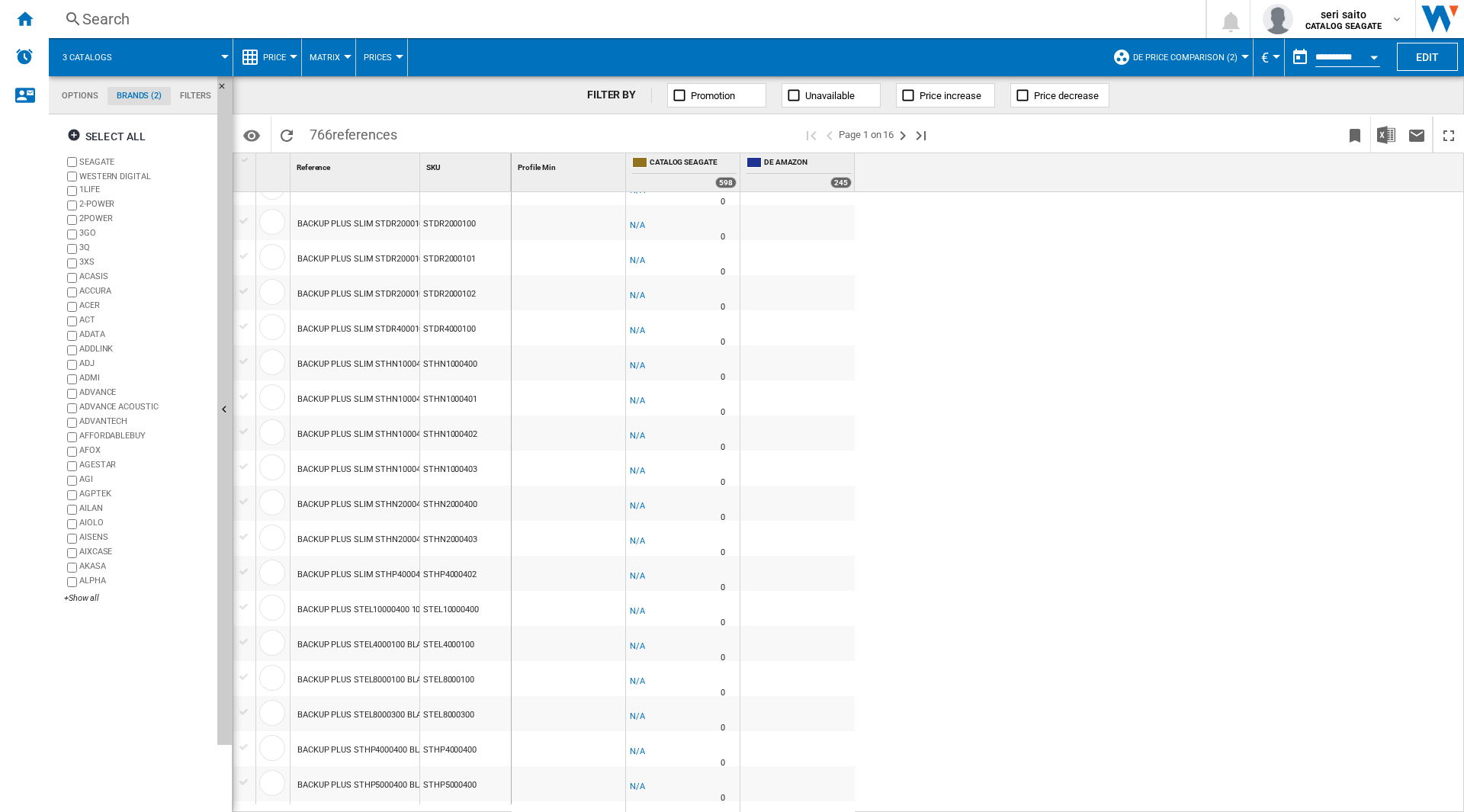
click at [106, 61] on span "3 catalogs" at bounding box center [87, 57] width 49 height 9
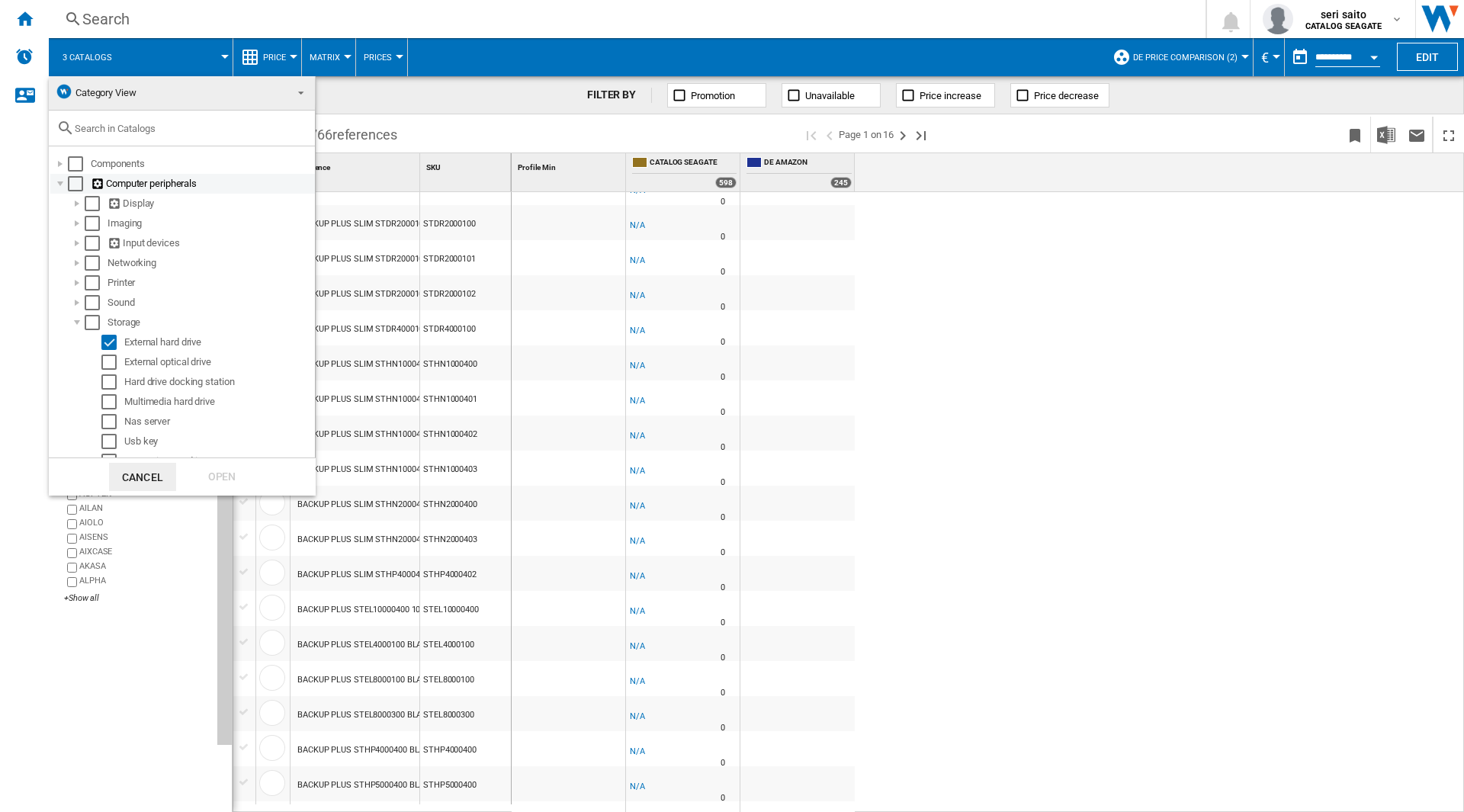
click at [62, 184] on div at bounding box center [60, 183] width 15 height 15
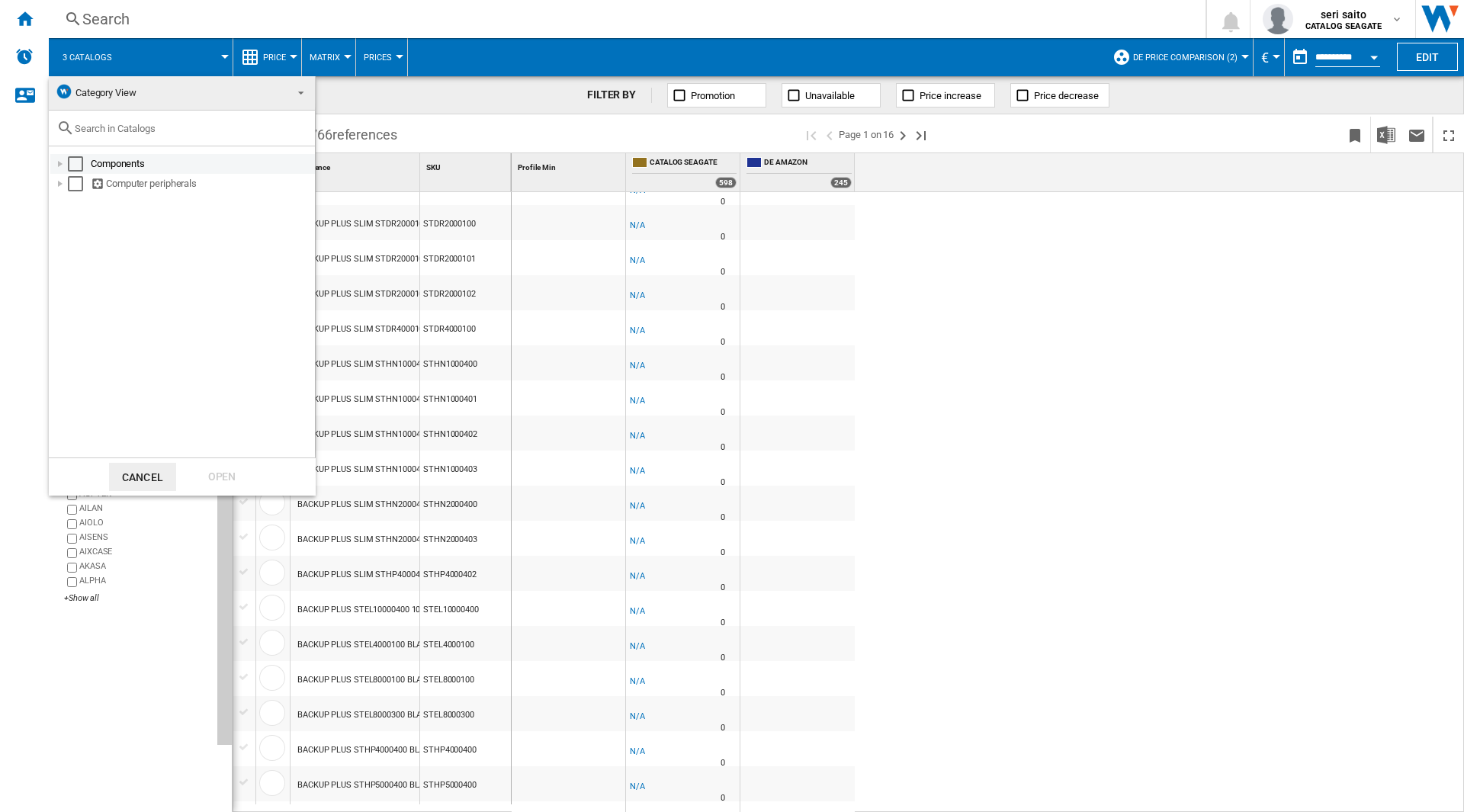
click at [62, 165] on div at bounding box center [60, 164] width 15 height 15
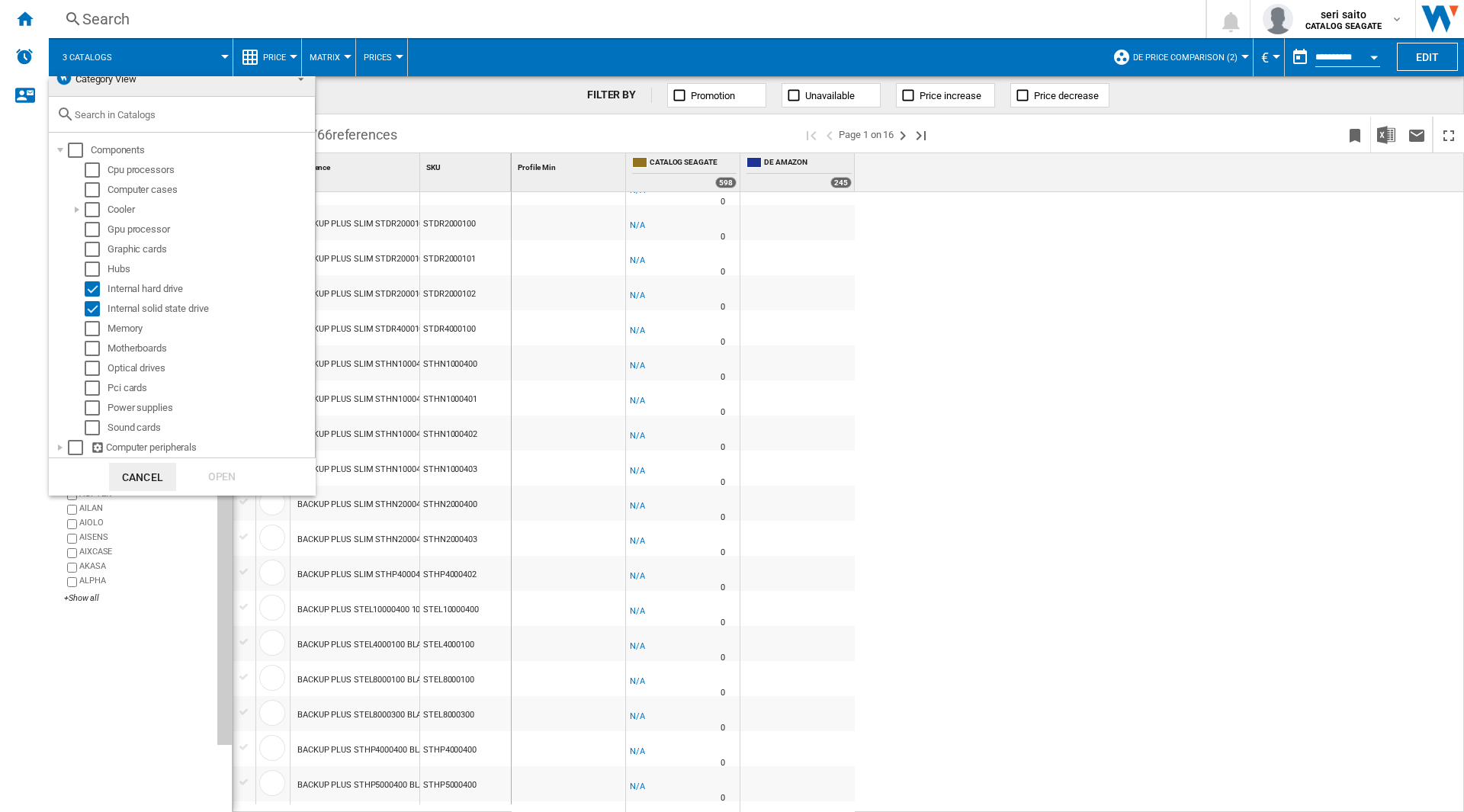
click at [159, 474] on button "Cancel" at bounding box center [143, 477] width 67 height 28
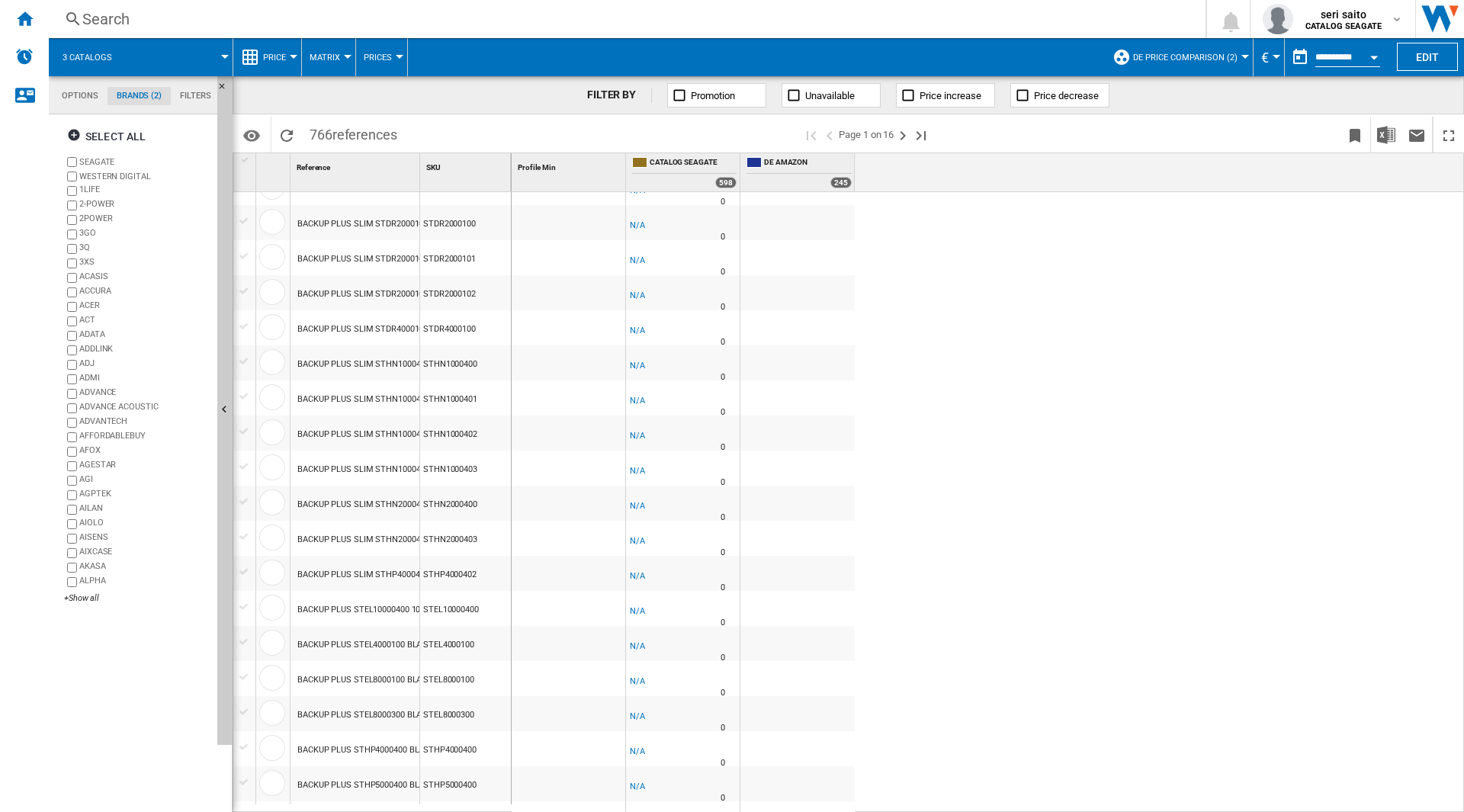
click at [145, 67] on span at bounding box center [179, 57] width 91 height 38
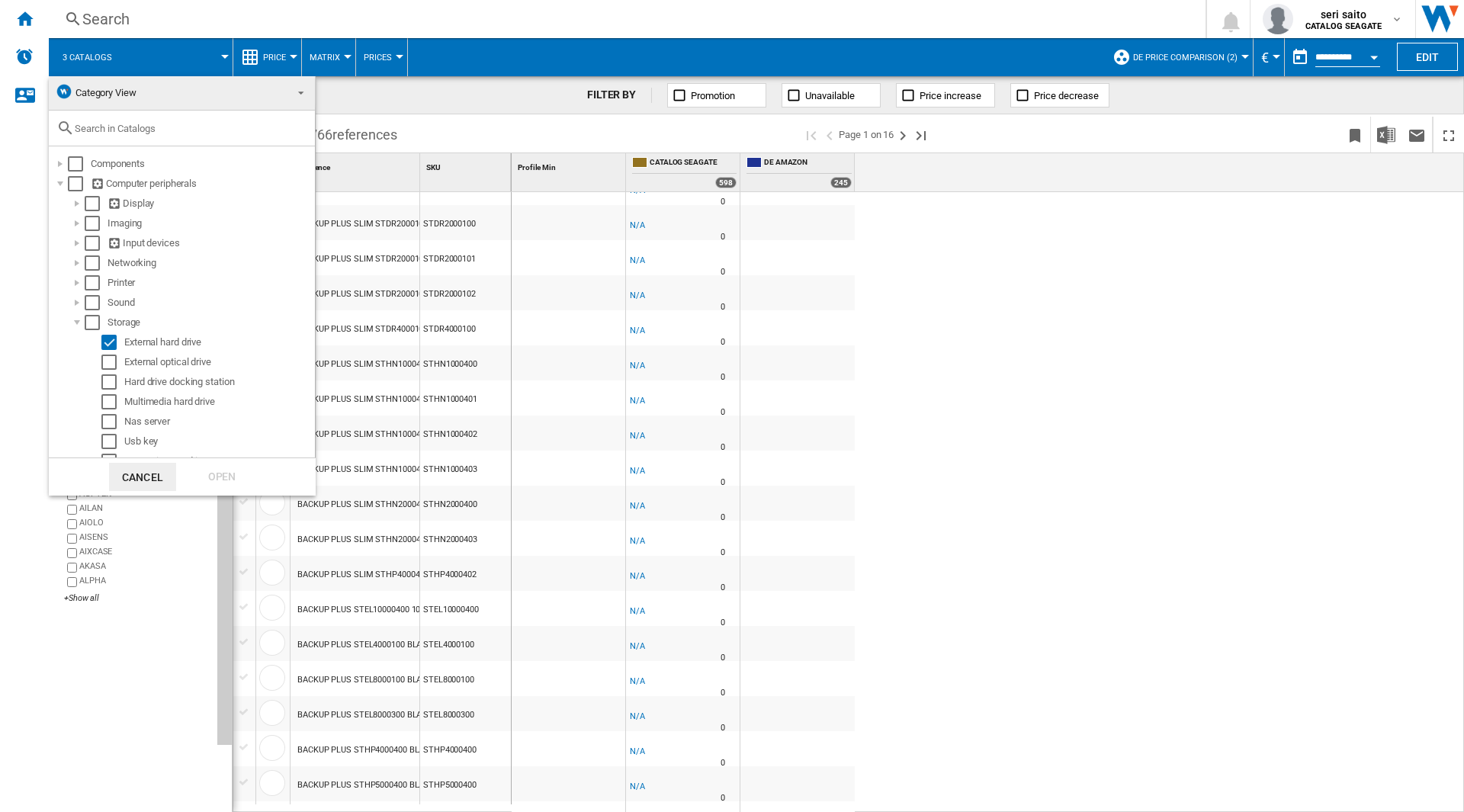
click at [153, 471] on button "Cancel" at bounding box center [143, 477] width 67 height 28
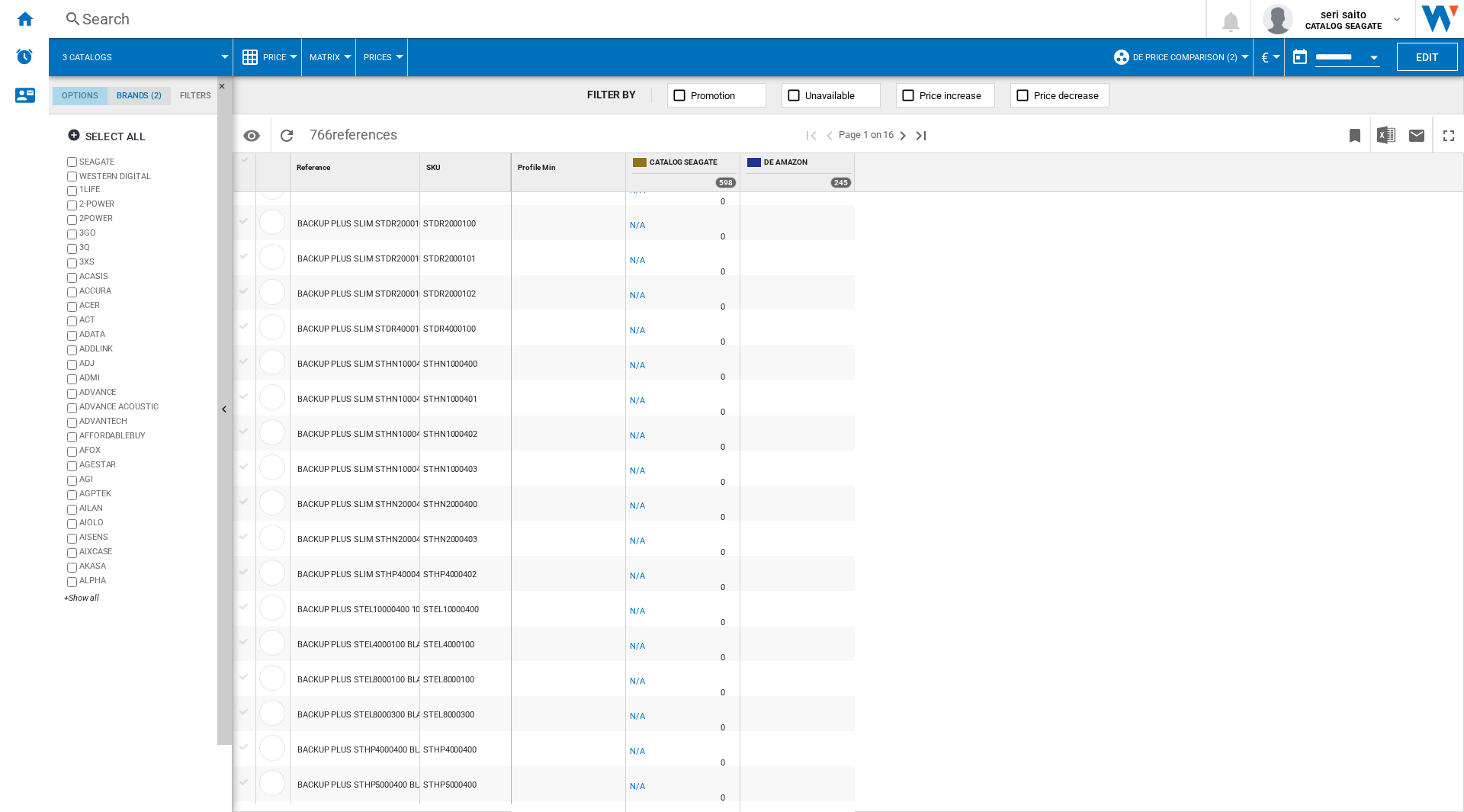
click at [82, 95] on md-tab-item "Options" at bounding box center [80, 95] width 55 height 18
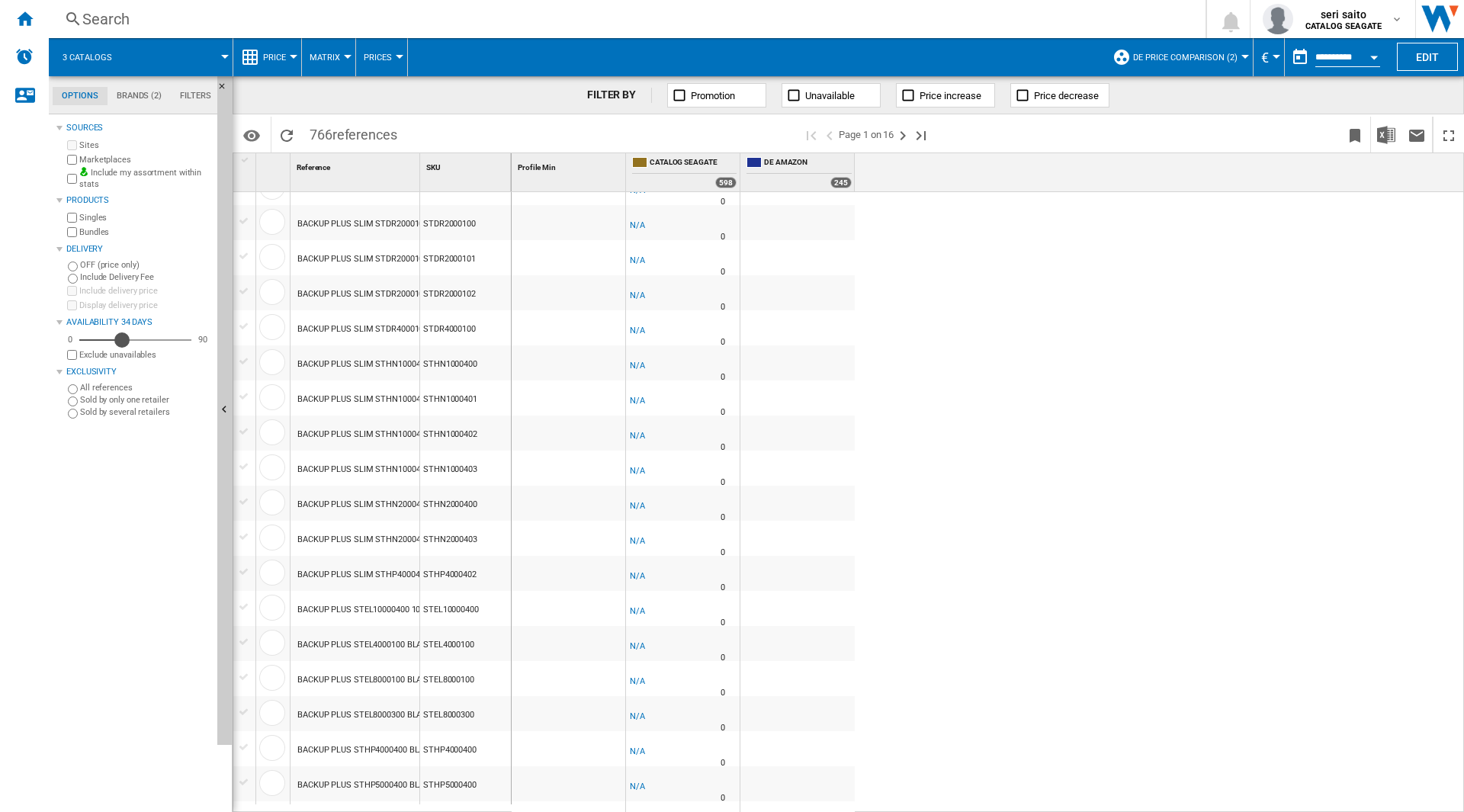
click at [124, 340] on div "Availability" at bounding box center [122, 340] width 15 height 15
click at [134, 96] on md-tab-item "Brands (2)" at bounding box center [139, 95] width 64 height 18
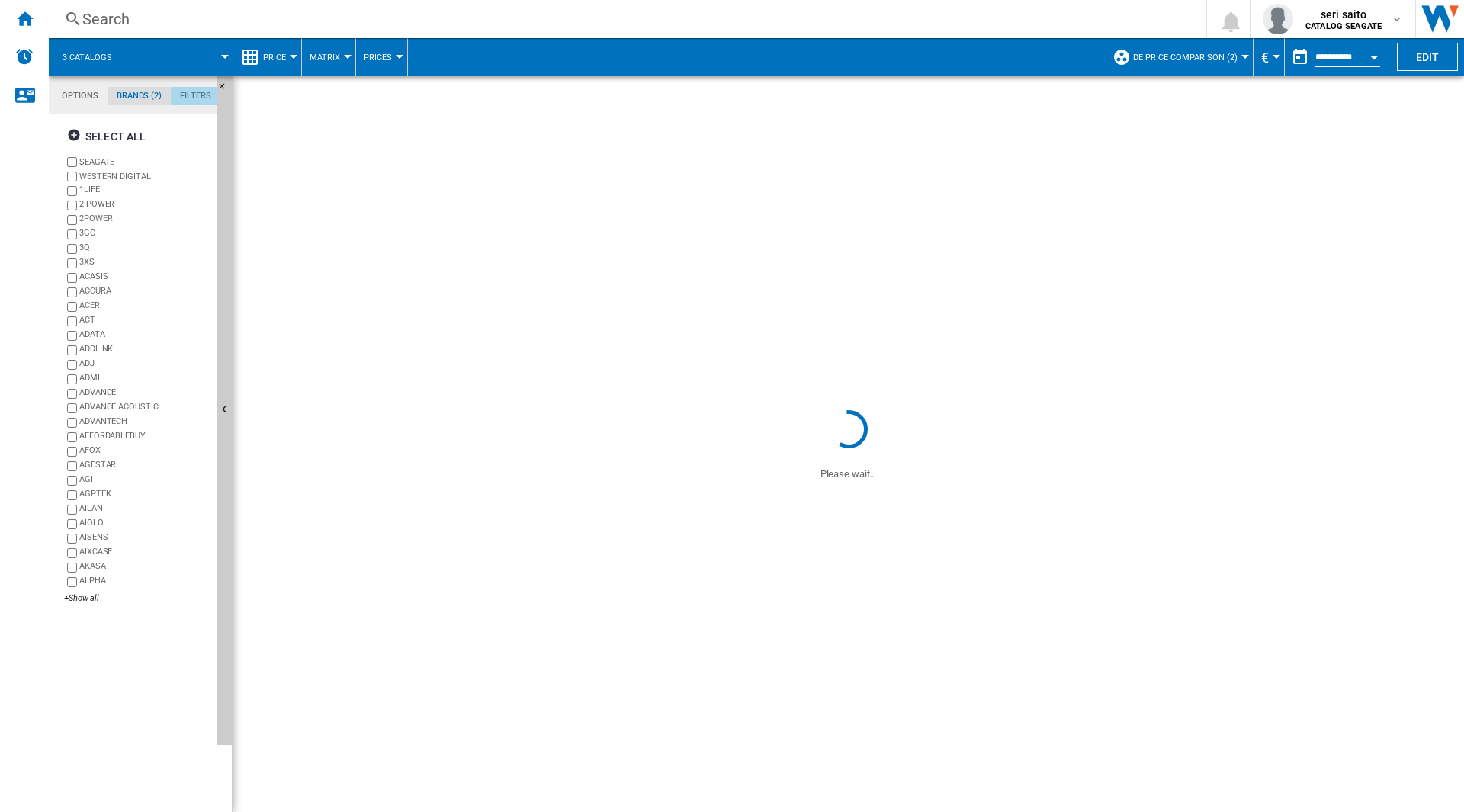
click at [187, 98] on md-tab-item "Filters" at bounding box center [196, 95] width 49 height 18
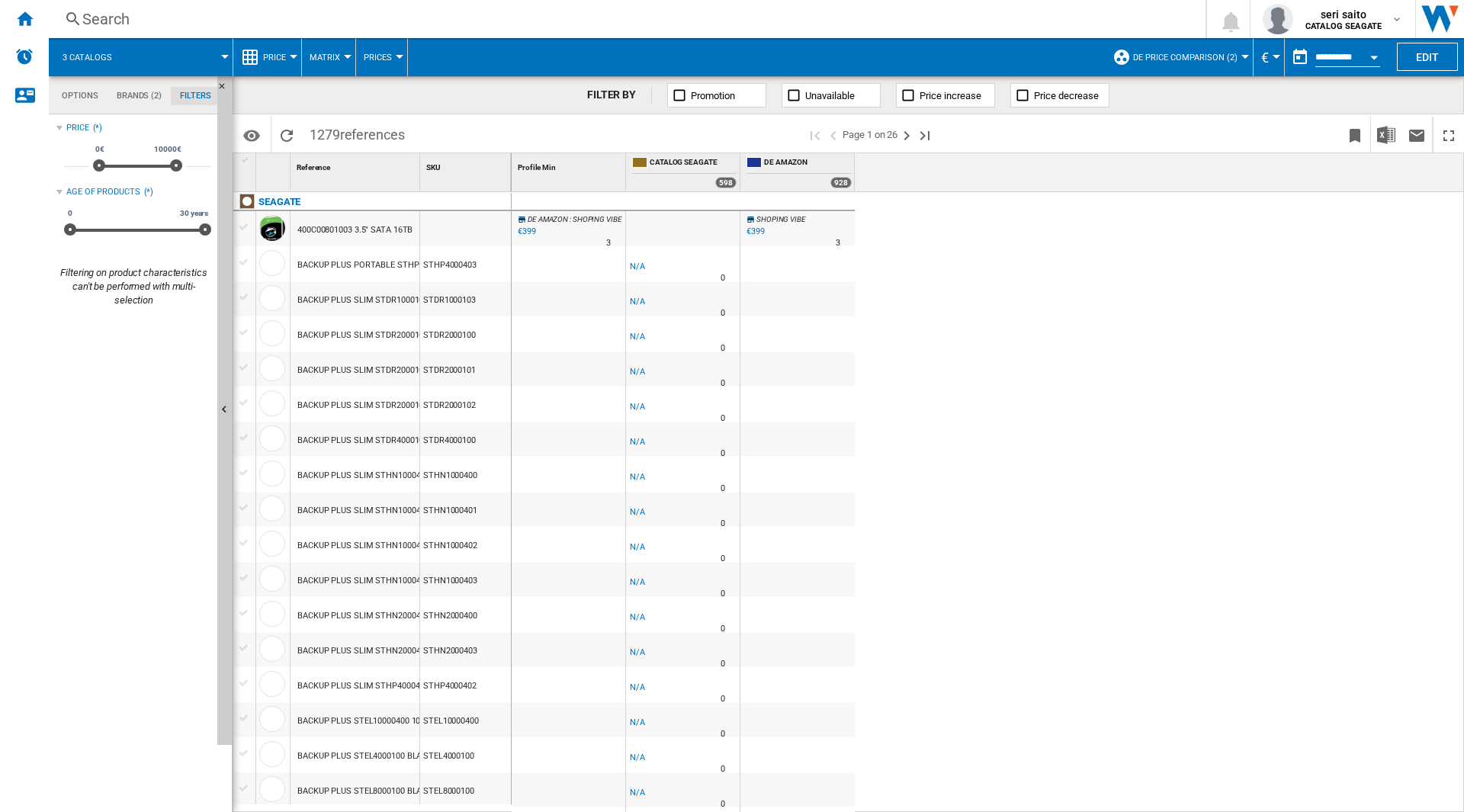
click at [149, 98] on md-tab-item "Brands (2)" at bounding box center [139, 95] width 64 height 18
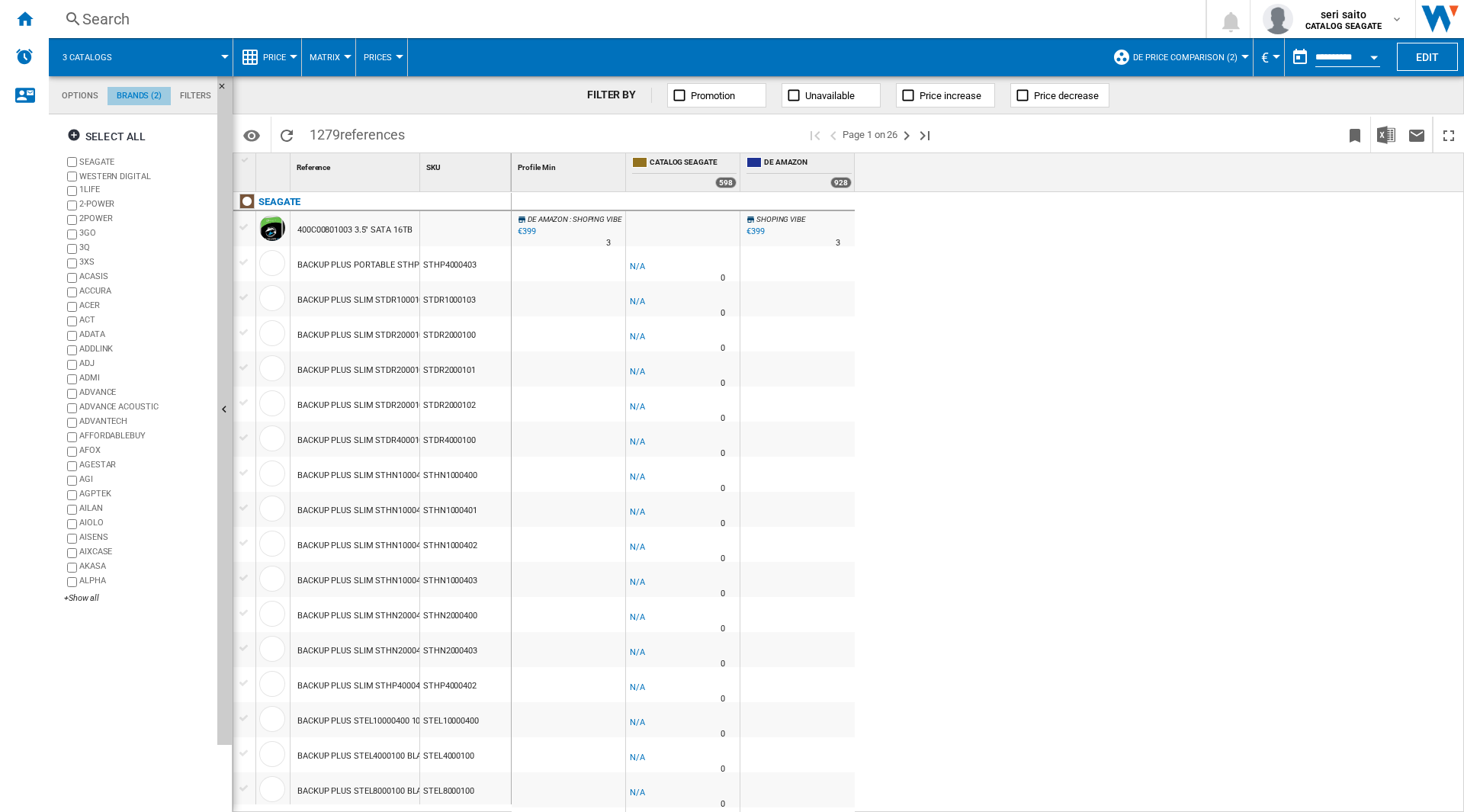
scroll to position [59, 0]
click at [79, 95] on md-tab-item "Options" at bounding box center [80, 95] width 55 height 18
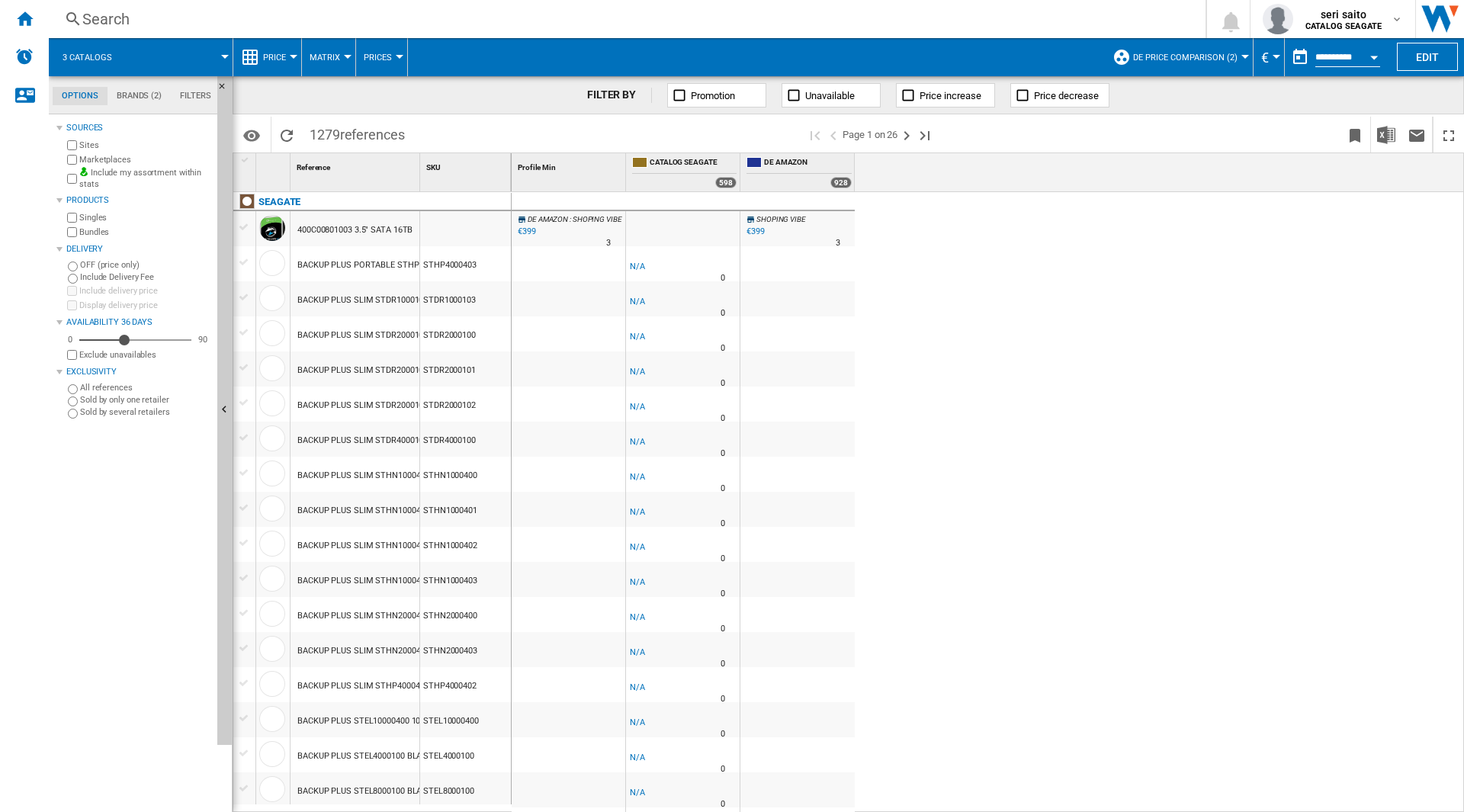
click at [76, 164] on div "Marketplaces" at bounding box center [137, 160] width 147 height 14
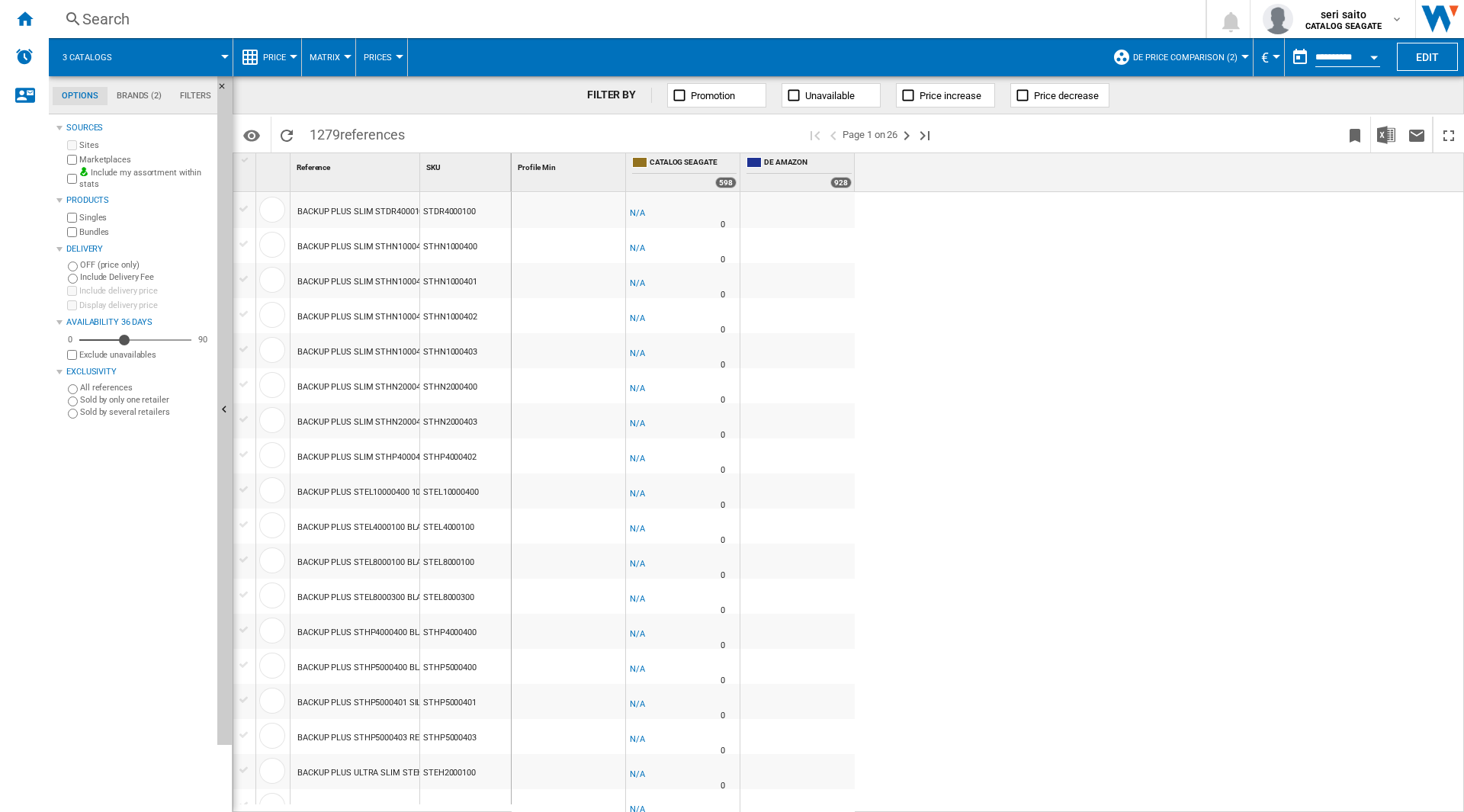
scroll to position [305, 0]
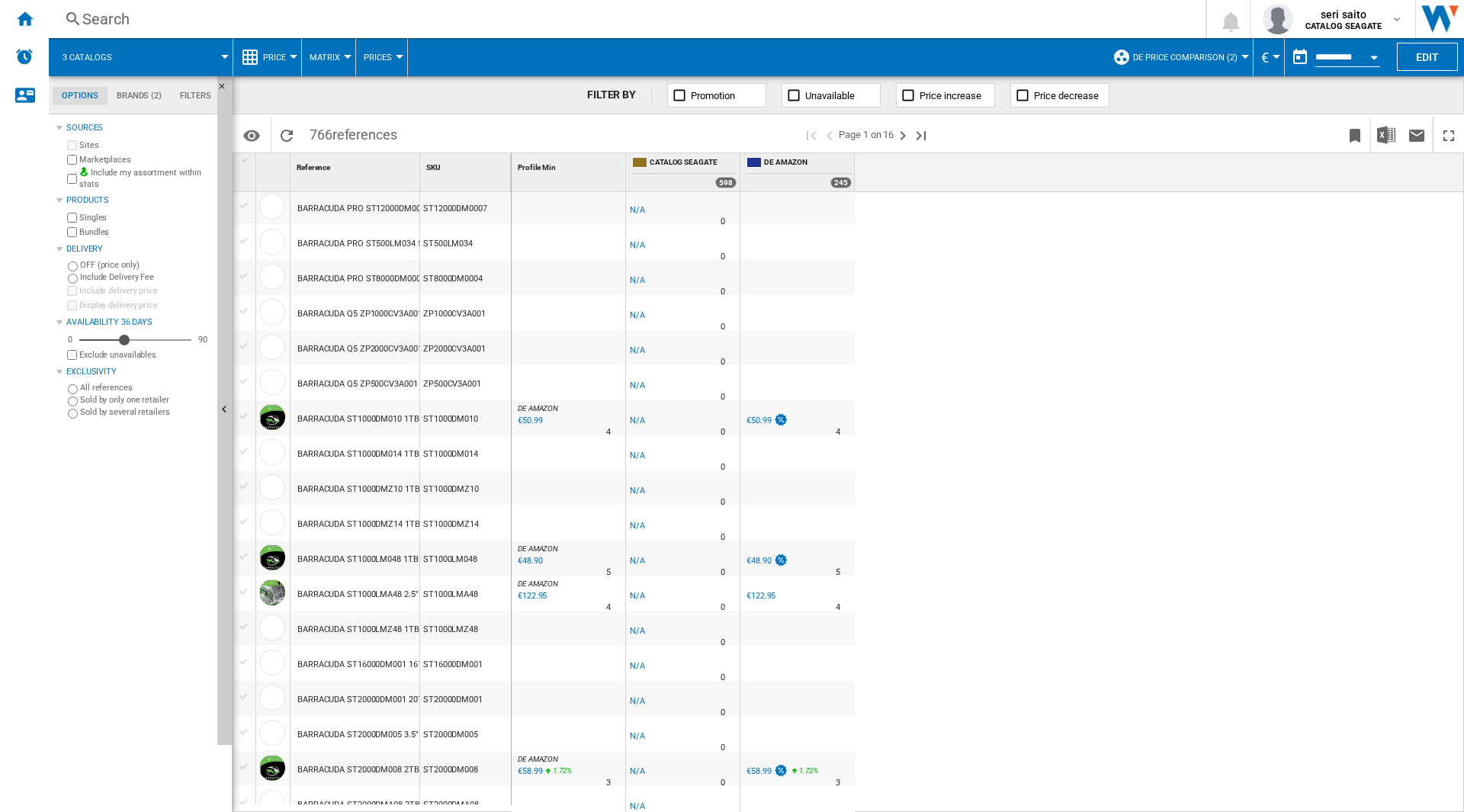
scroll to position [1152, 0]
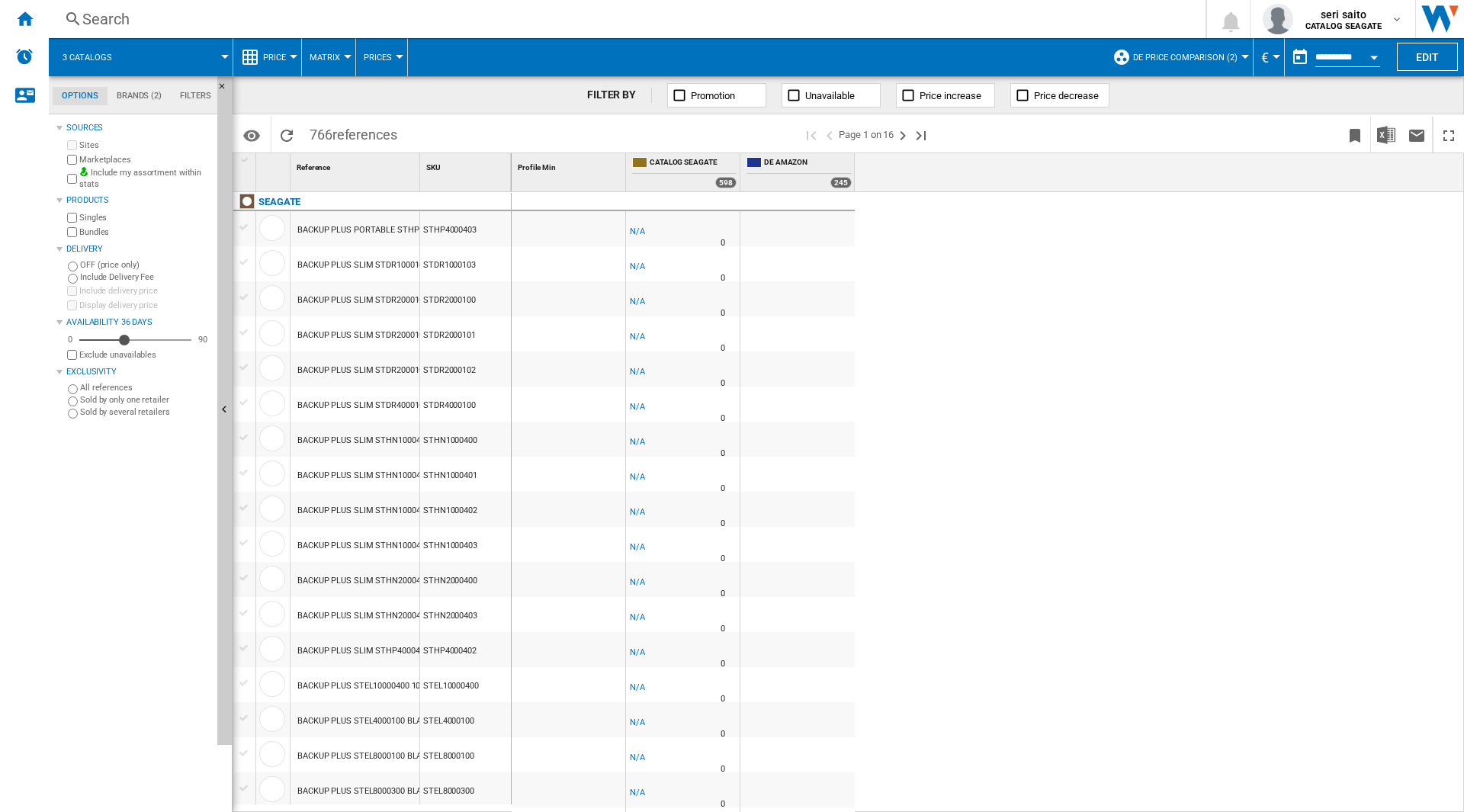
click at [342, 64] on button "Matrix" at bounding box center [329, 57] width 38 height 38
click at [385, 53] on md-backdrop at bounding box center [732, 406] width 1464 height 812
click at [385, 53] on span "Prices" at bounding box center [378, 57] width 29 height 9
click at [385, 53] on md-backdrop at bounding box center [732, 406] width 1464 height 812
click at [813, 585] on div at bounding box center [797, 579] width 114 height 35
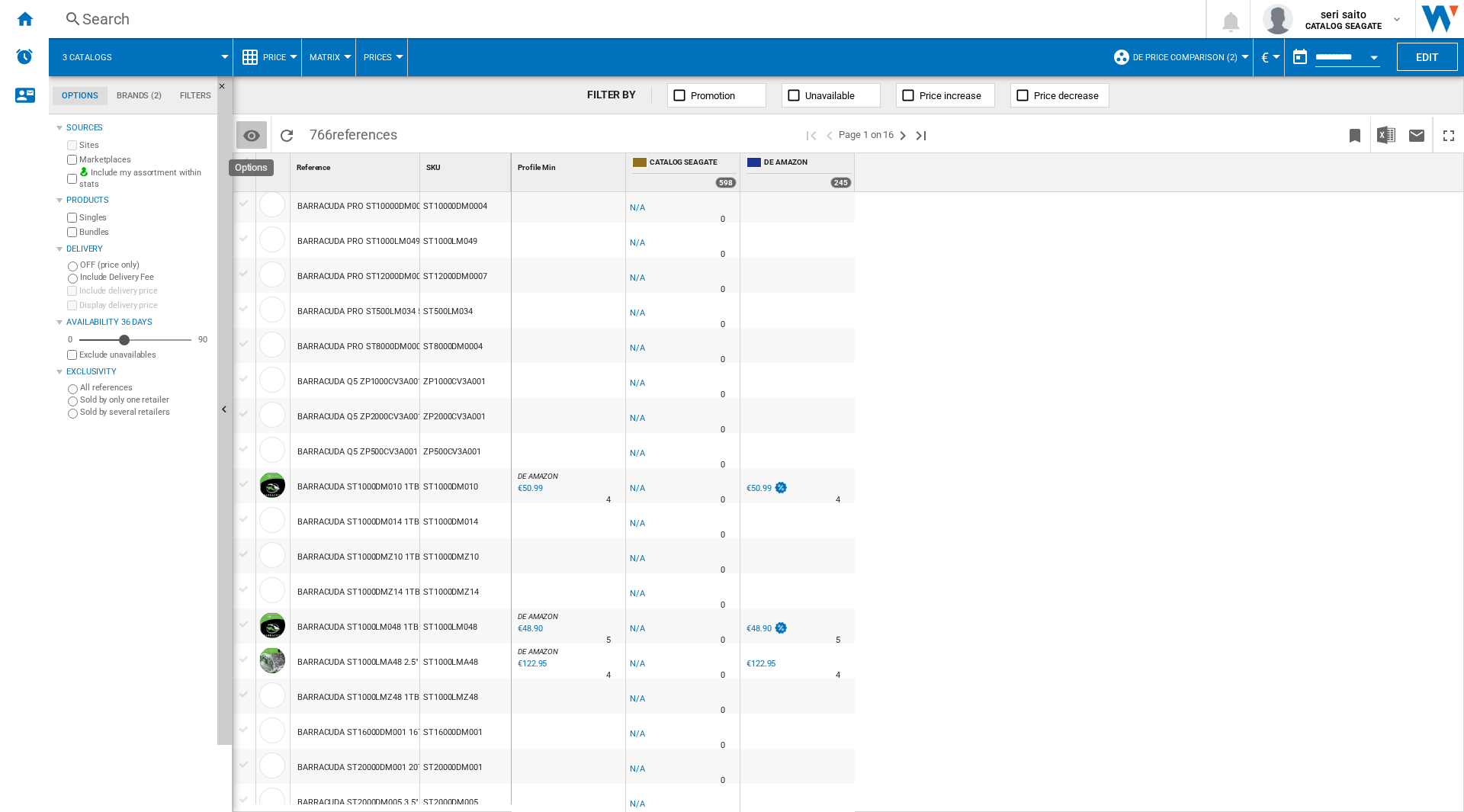
click at [248, 142] on md-icon "Options" at bounding box center [251, 135] width 18 height 18
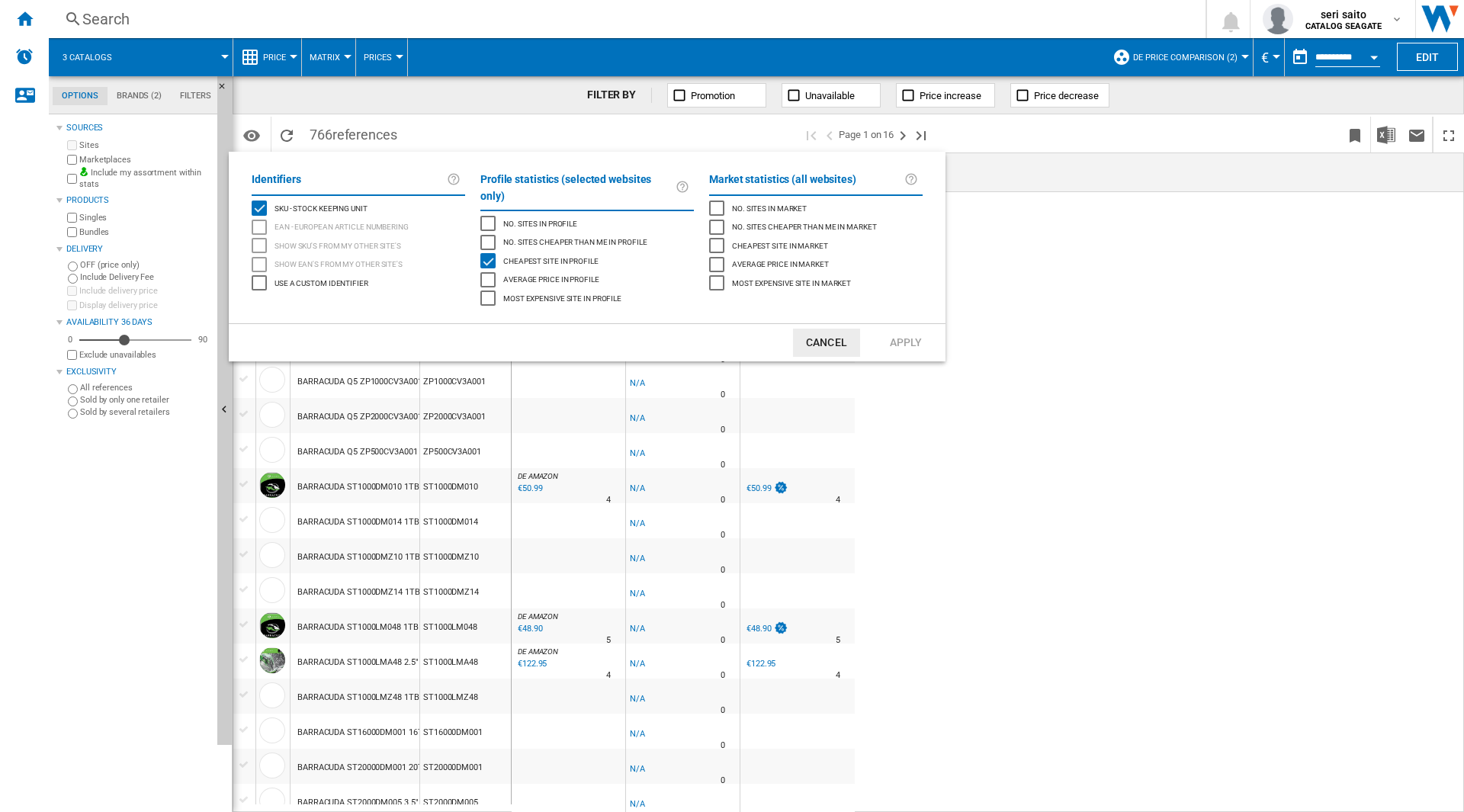
click at [480, 122] on md-backdrop at bounding box center [732, 406] width 1464 height 812
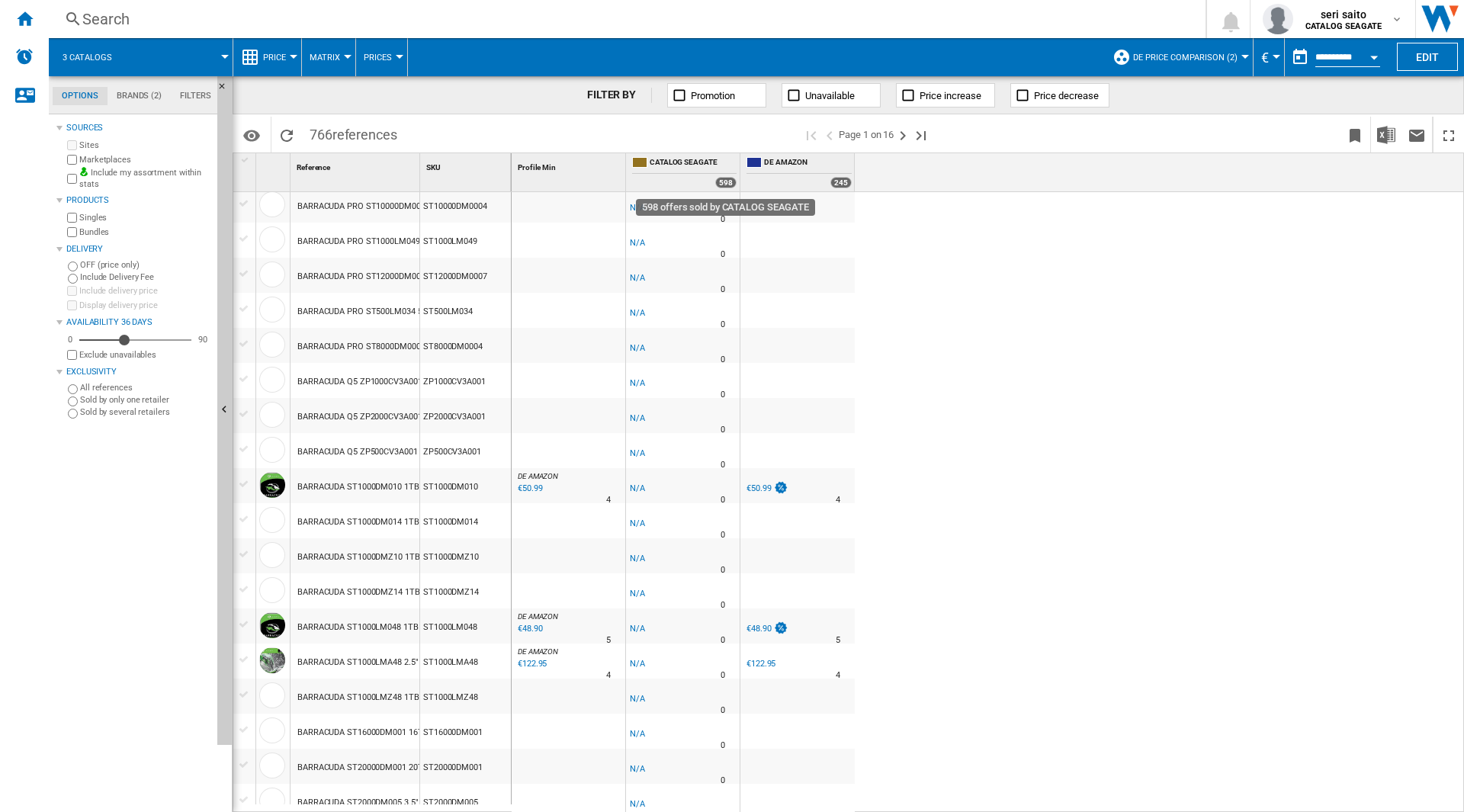
click at [728, 186] on div "598" at bounding box center [726, 182] width 21 height 11
click at [1268, 62] on button "€" at bounding box center [1268, 57] width 15 height 38
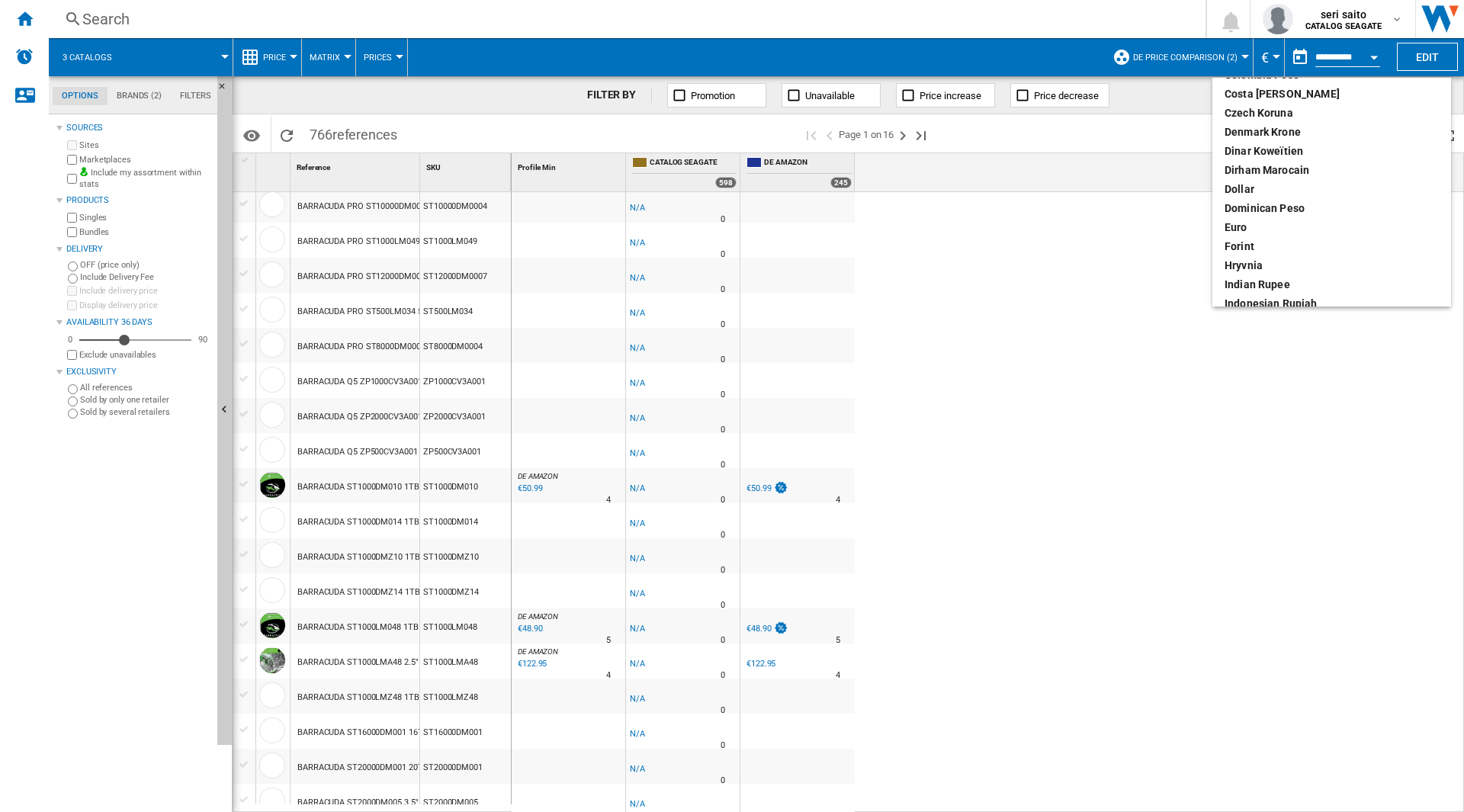
scroll to position [229, 0]
click at [1261, 143] on div "euro" at bounding box center [1332, 151] width 215 height 15
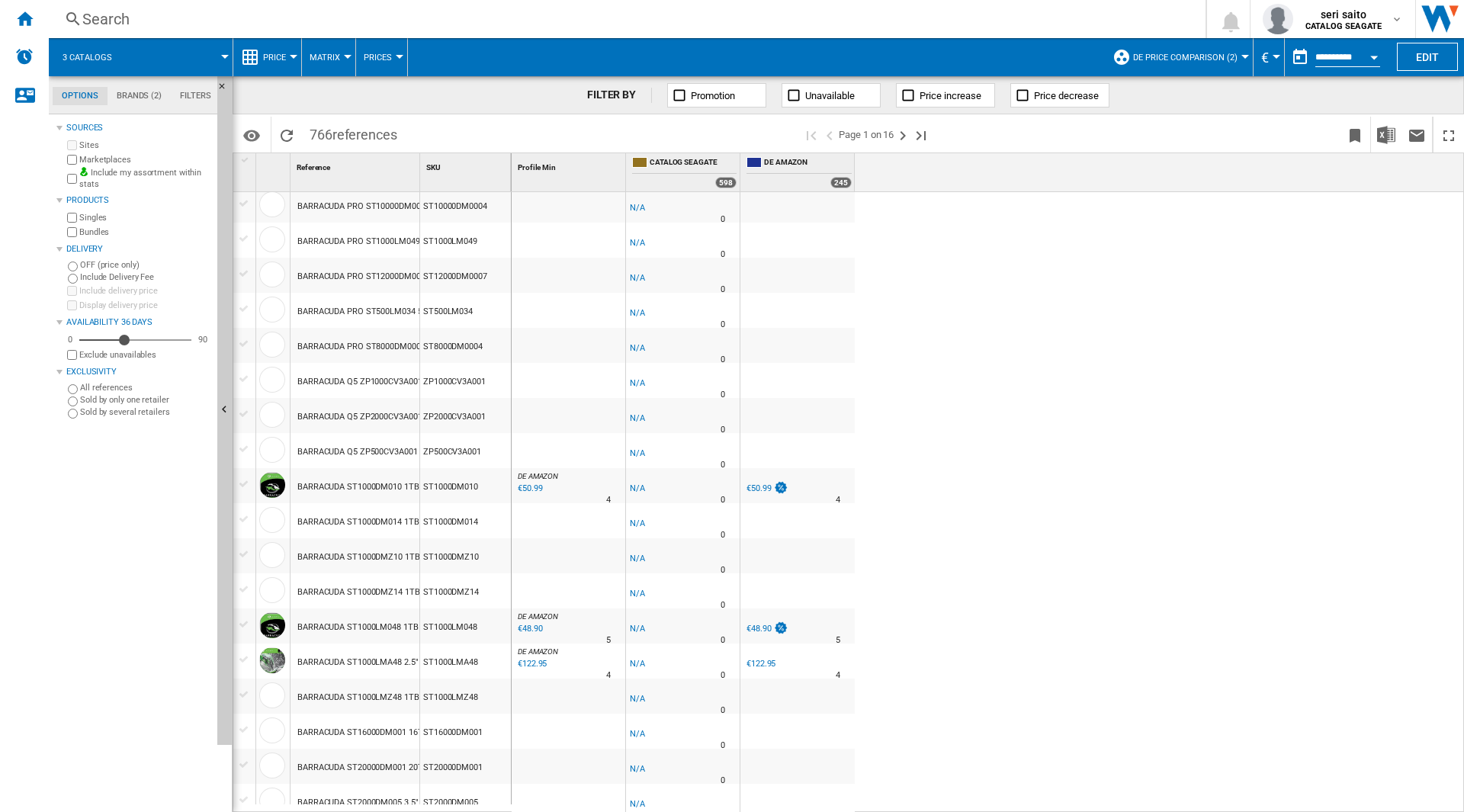
drag, startPoint x: 684, startPoint y: 170, endPoint x: 678, endPoint y: 179, distance: 10.8
click at [678, 179] on span at bounding box center [673, 182] width 83 height 13
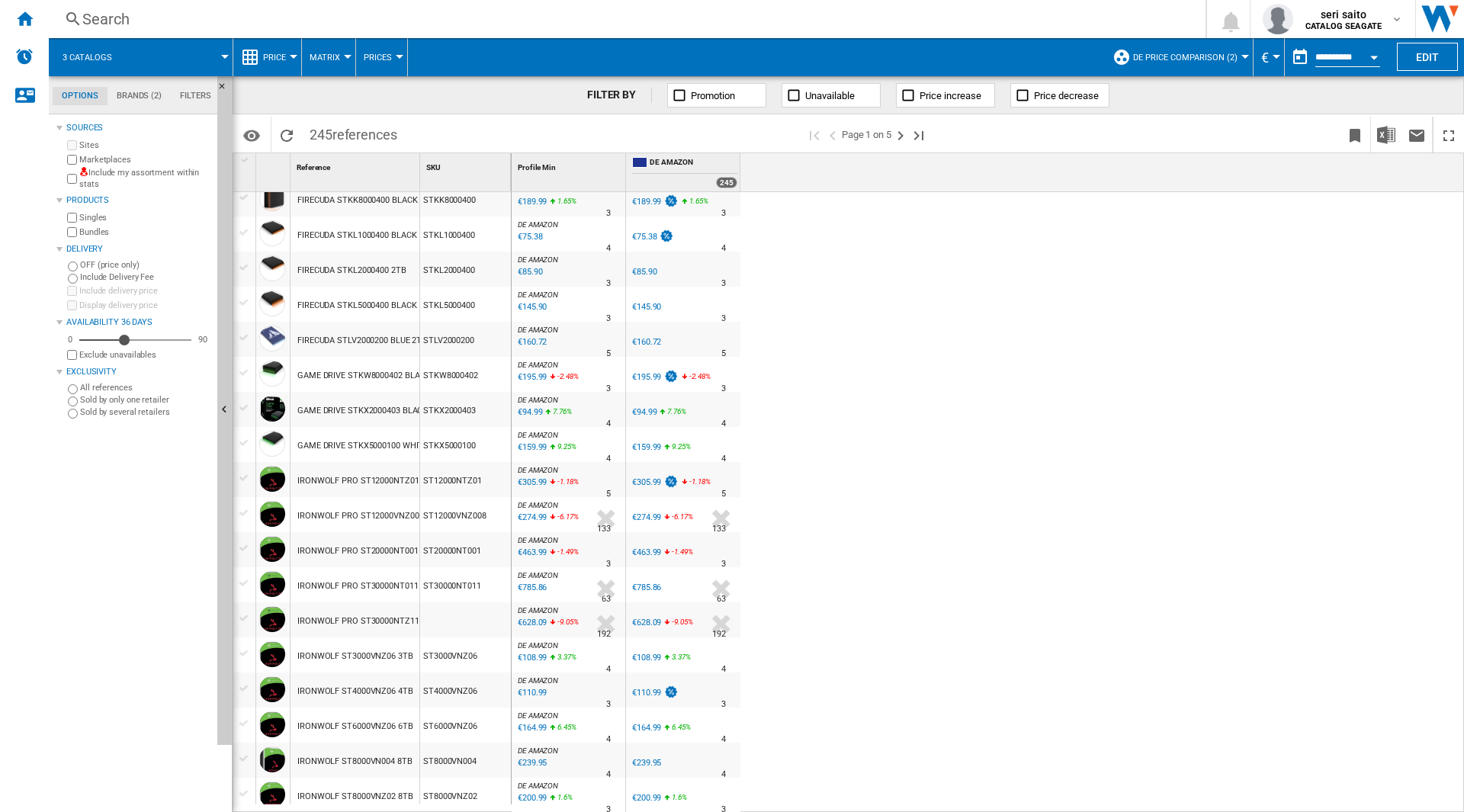
scroll to position [770, 0]
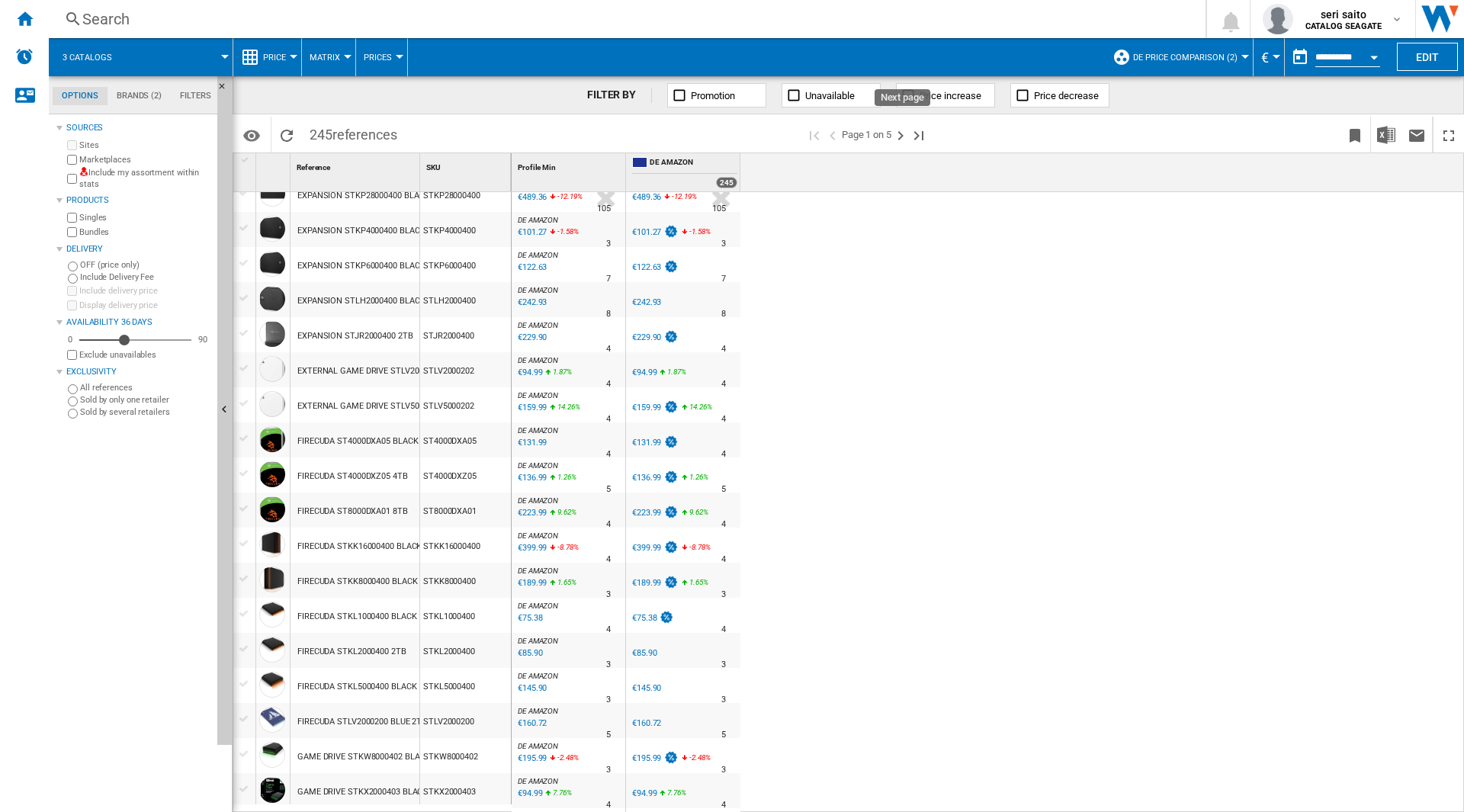
drag, startPoint x: 906, startPoint y: 137, endPoint x: 900, endPoint y: 188, distance: 51.4
click at [906, 137] on ng-md-icon "Next page" at bounding box center [900, 135] width 18 height 18
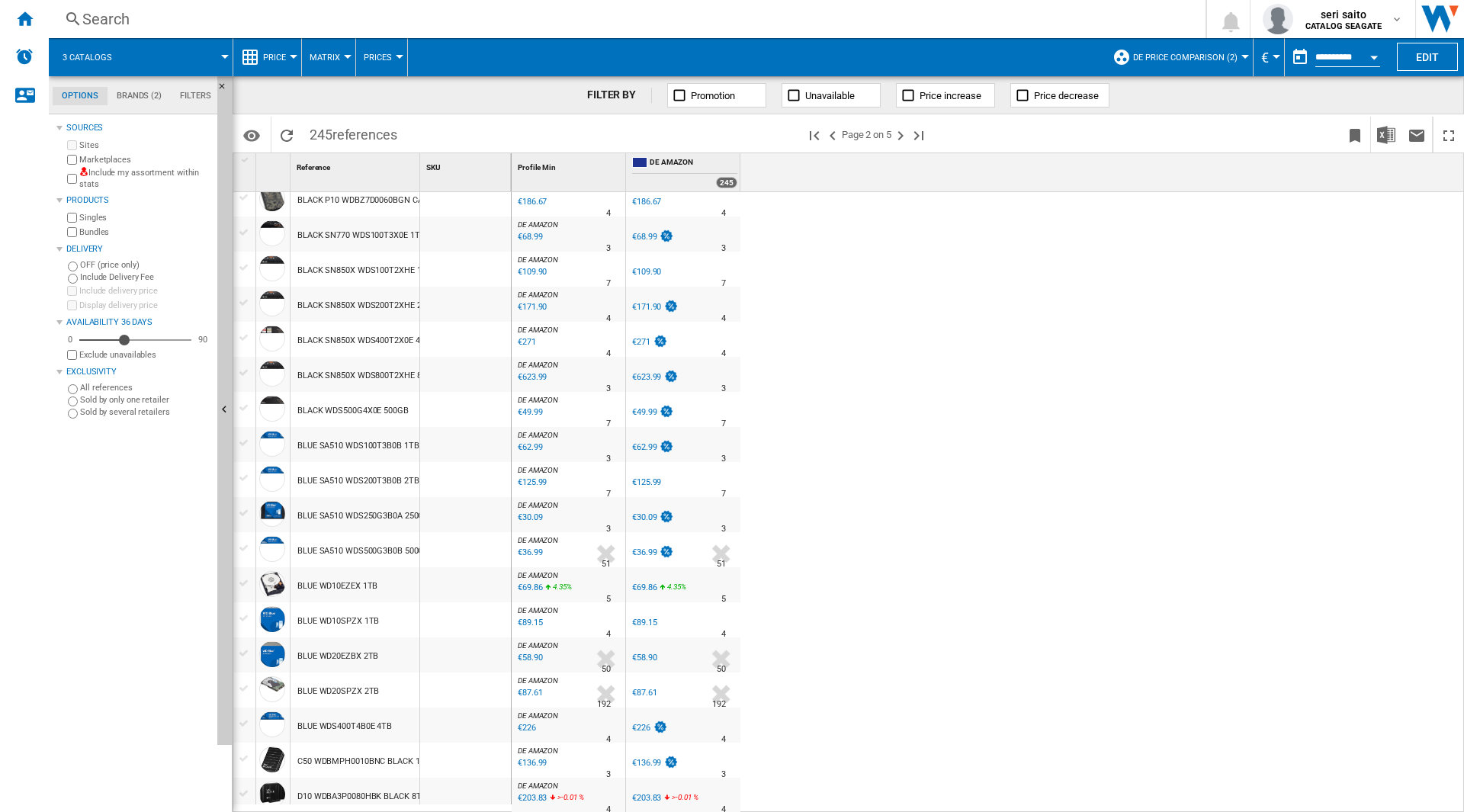
scroll to position [865, 0]
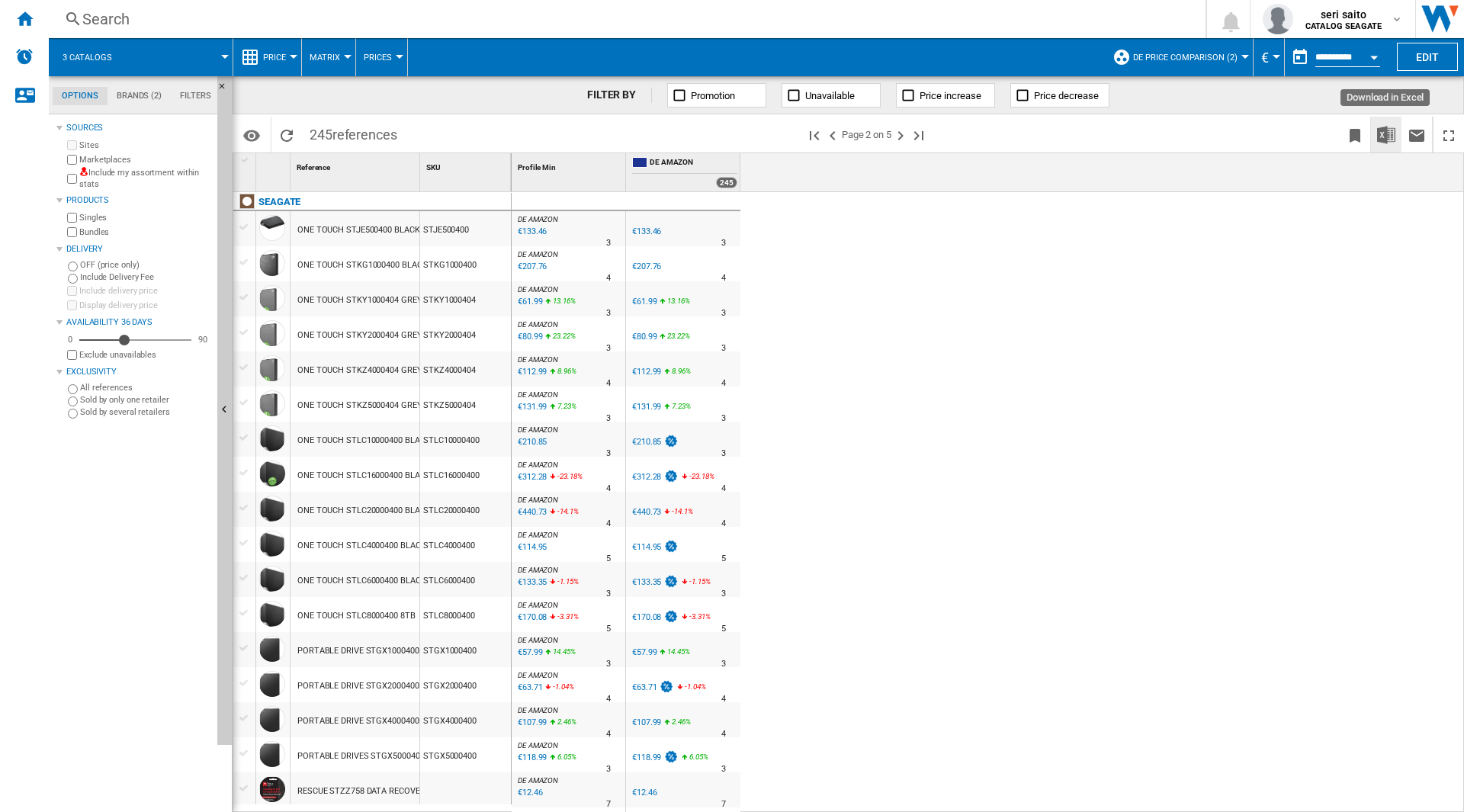
click at [1383, 145] on button "Download in Excel" at bounding box center [1386, 135] width 30 height 36
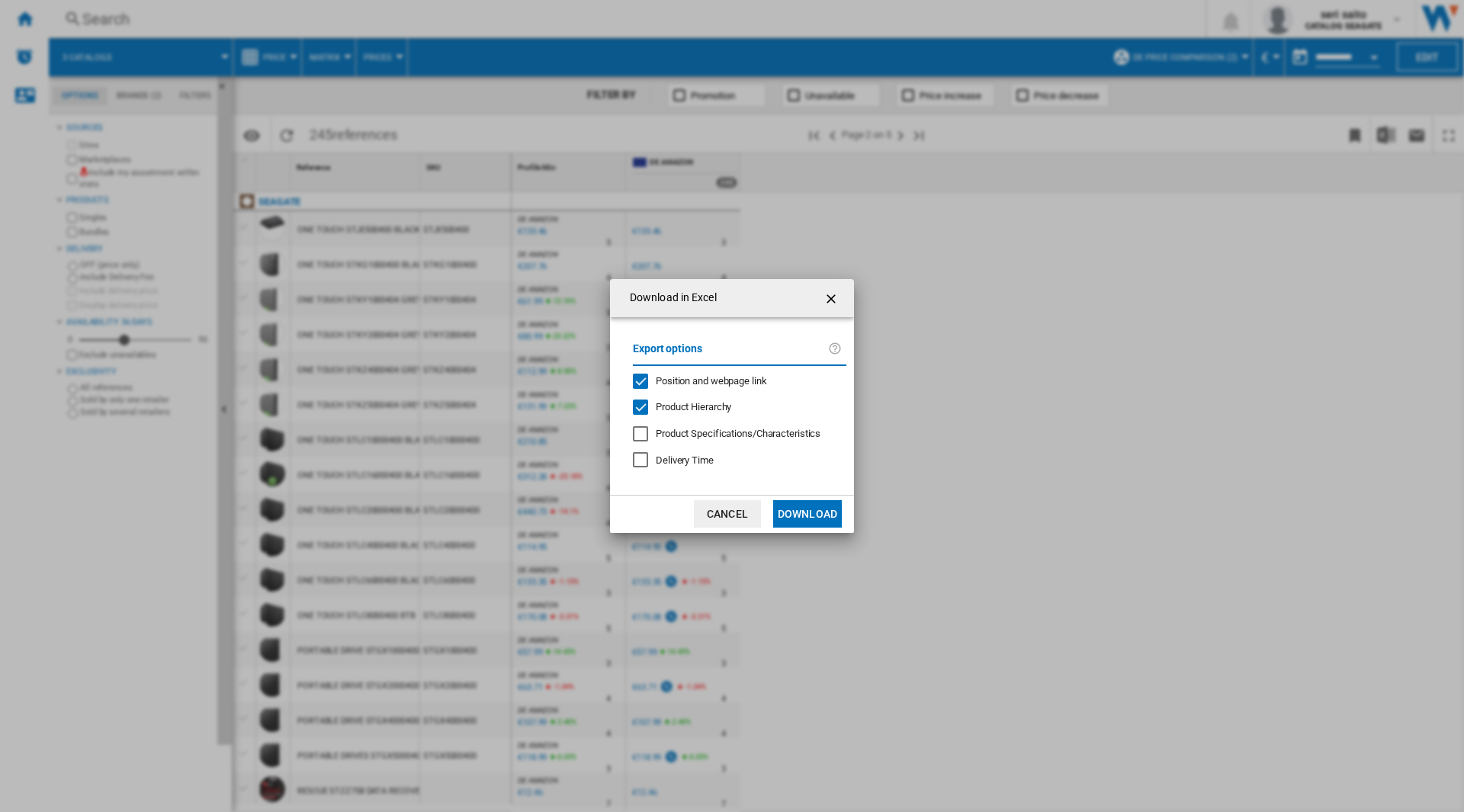
click at [822, 508] on button "Download" at bounding box center [808, 513] width 68 height 28
